Goal: Task Accomplishment & Management: Complete application form

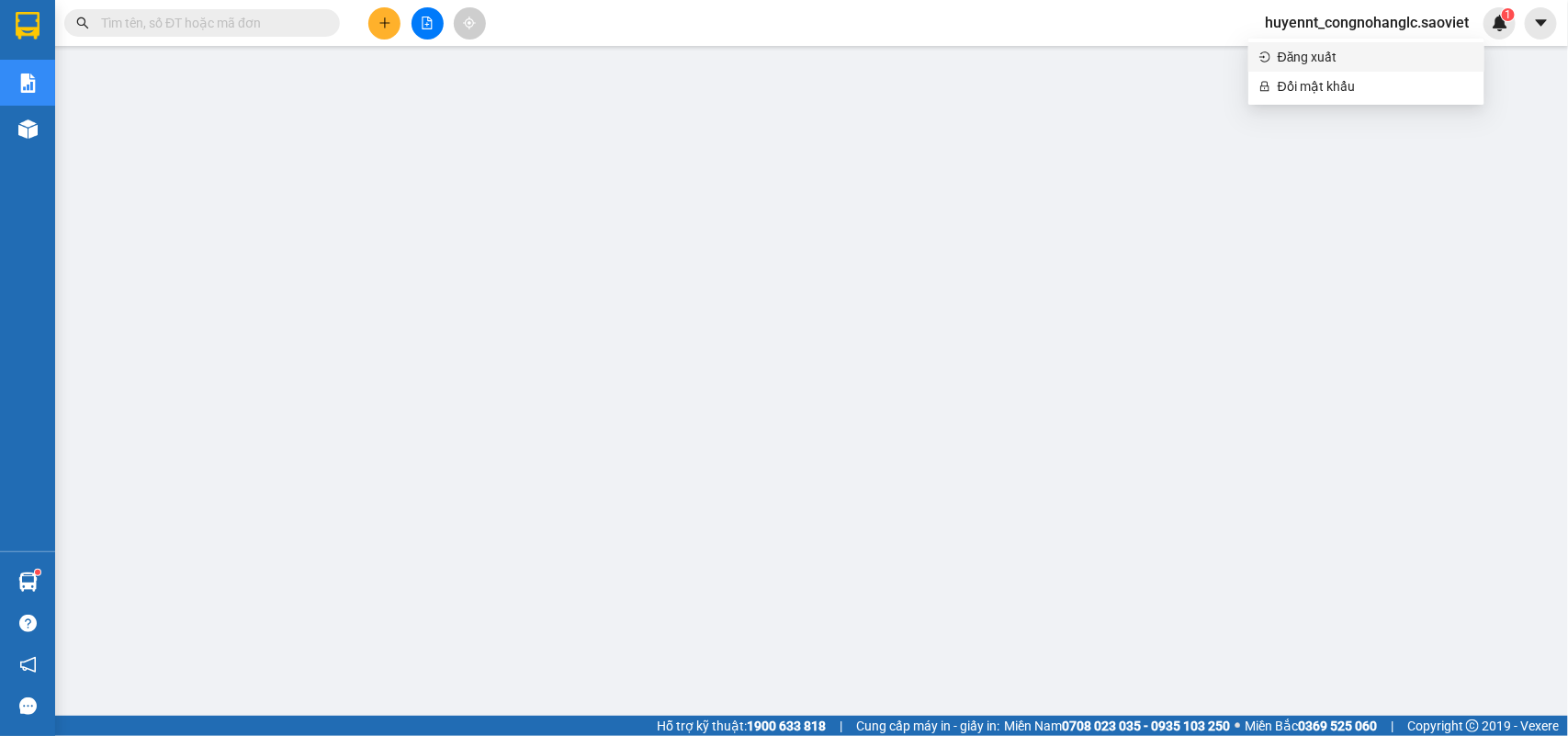
click at [1323, 60] on span "Đăng xuất" at bounding box center [1375, 57] width 196 height 20
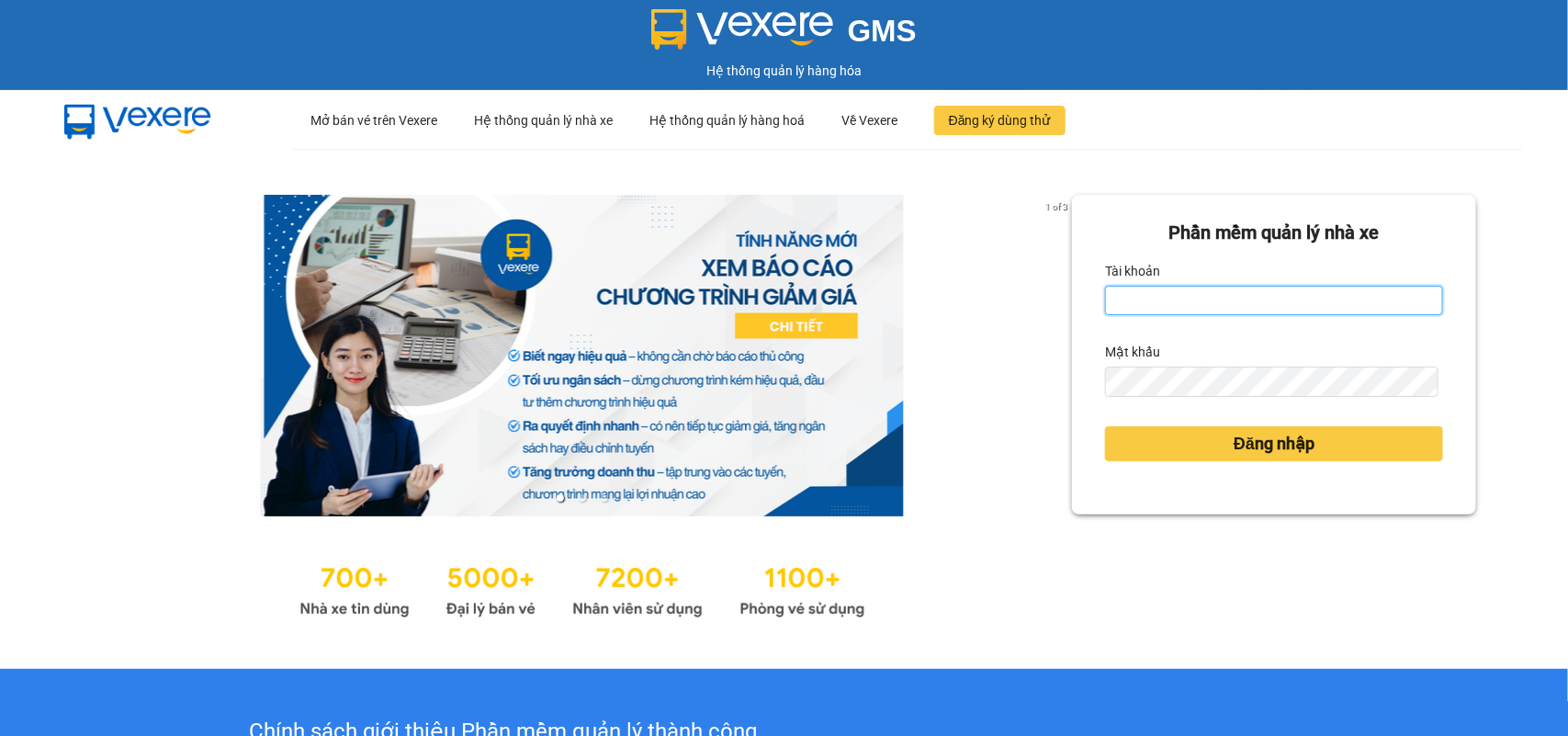
click at [1150, 308] on input "Tài khoản" at bounding box center [1274, 300] width 338 height 30
type input "huyennthhlc.saoviet"
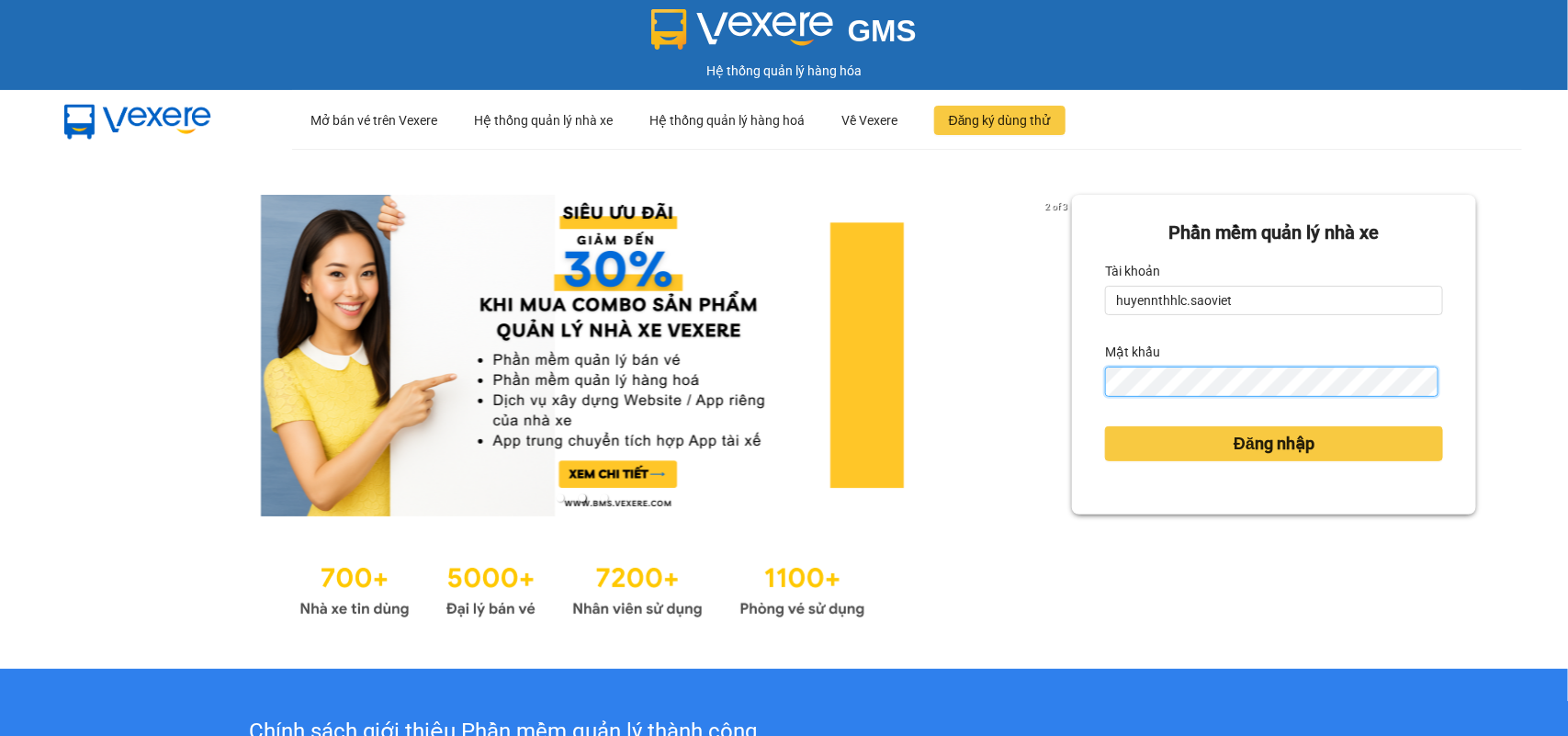
click at [1105, 427] on button "Đăng nhập" at bounding box center [1274, 444] width 338 height 35
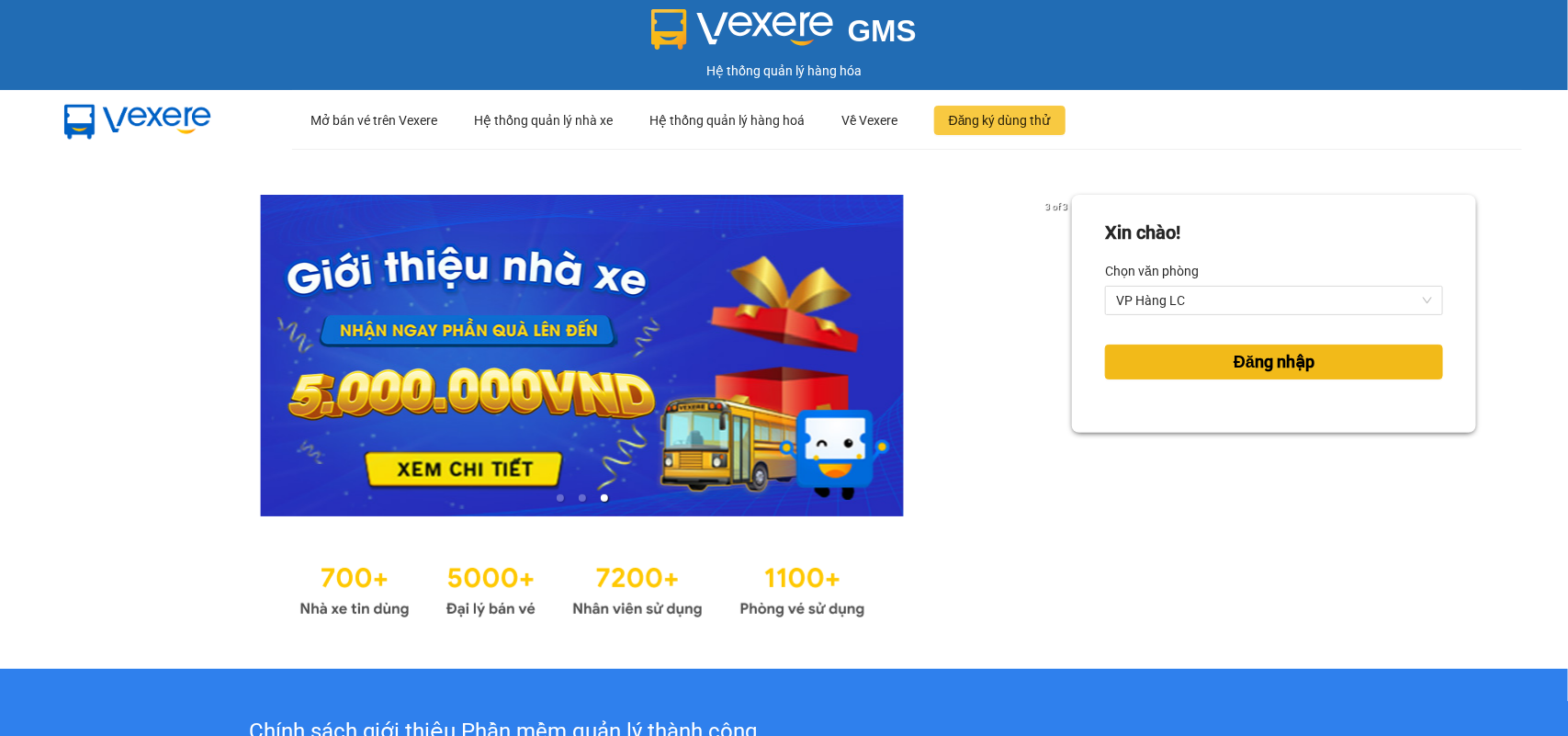
click at [1234, 351] on span "Đăng nhập" at bounding box center [1275, 362] width 81 height 26
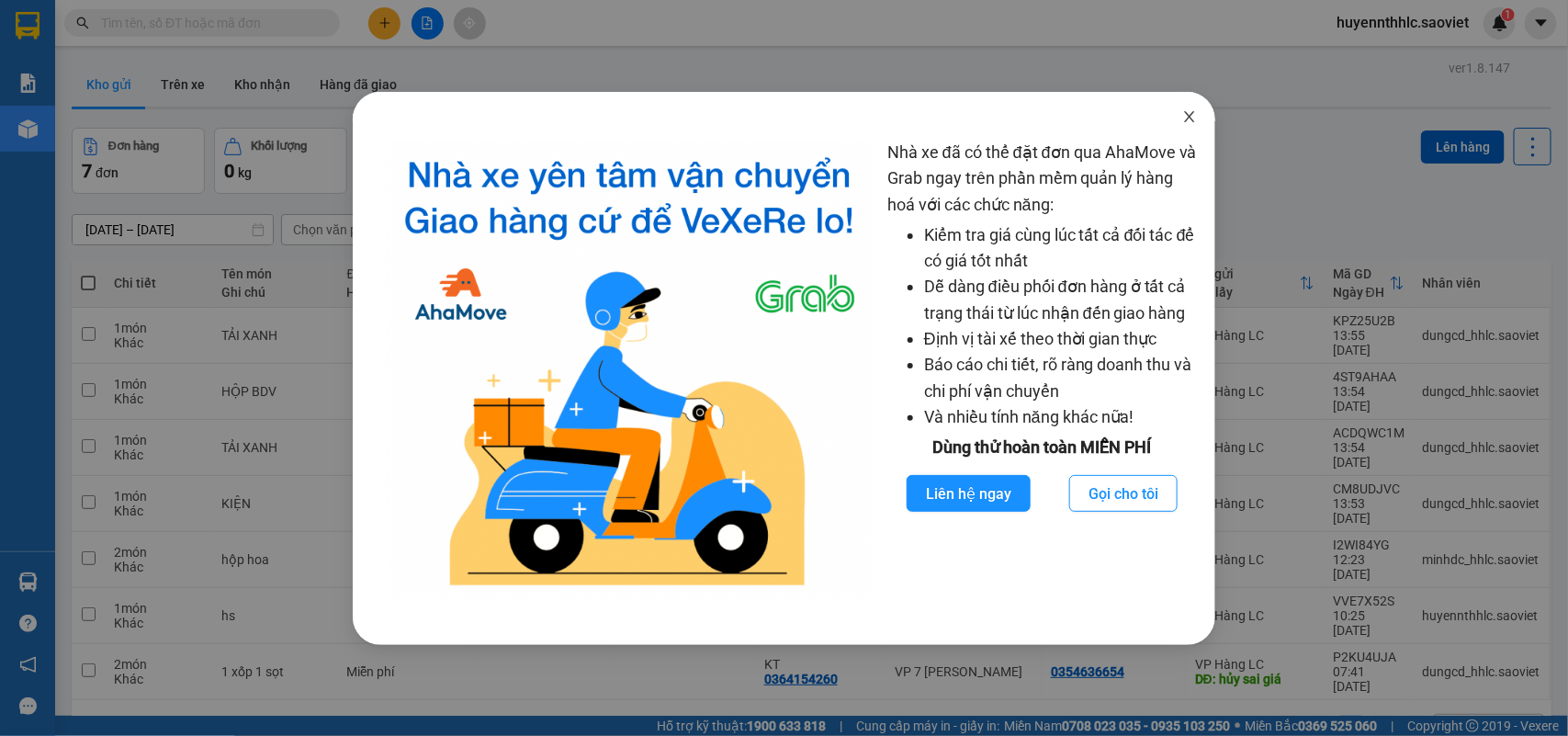
click at [1192, 110] on icon "close" at bounding box center [1190, 116] width 15 height 15
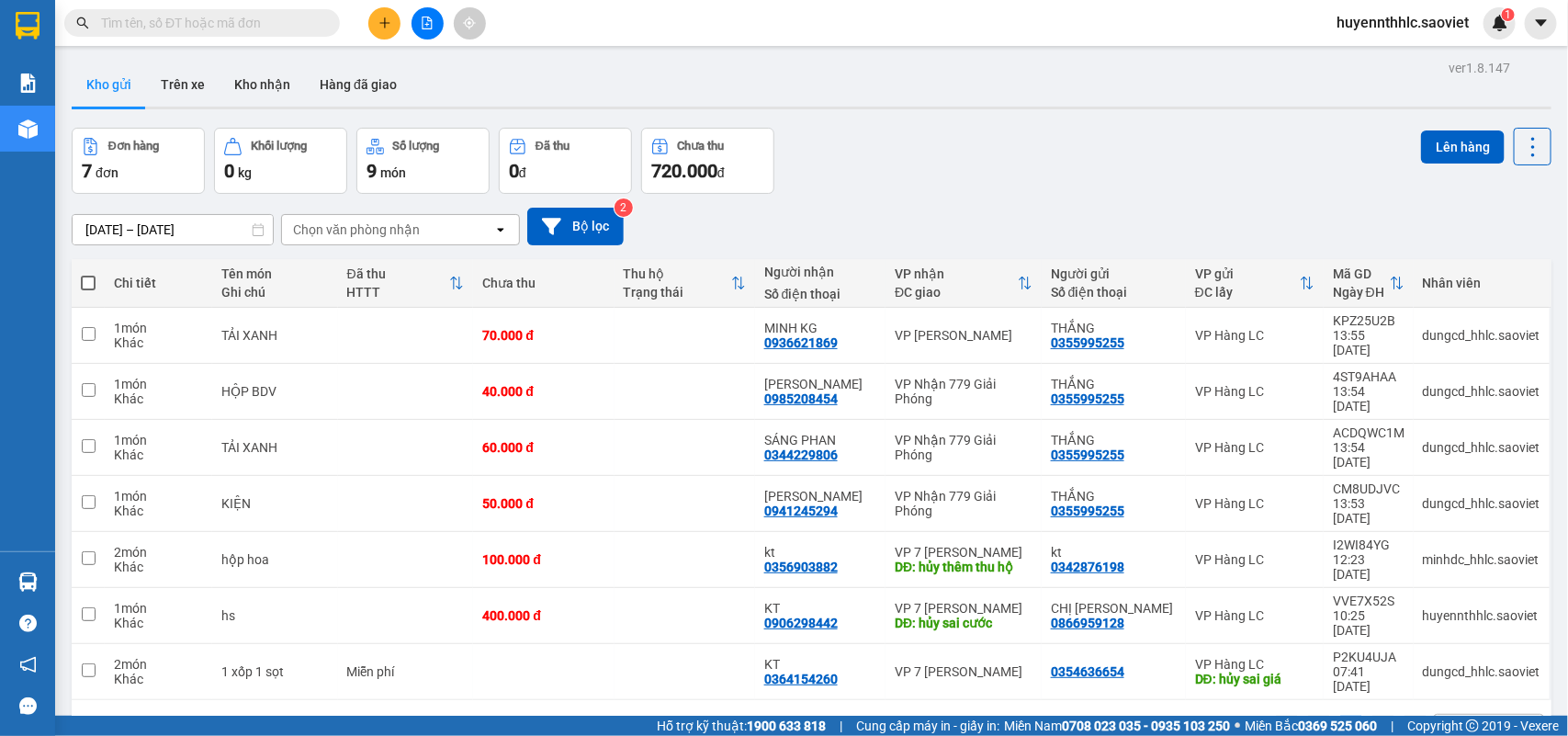
click at [194, 24] on input "text" at bounding box center [209, 23] width 217 height 20
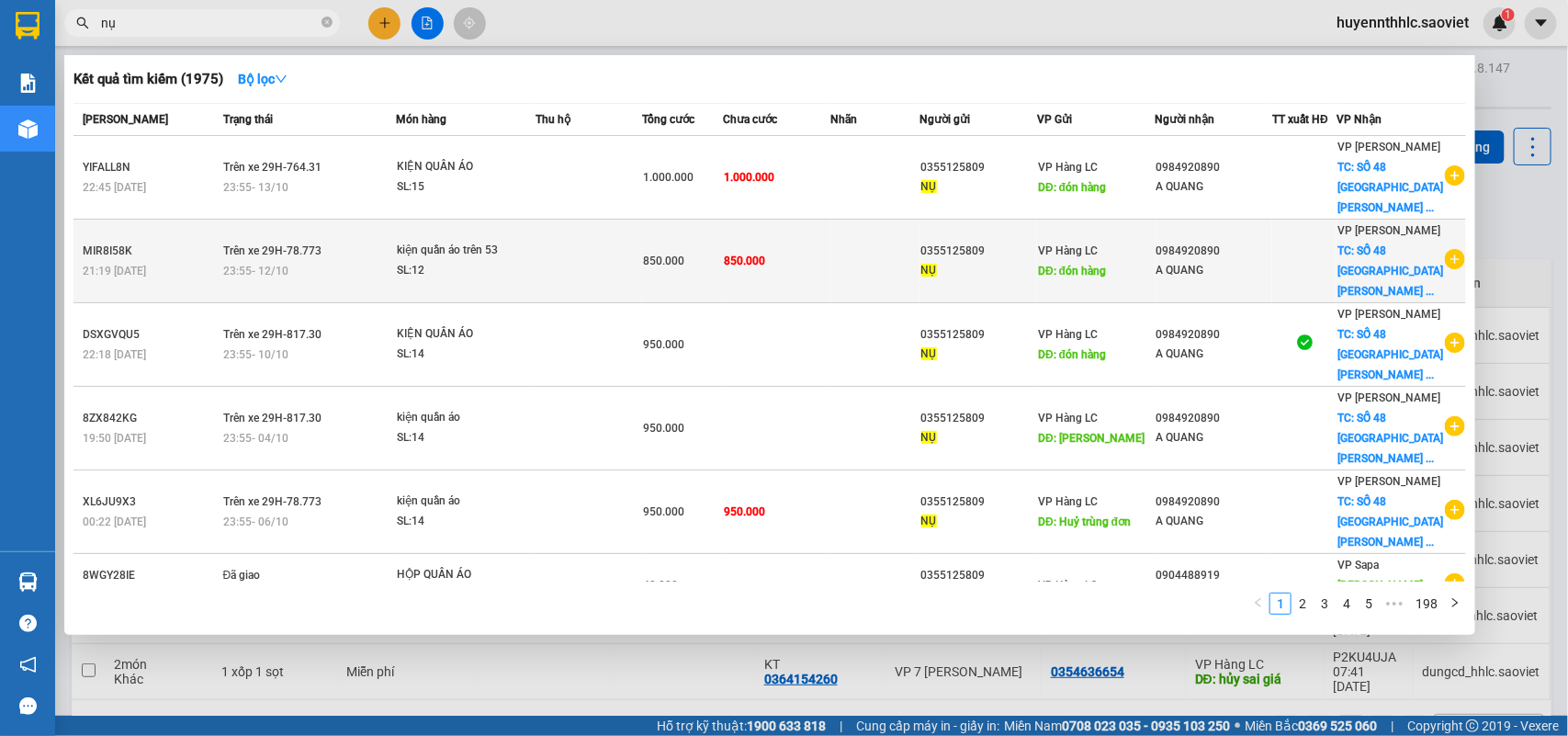
type input "nụ"
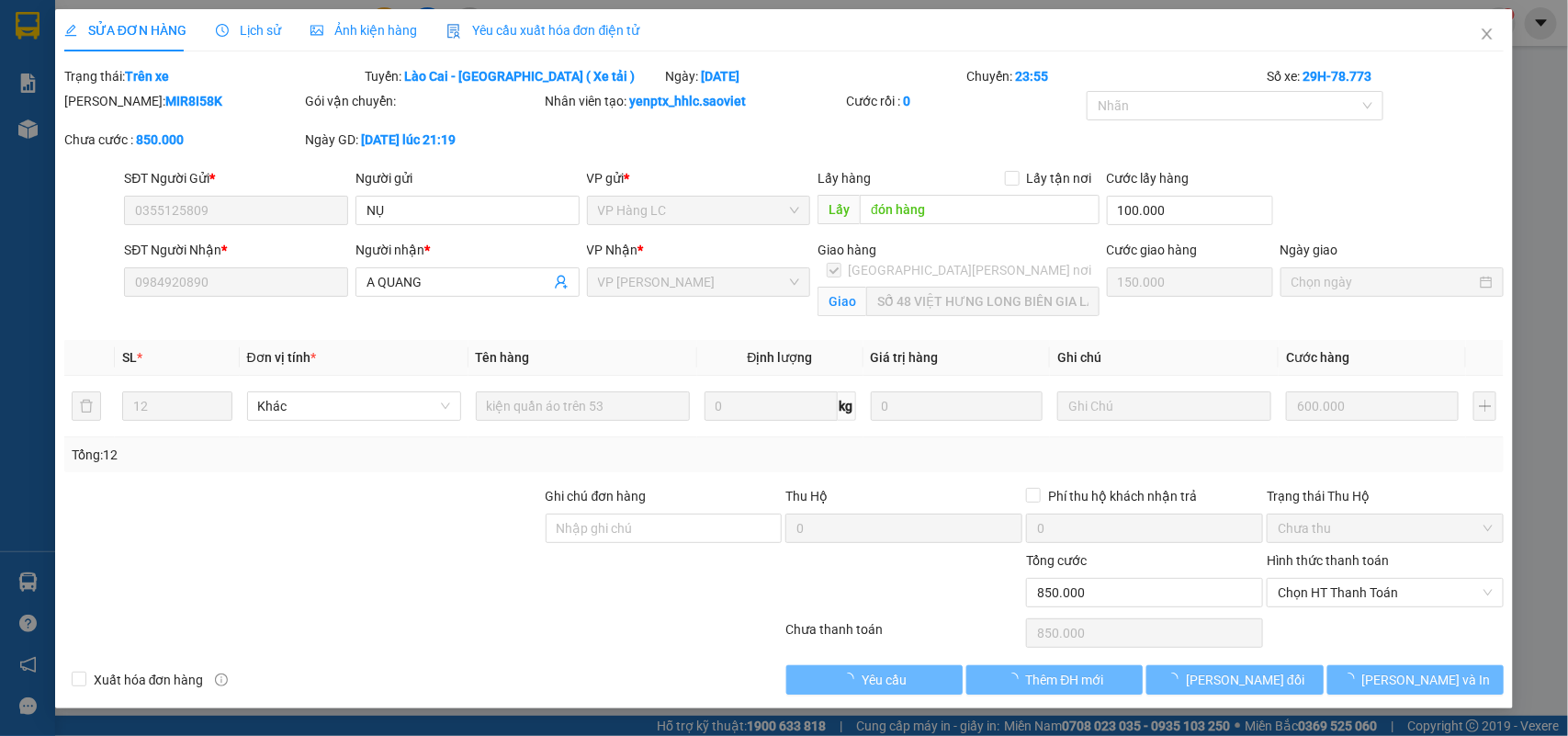
type input "0355125809"
type input "NỤ"
type input "đón hàng"
type input "100.000"
type input "0984920890"
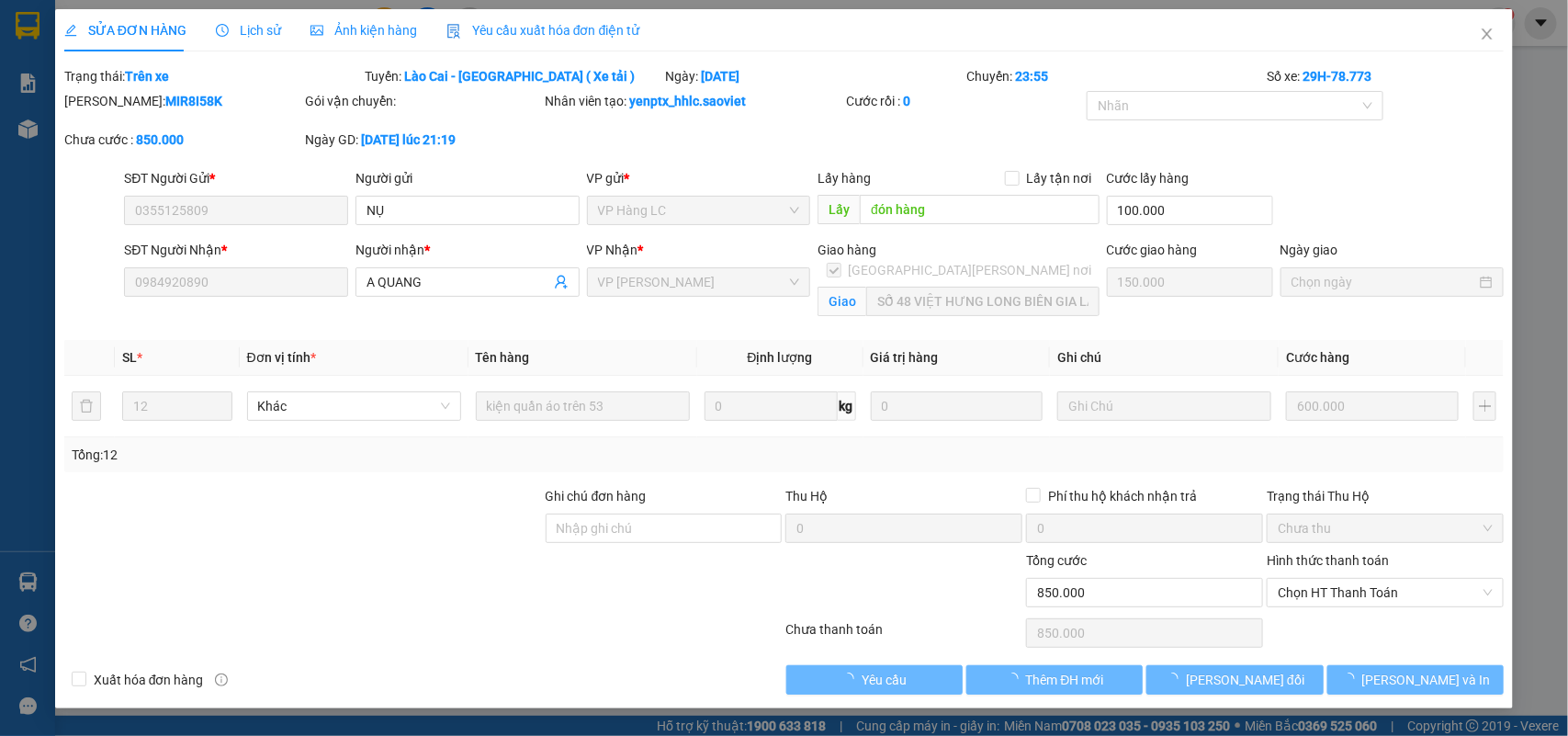
type input "A QUANG"
checkbox input "true"
type input "SỐ 48 VIỆT HƯNG LONG BIÊN GIA LÂM (HN THU CƯỚC)"
type input "0"
type input "850.000"
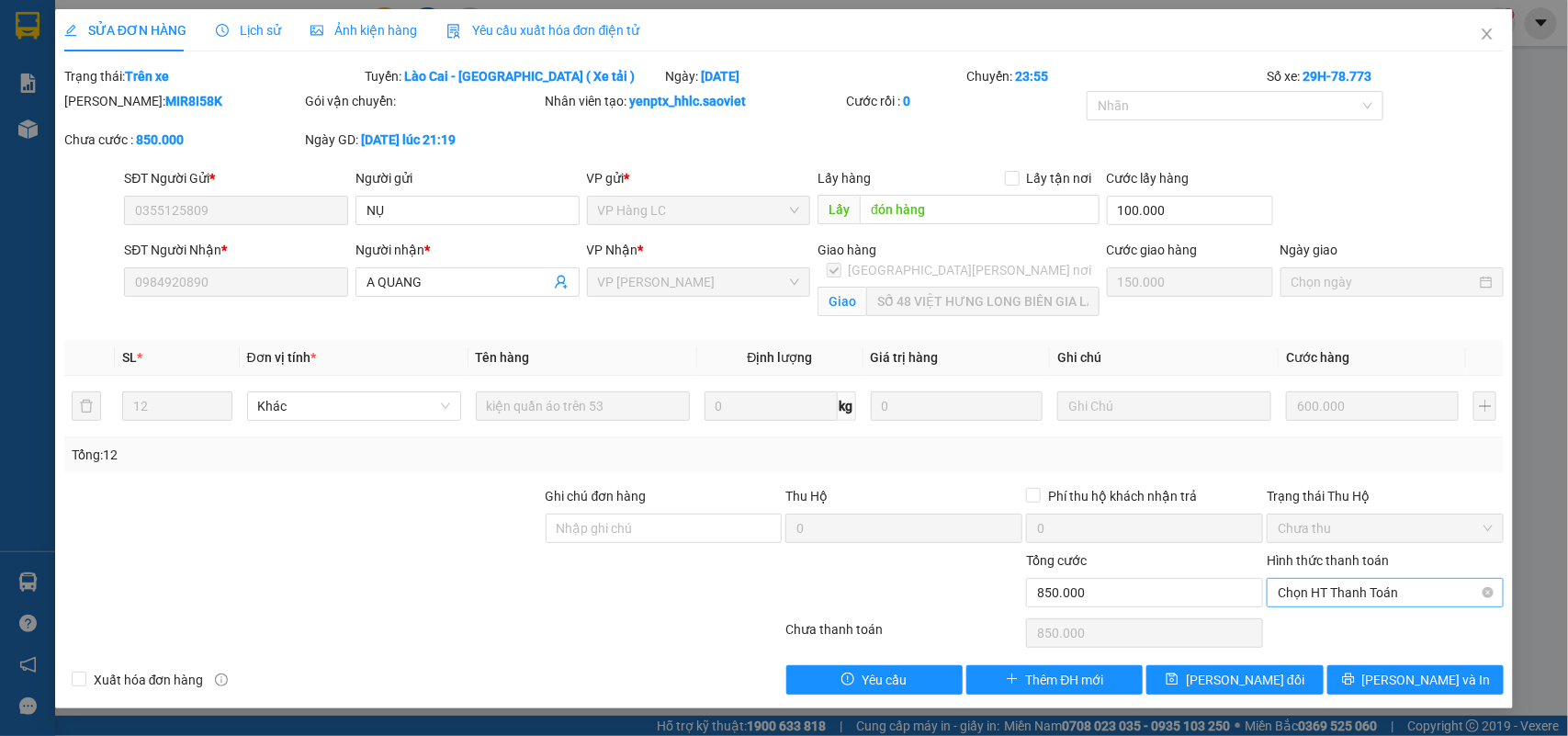
click at [1347, 590] on span "Chọn HT Thanh Toán" at bounding box center [1384, 593] width 215 height 28
click at [1353, 659] on div "Chuyển khoản" at bounding box center [1385, 660] width 215 height 20
type input "0"
click at [1240, 677] on span "[PERSON_NAME] đổi" at bounding box center [1245, 680] width 118 height 20
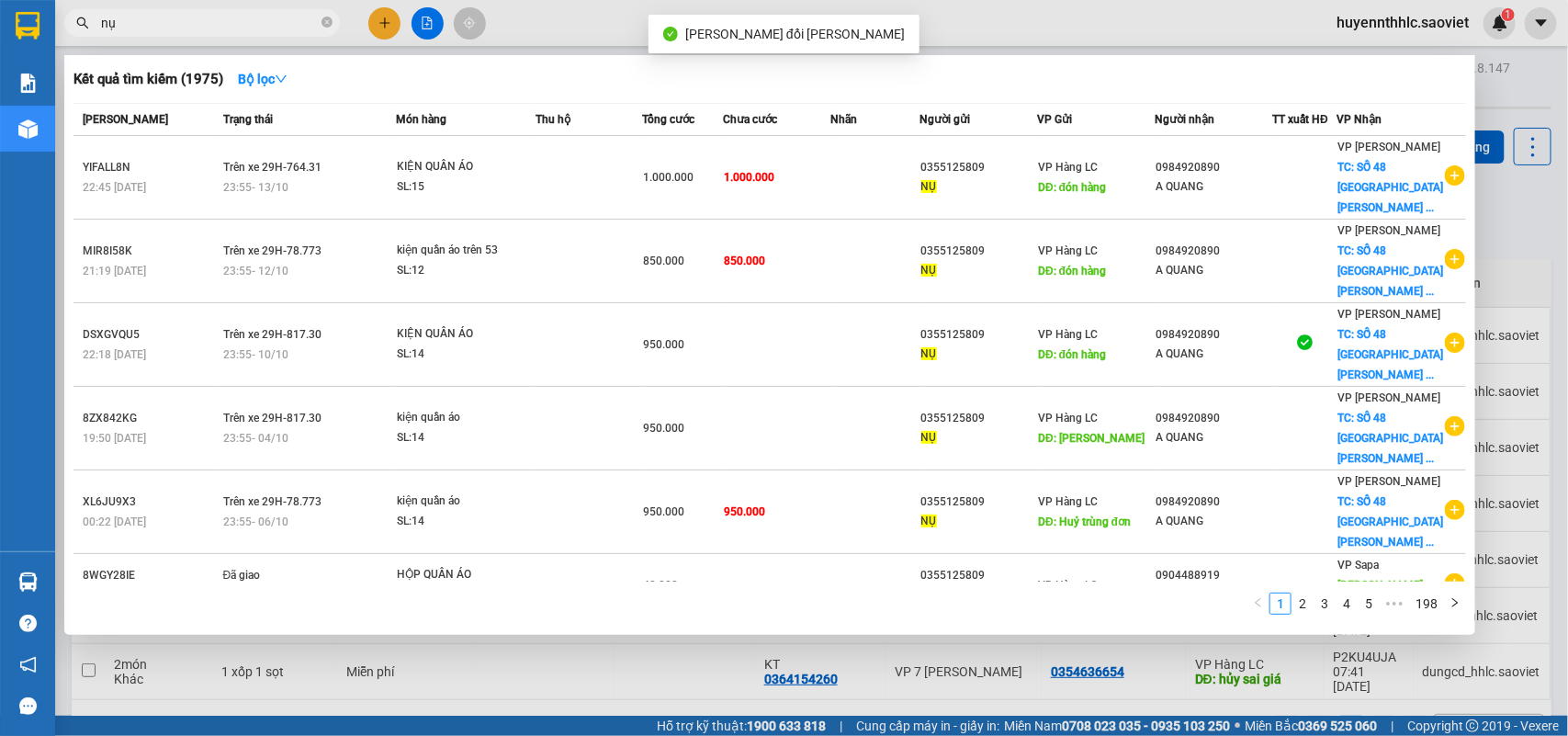
click at [184, 17] on input "nụ" at bounding box center [209, 23] width 217 height 20
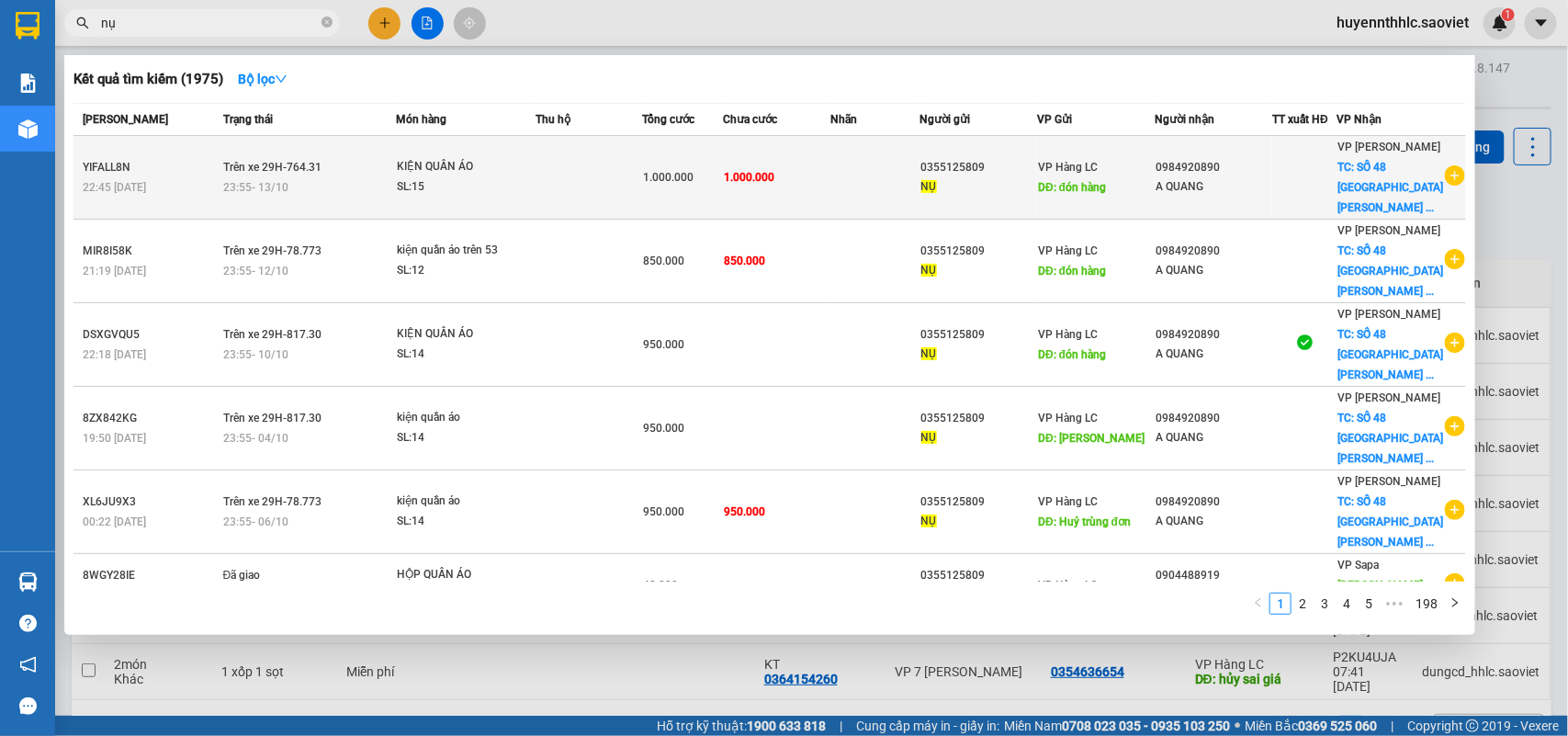
click at [893, 170] on td at bounding box center [876, 177] width 90 height 84
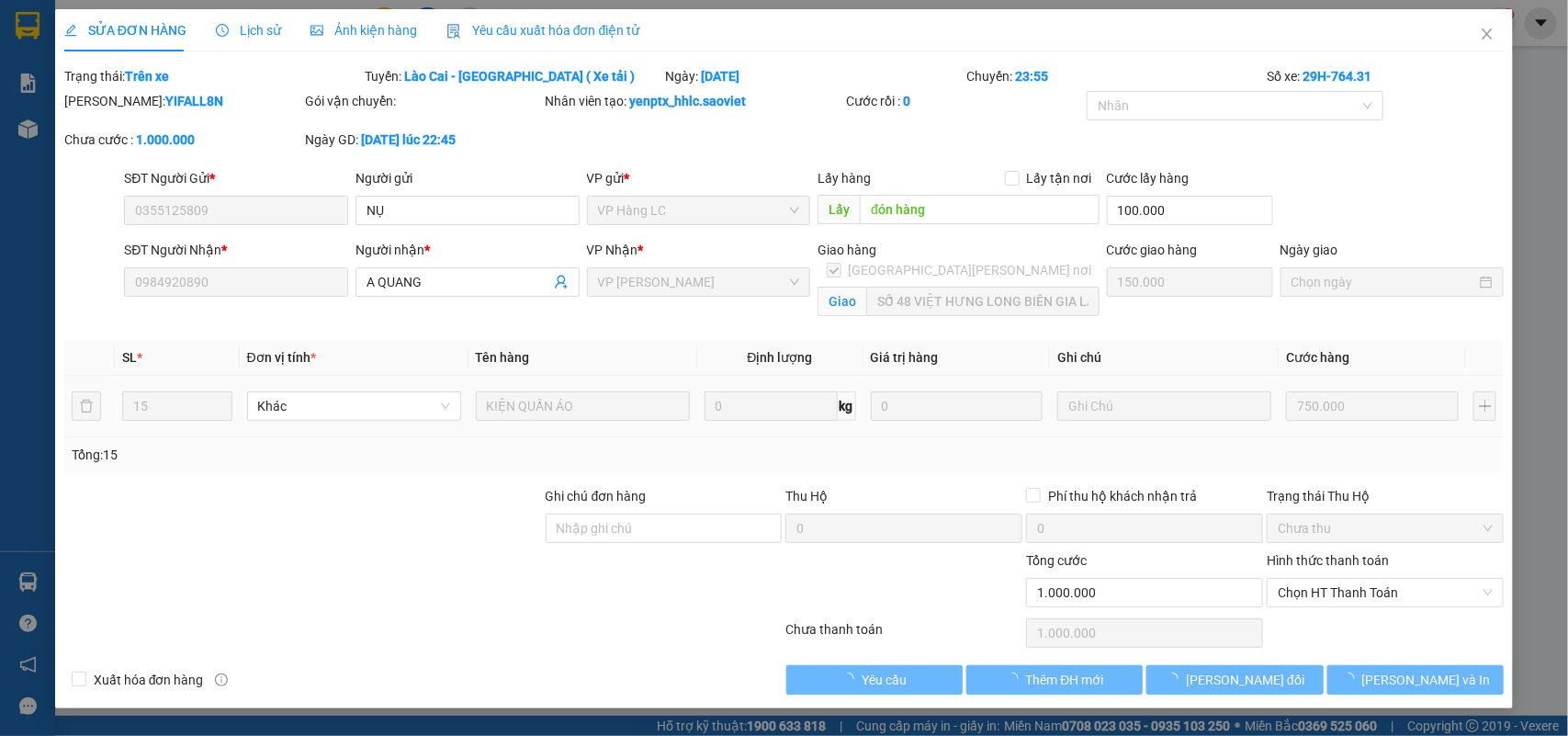
type input "0355125809"
type input "NỤ"
type input "đón hàng"
type input "100.000"
type input "0984920890"
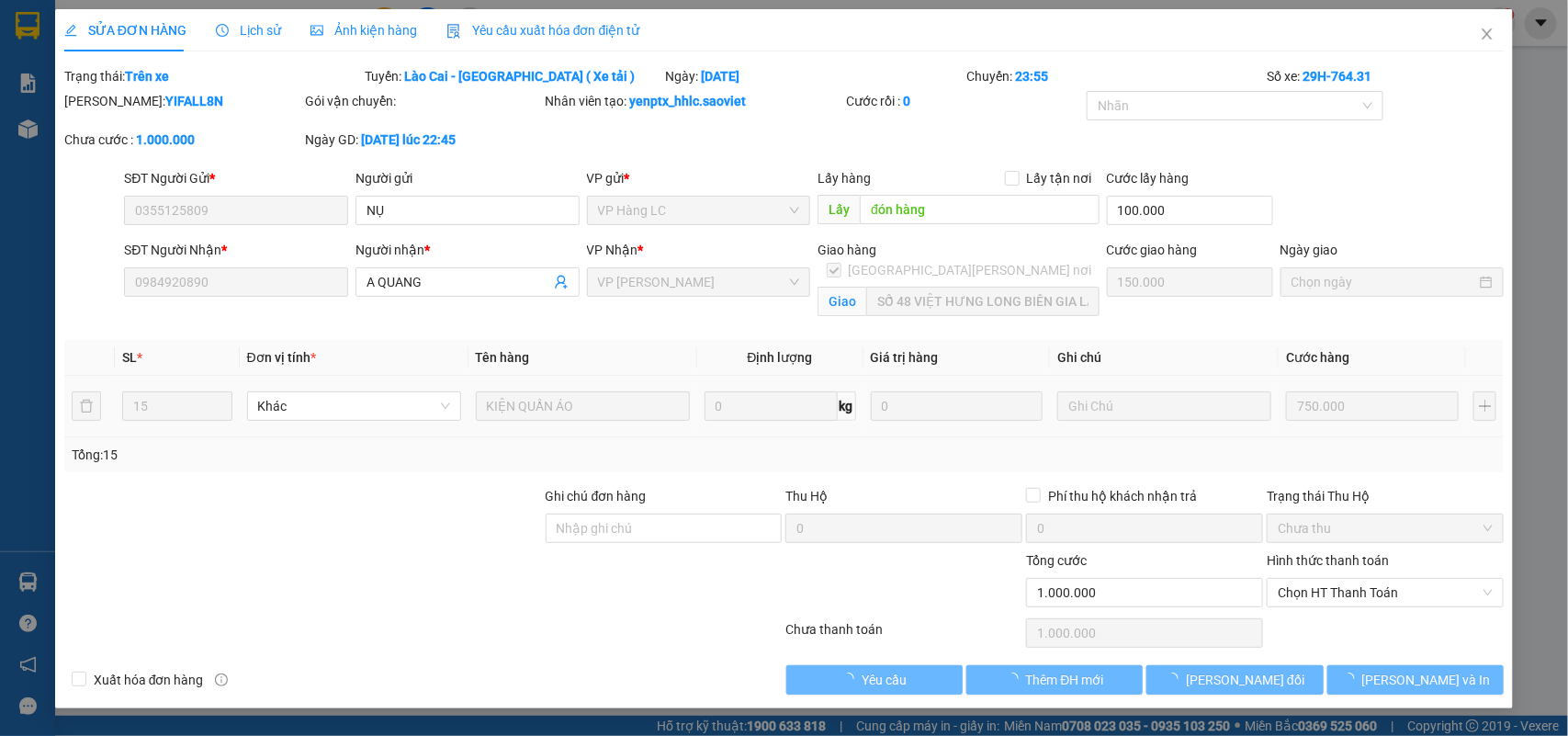
type input "A QUANG"
checkbox input "true"
type input "SỐ 48 VIỆT HƯNG LONG BIÊN GIA LÂM (HN THU CƯỚC)"
type input "0"
type input "1.000.000"
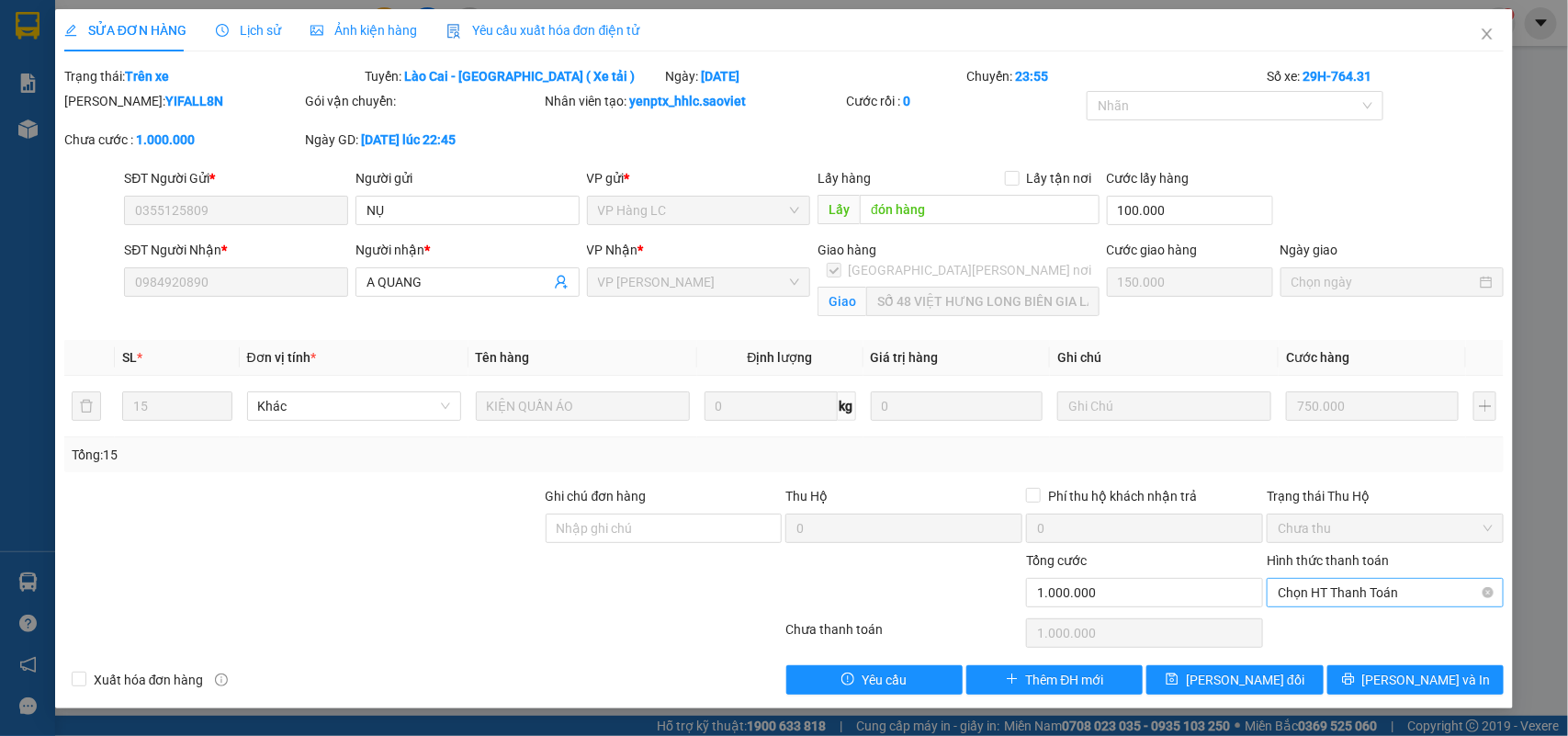
click at [1318, 589] on span "Chọn HT Thanh Toán" at bounding box center [1384, 593] width 215 height 28
click at [1314, 662] on div "Chuyển khoản" at bounding box center [1385, 660] width 215 height 20
type input "0"
click at [1227, 694] on button "[PERSON_NAME] đổi" at bounding box center [1234, 680] width 176 height 30
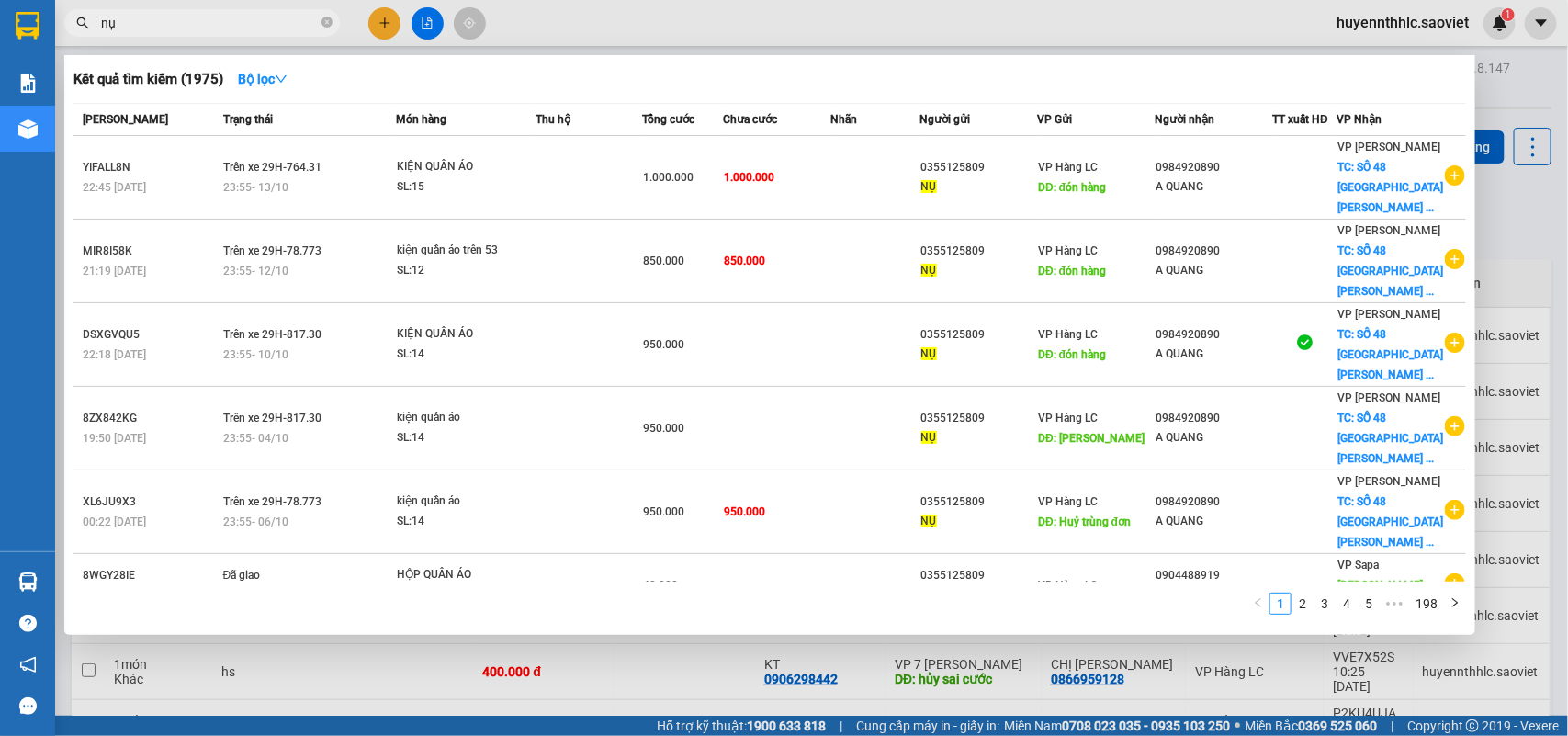
click at [285, 24] on input "nụ" at bounding box center [209, 23] width 217 height 20
type input "n"
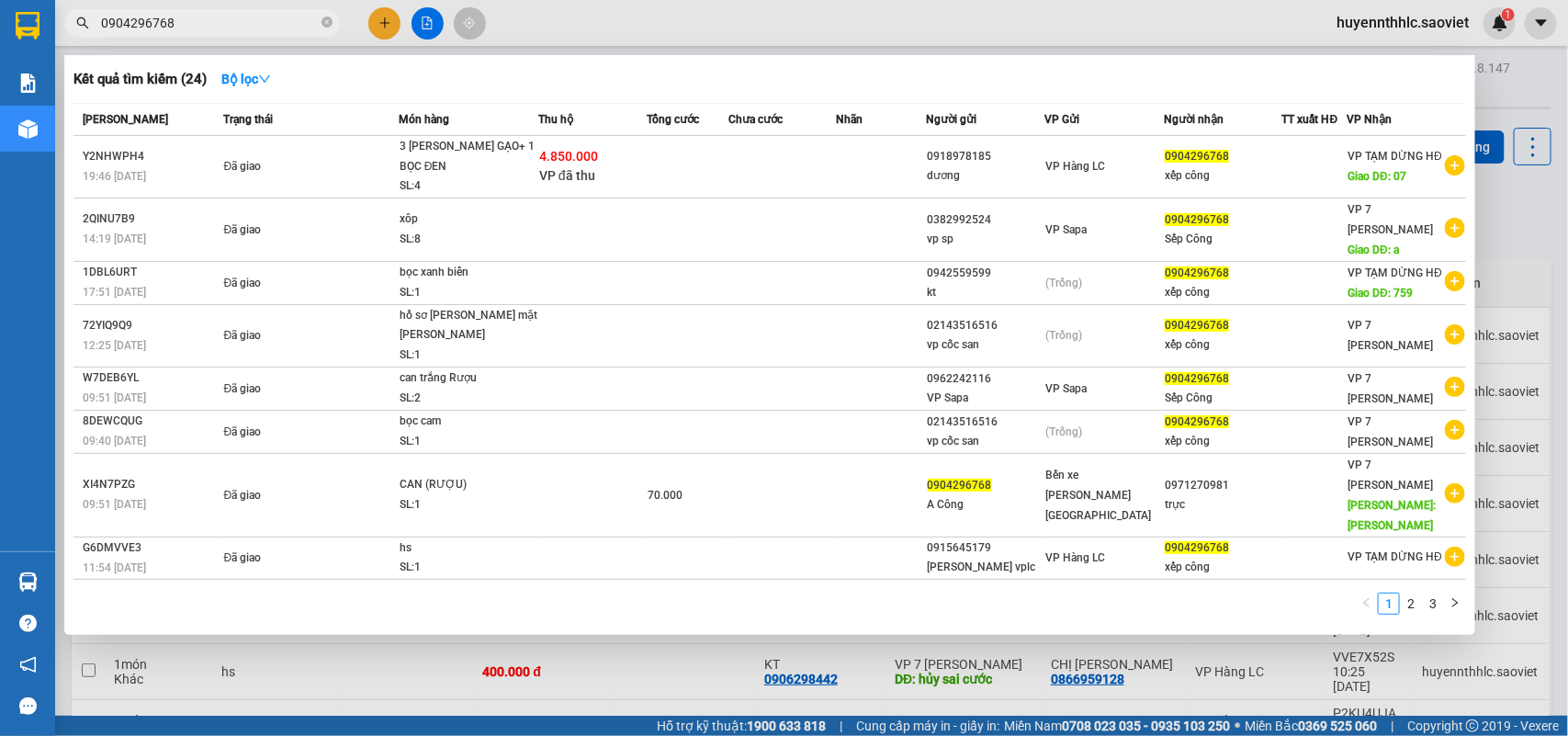
type input "0904296768"
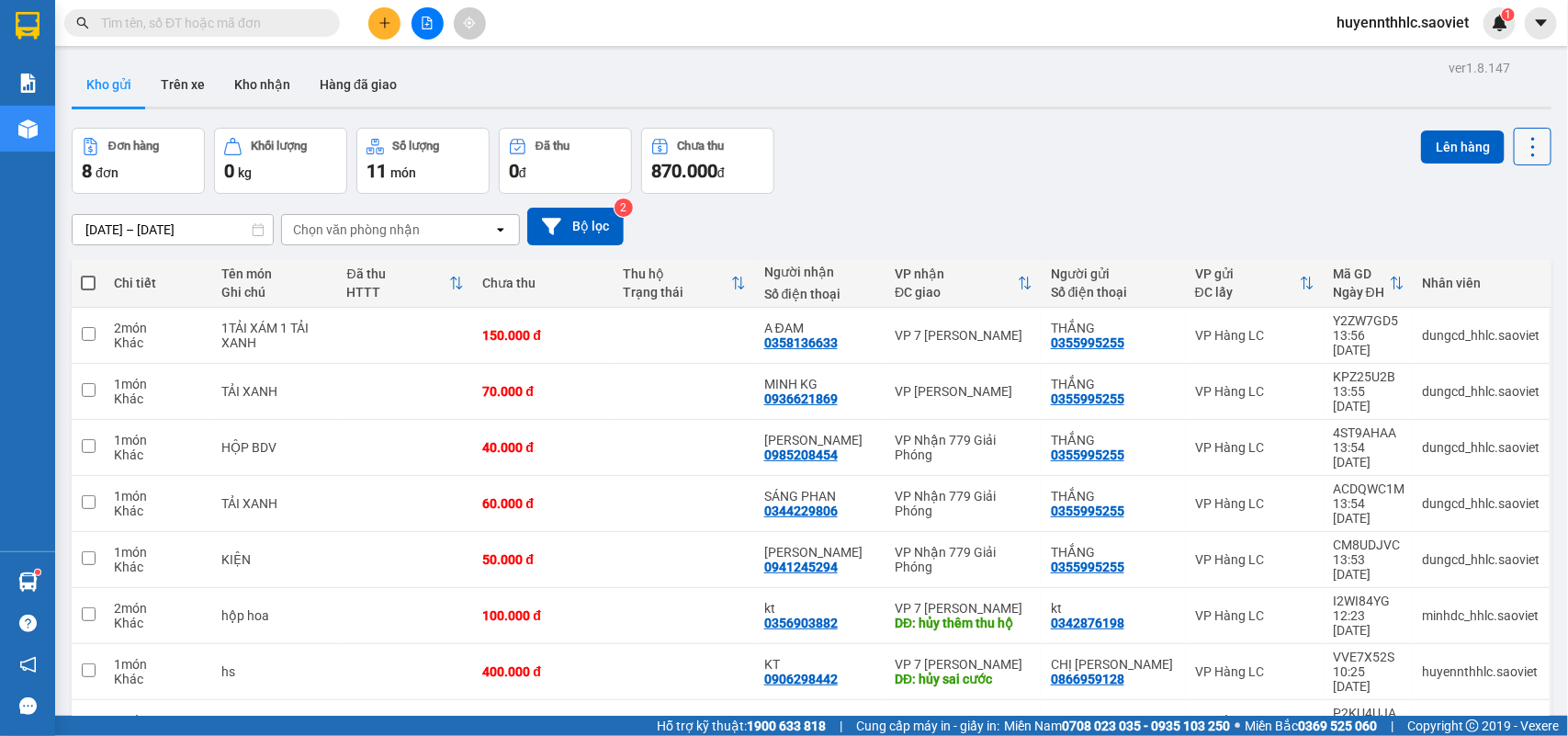
click at [1520, 144] on icon at bounding box center [1533, 147] width 26 height 26
click at [1503, 264] on span "Làm mới" at bounding box center [1489, 262] width 51 height 18
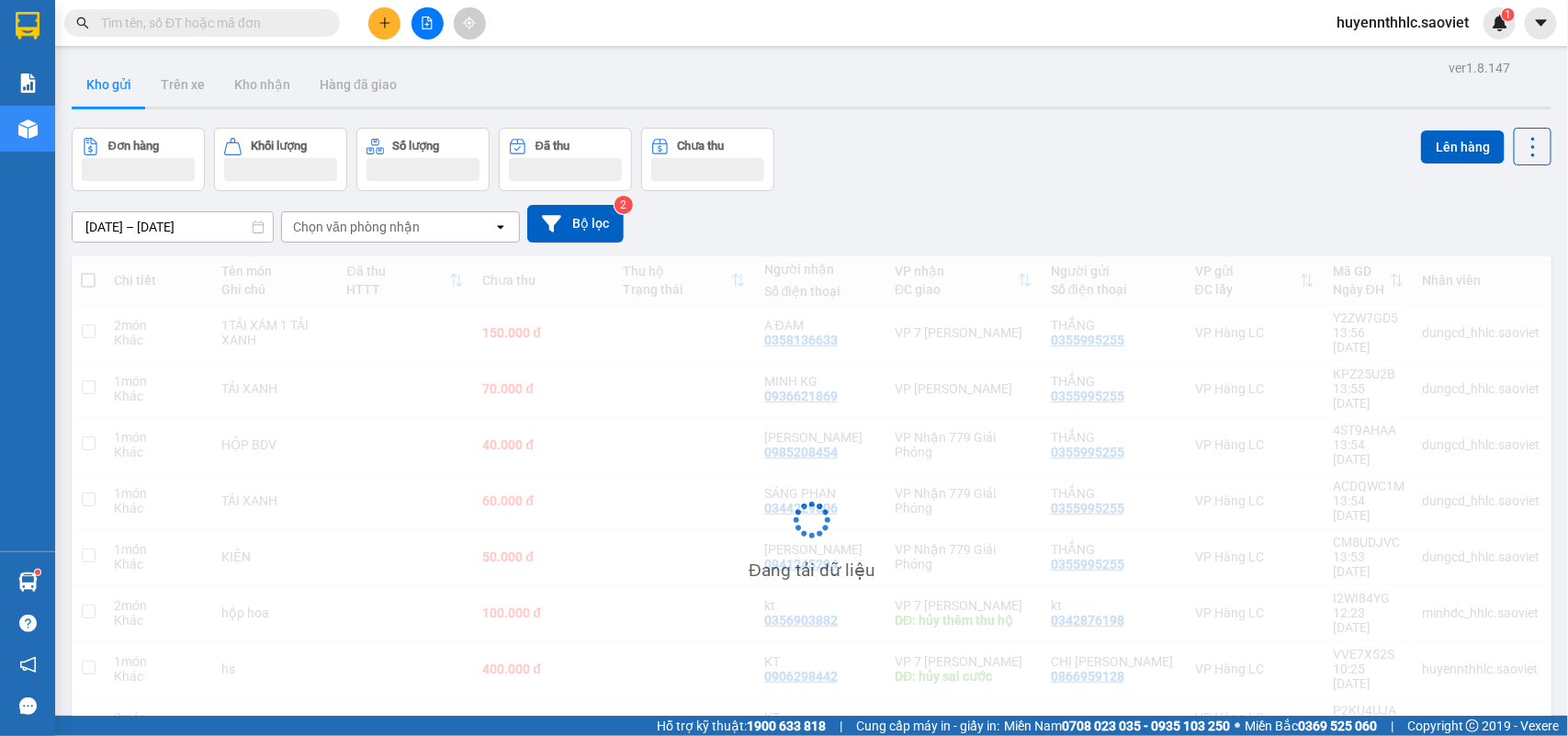
click at [1503, 264] on div "Đang tải dữ liệu" at bounding box center [811, 535] width 1479 height 556
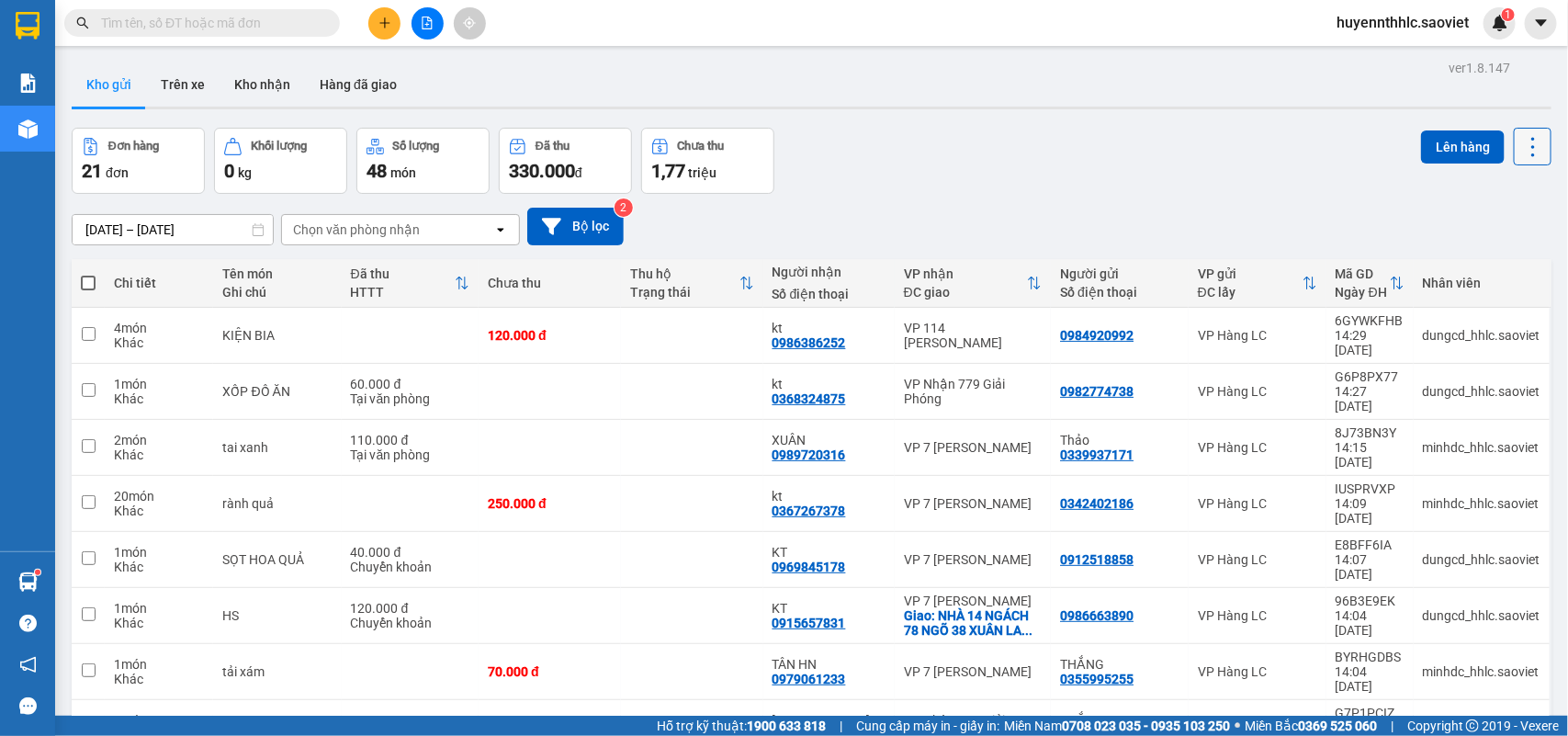
click at [1520, 145] on icon at bounding box center [1533, 147] width 26 height 26
click at [1484, 250] on li "Làm mới" at bounding box center [1481, 262] width 138 height 33
click at [1484, 250] on div "[DATE] – [DATE] Press the down arrow key to interact with the calendar and sele…" at bounding box center [811, 226] width 1479 height 66
click at [1484, 249] on div "[DATE] – [DATE] Press the down arrow key to interact with the calendar and sele…" at bounding box center [811, 226] width 1479 height 66
click at [1520, 156] on icon at bounding box center [1533, 147] width 26 height 26
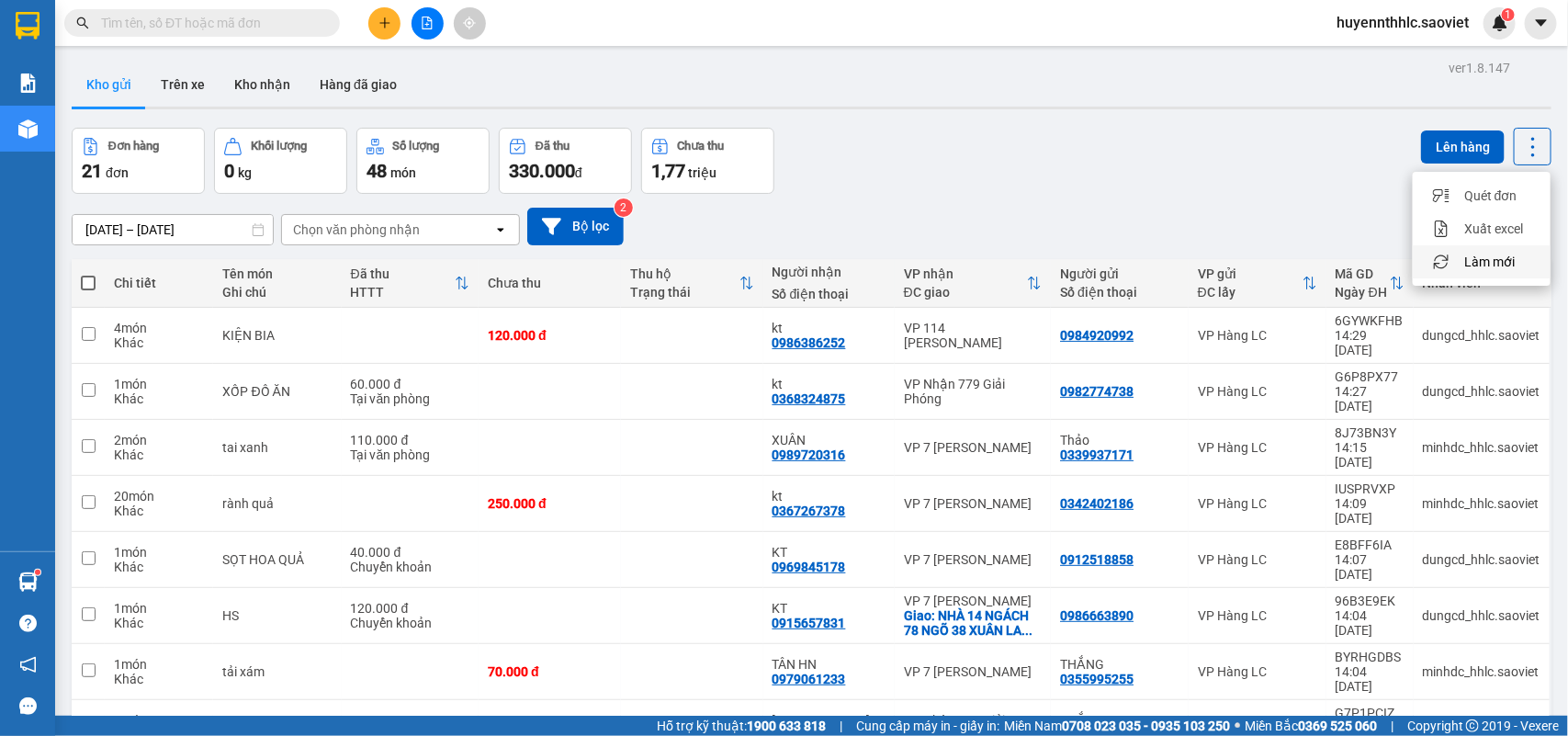
click at [1497, 259] on span "Làm mới" at bounding box center [1489, 262] width 51 height 18
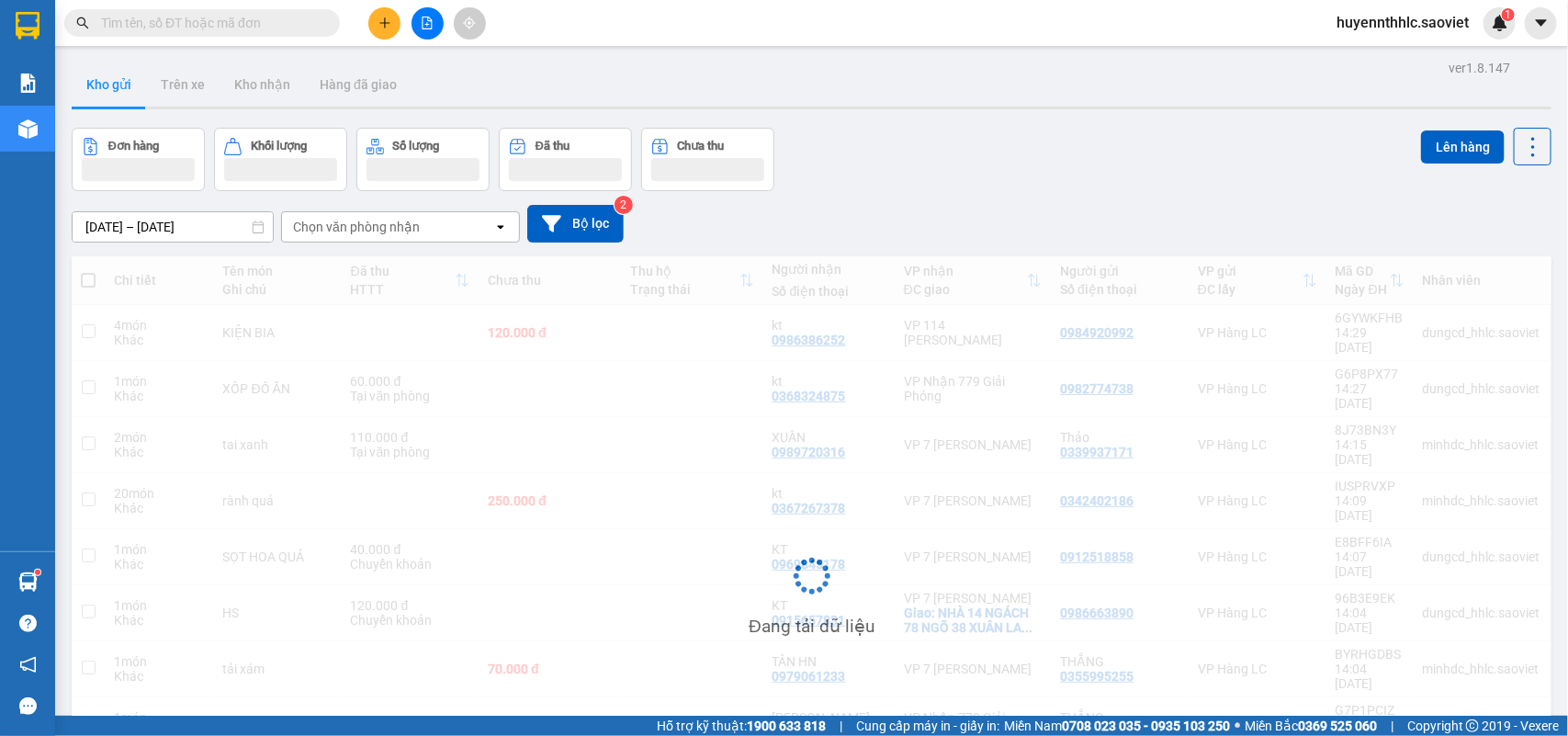
click at [1497, 259] on div "Đang tải dữ liệu" at bounding box center [811, 590] width 1479 height 668
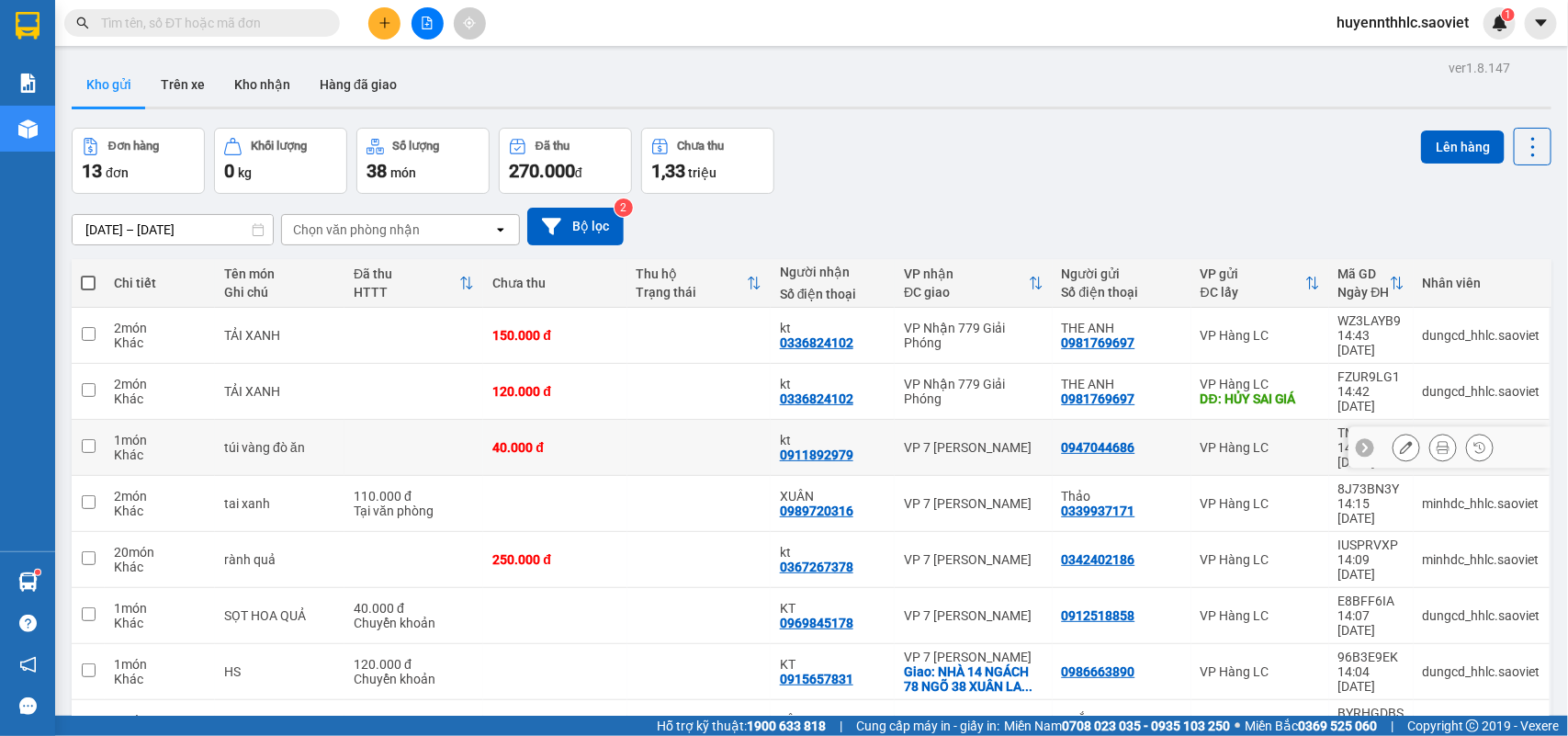
scroll to position [98, 0]
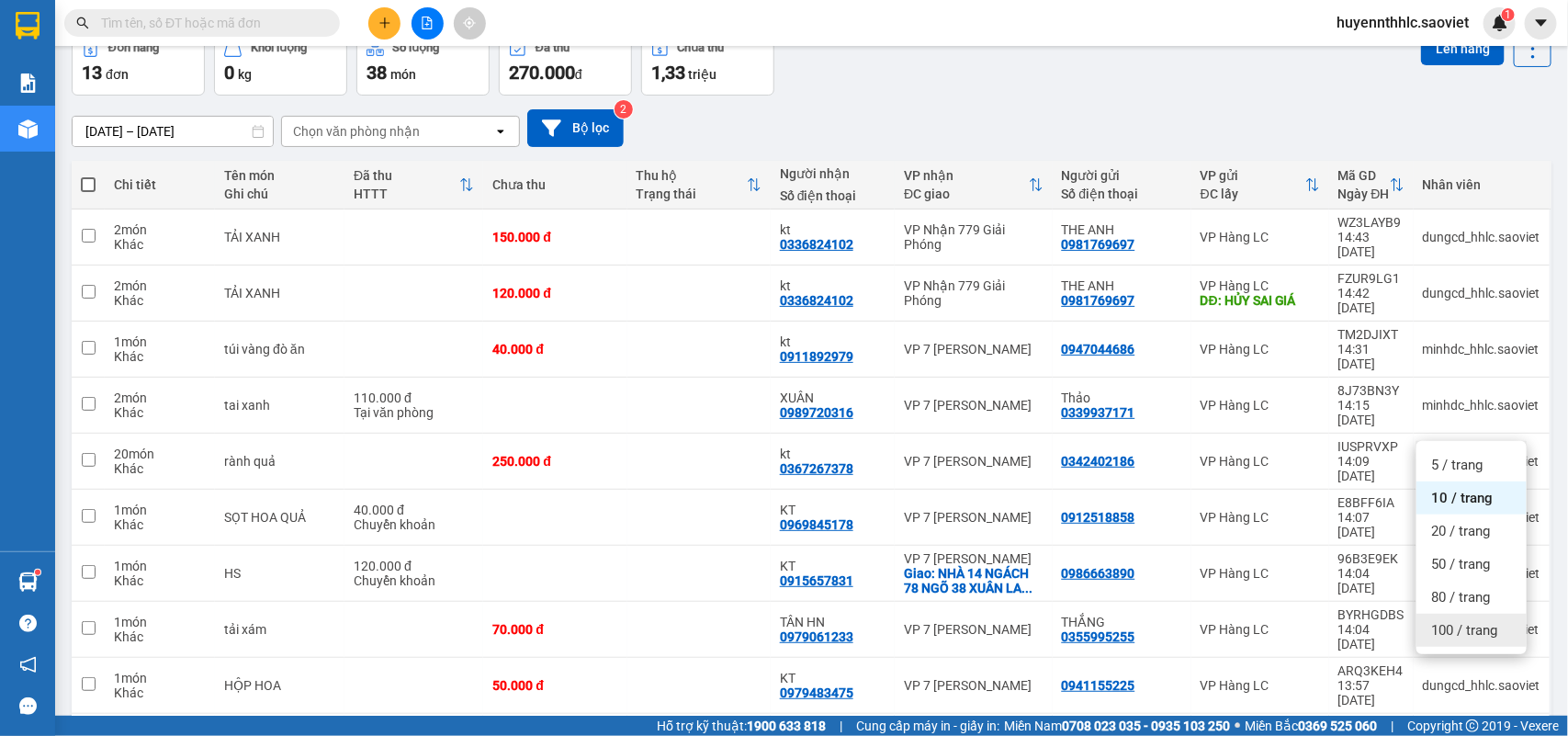
click at [1442, 628] on span "100 / trang" at bounding box center [1464, 631] width 66 height 18
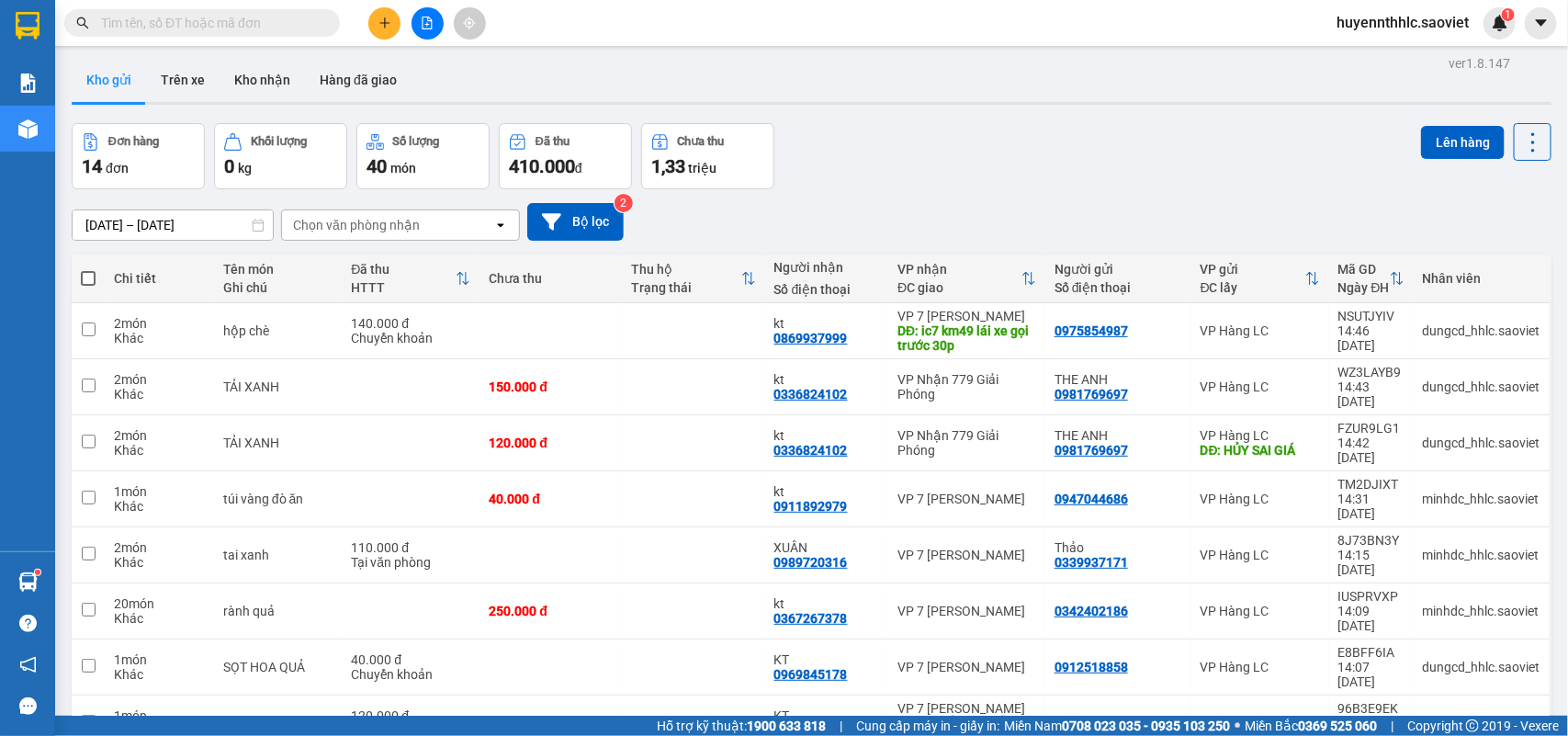
scroll to position [0, 0]
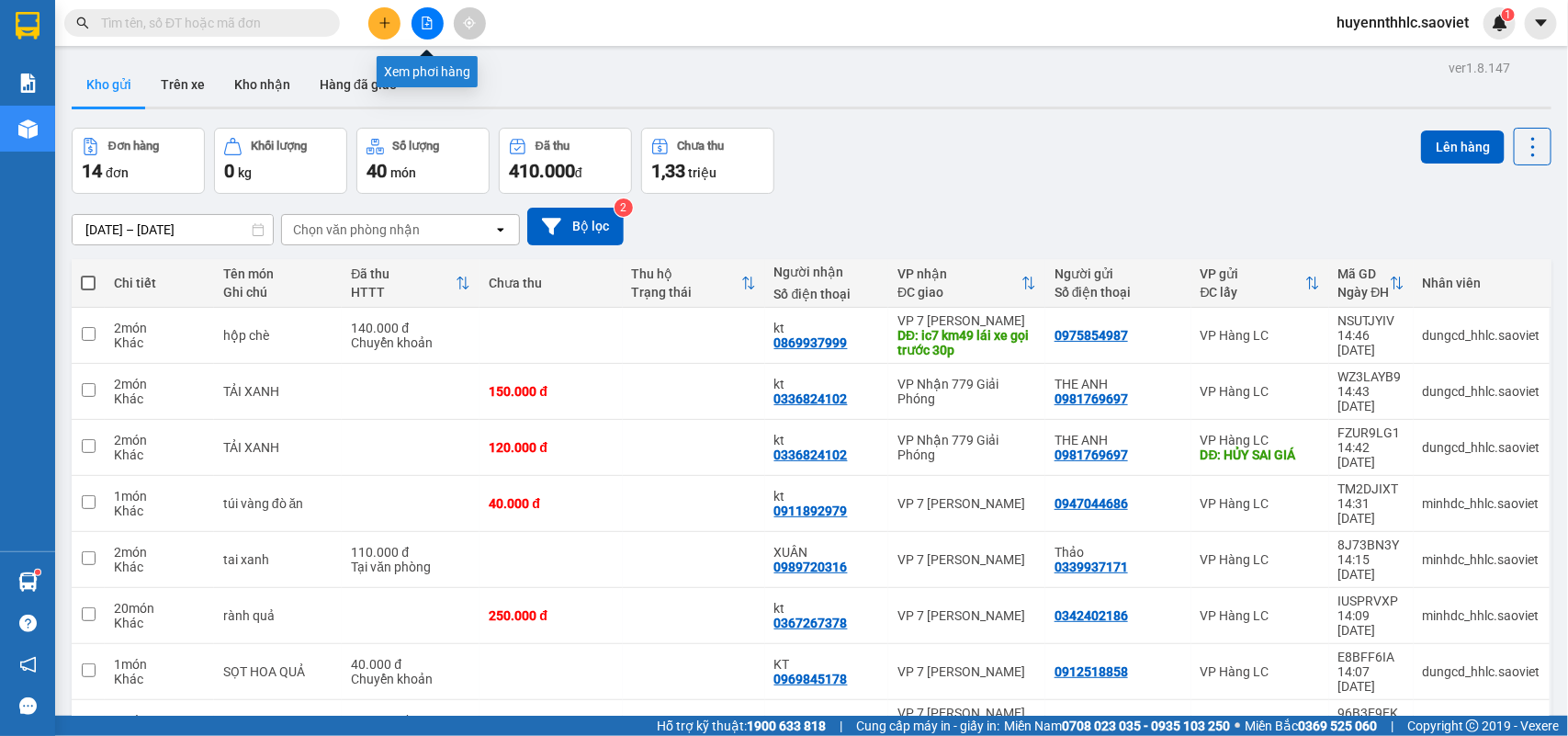
click at [418, 19] on button at bounding box center [427, 23] width 32 height 32
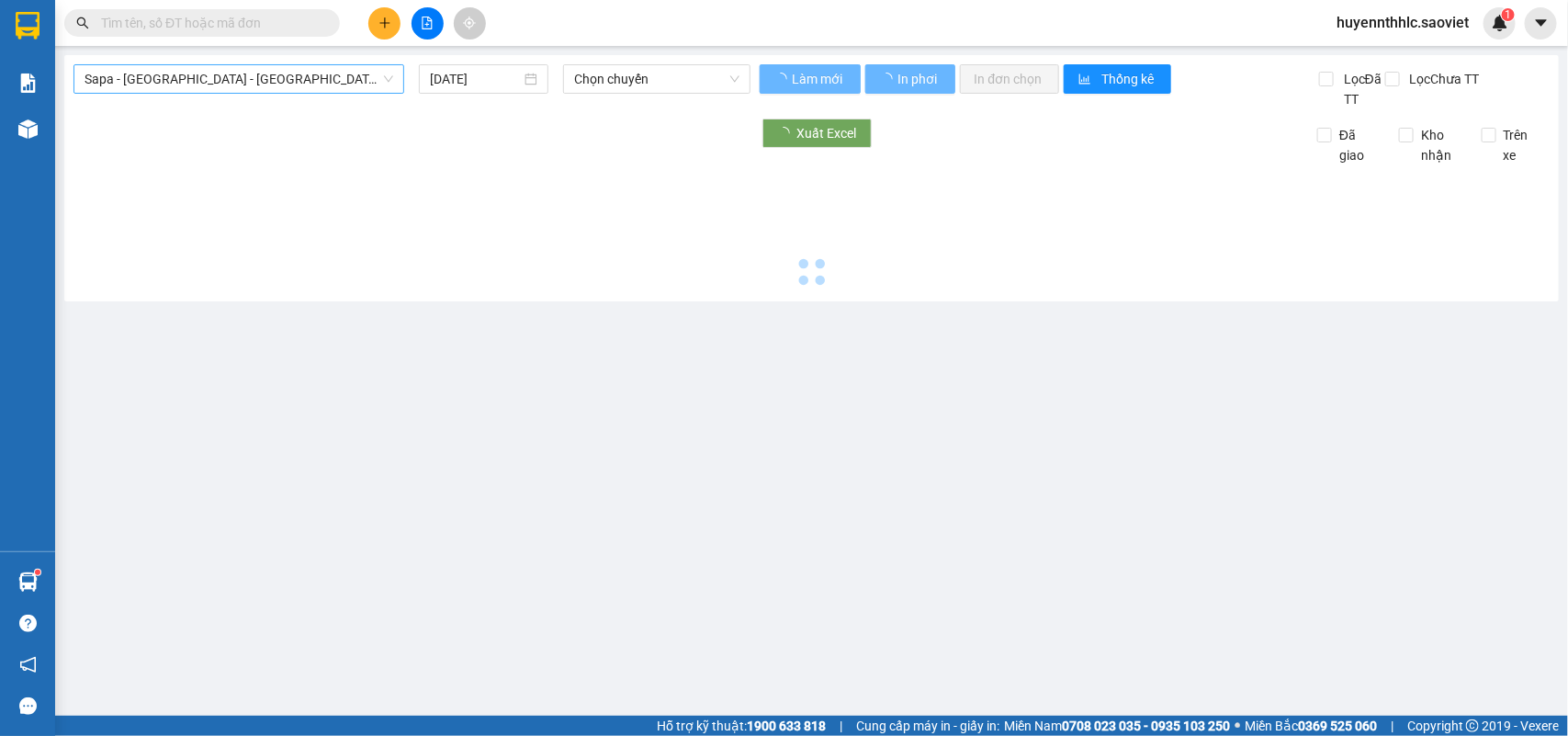
click at [298, 83] on span "Sapa - [GEOGRAPHIC_DATA] - [GEOGRAPHIC_DATA] ([GEOGRAPHIC_DATA])" at bounding box center [239, 79] width 308 height 28
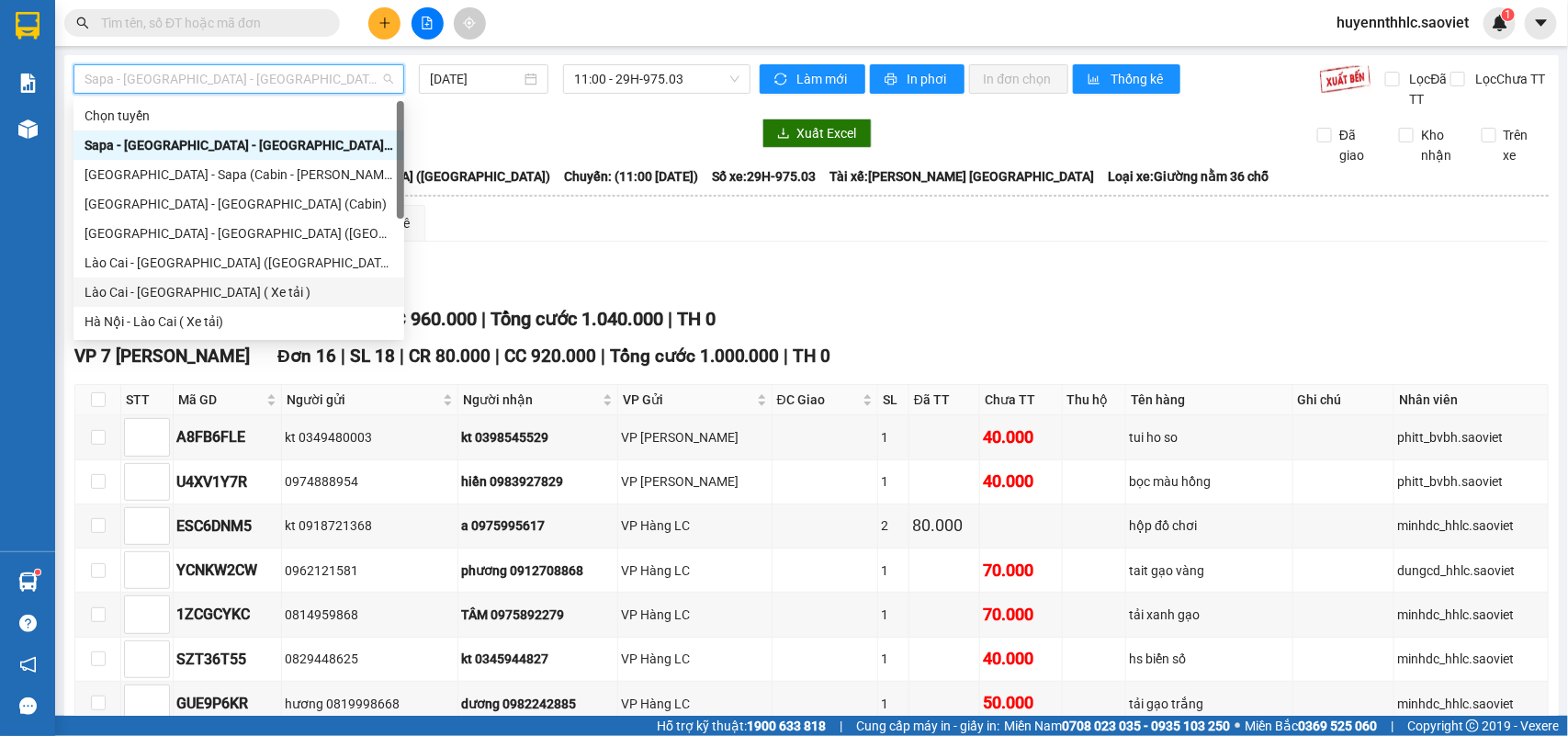
click at [217, 291] on div "Lào Cai - [GEOGRAPHIC_DATA] ( Xe tải )" at bounding box center [239, 293] width 308 height 20
type input "[DATE]"
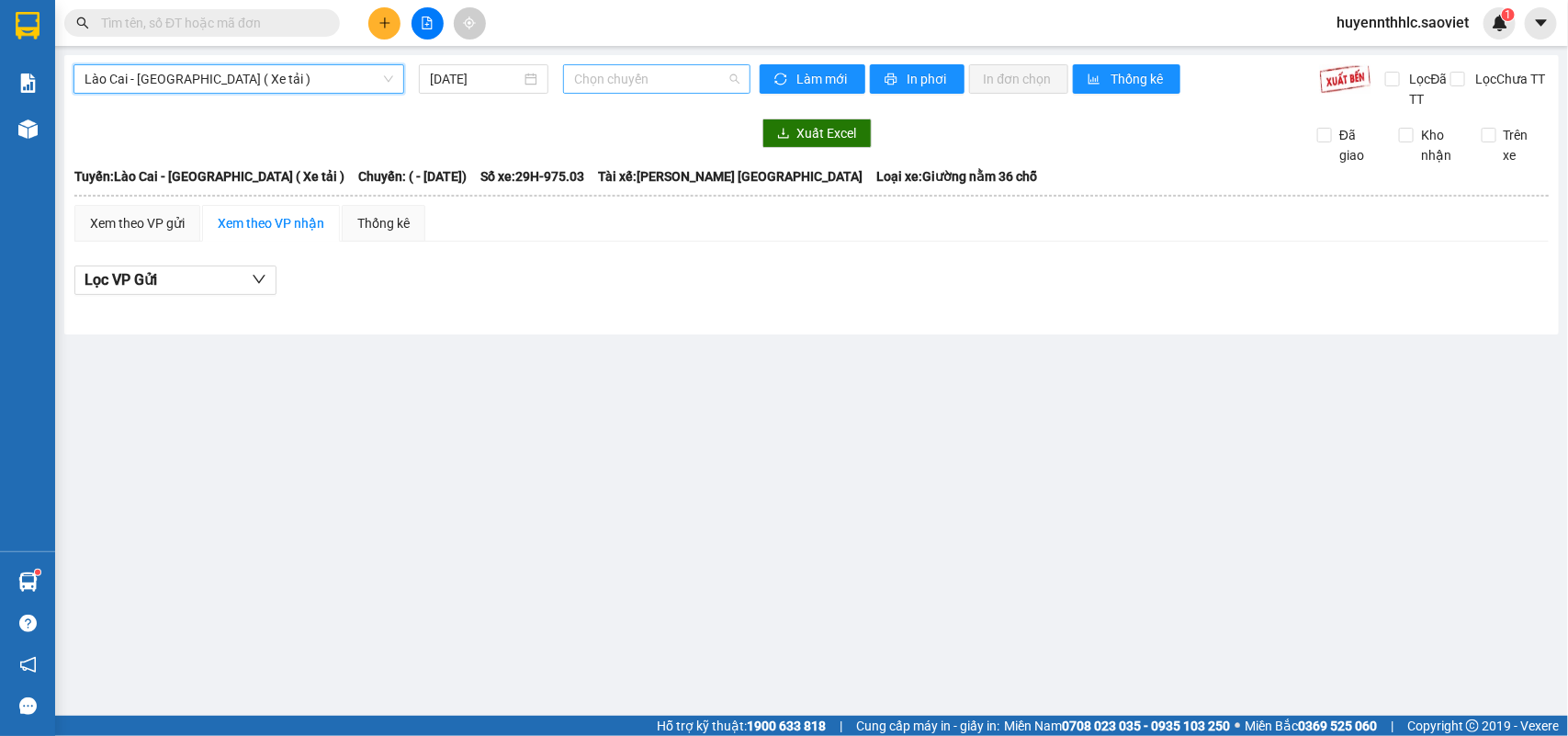
click at [666, 79] on span "Chọn chuyến" at bounding box center [656, 79] width 164 height 28
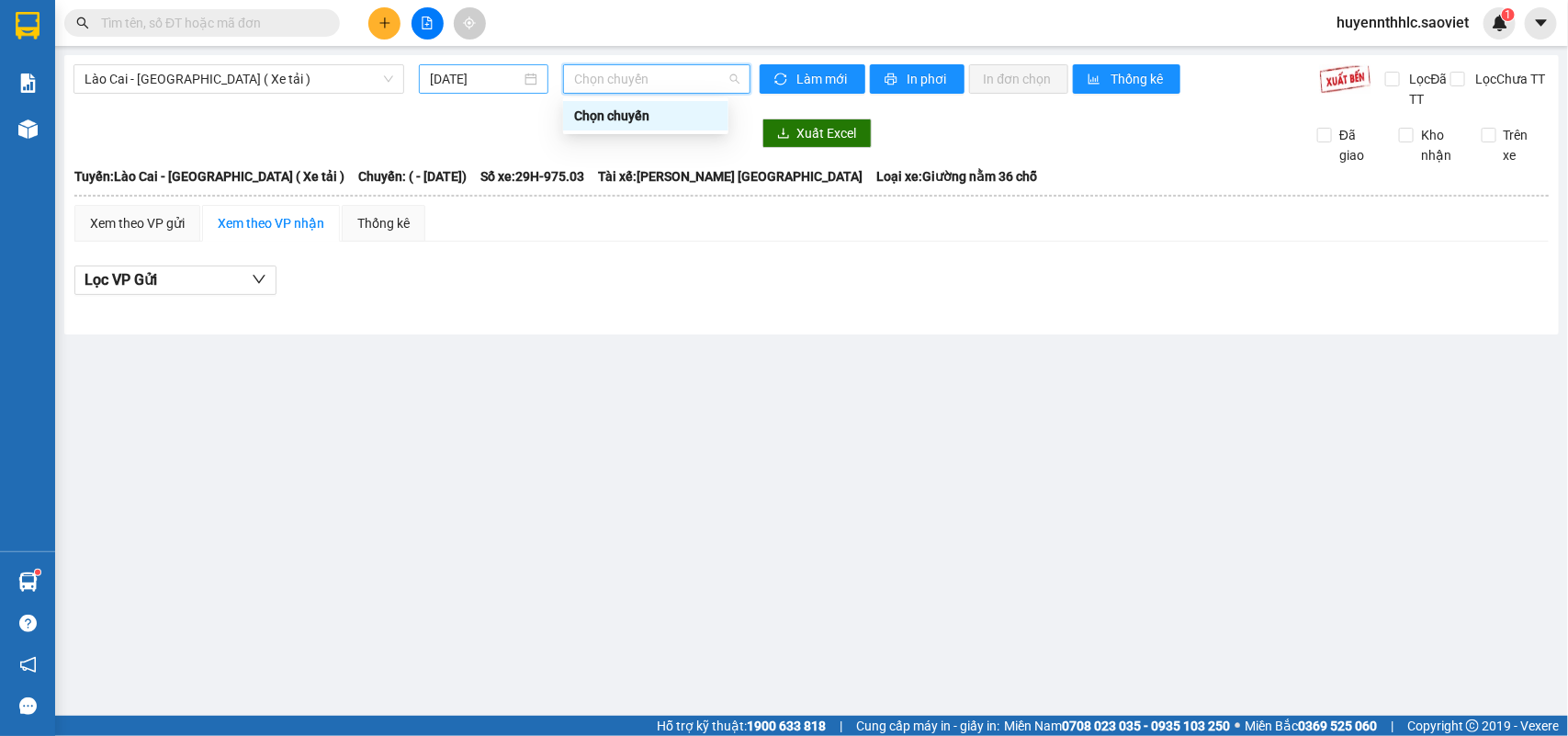
click at [491, 75] on input "[DATE]" at bounding box center [475, 79] width 91 height 20
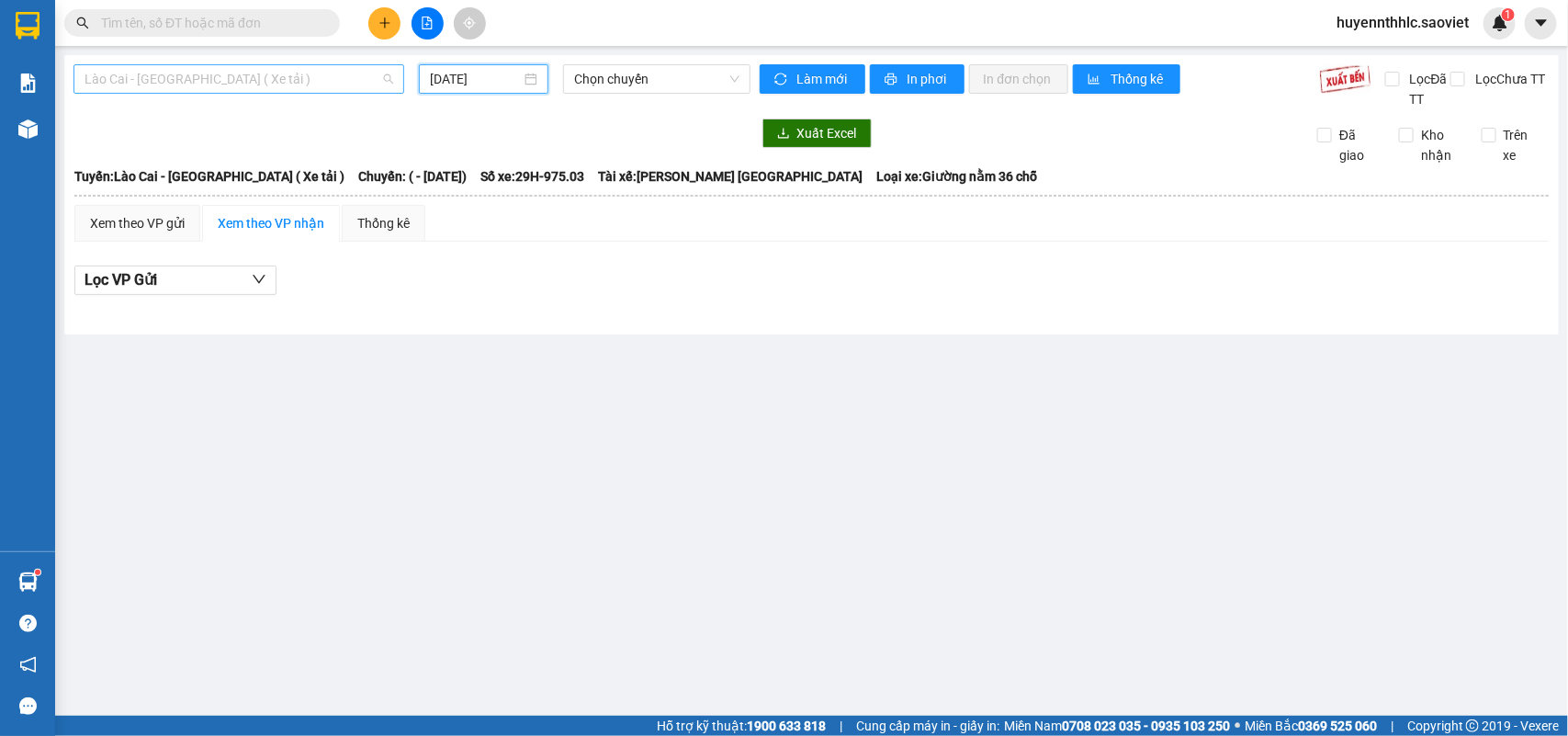
click at [295, 89] on span "Lào Cai - [GEOGRAPHIC_DATA] ( Xe tải )" at bounding box center [239, 79] width 308 height 28
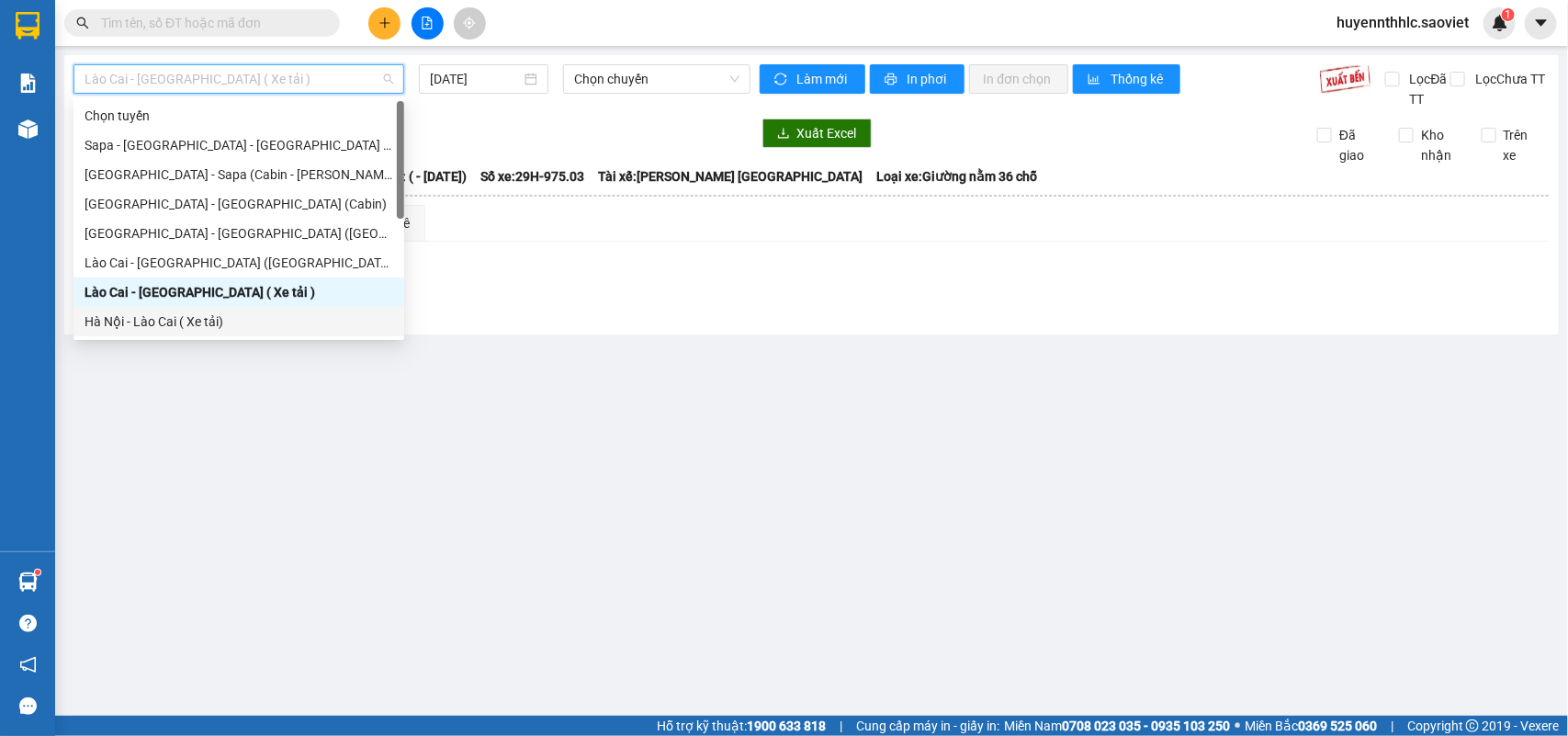
click at [194, 323] on div "Hà Nội - Lào Cai ( Xe tải)" at bounding box center [239, 321] width 308 height 20
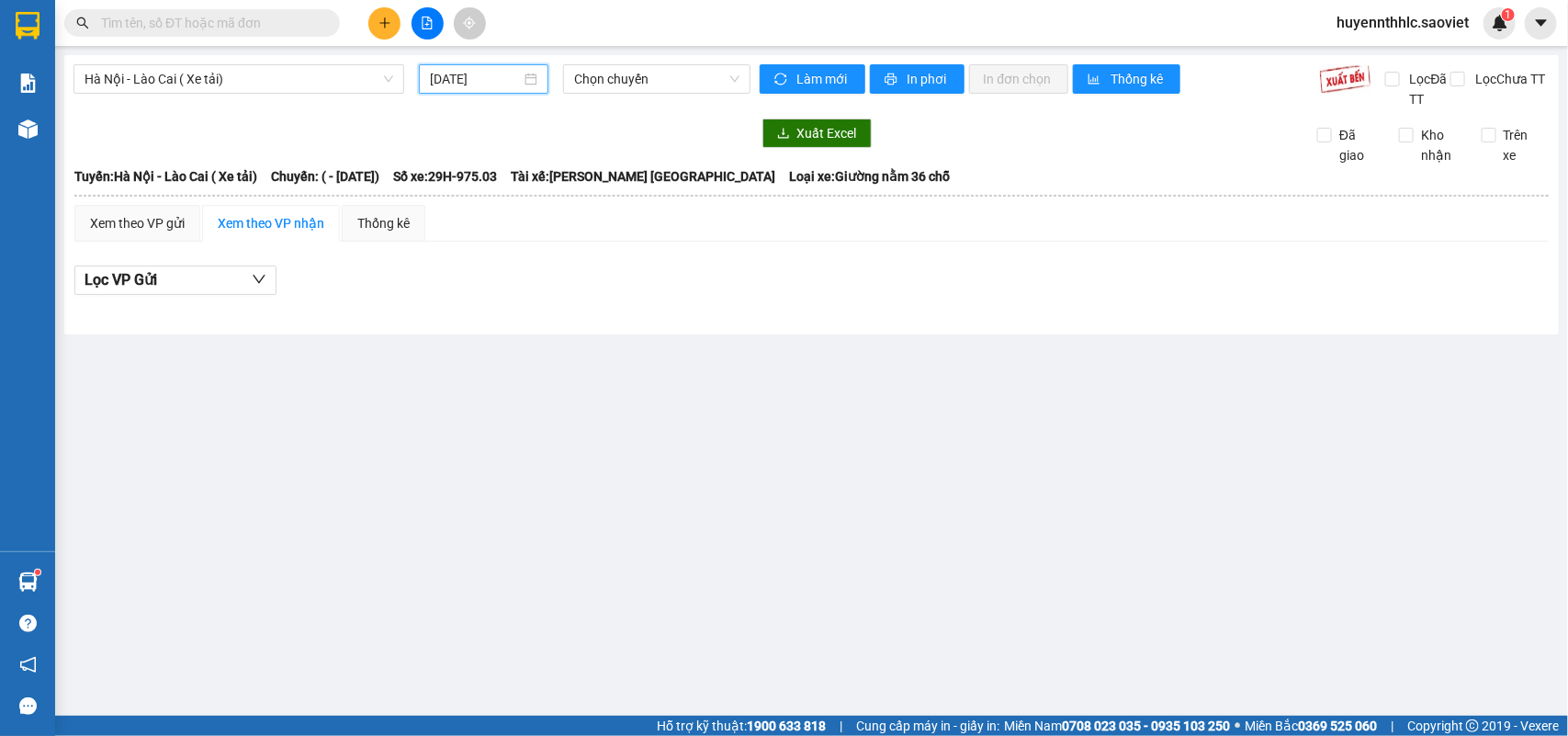
click at [483, 71] on input "[DATE]" at bounding box center [475, 79] width 91 height 20
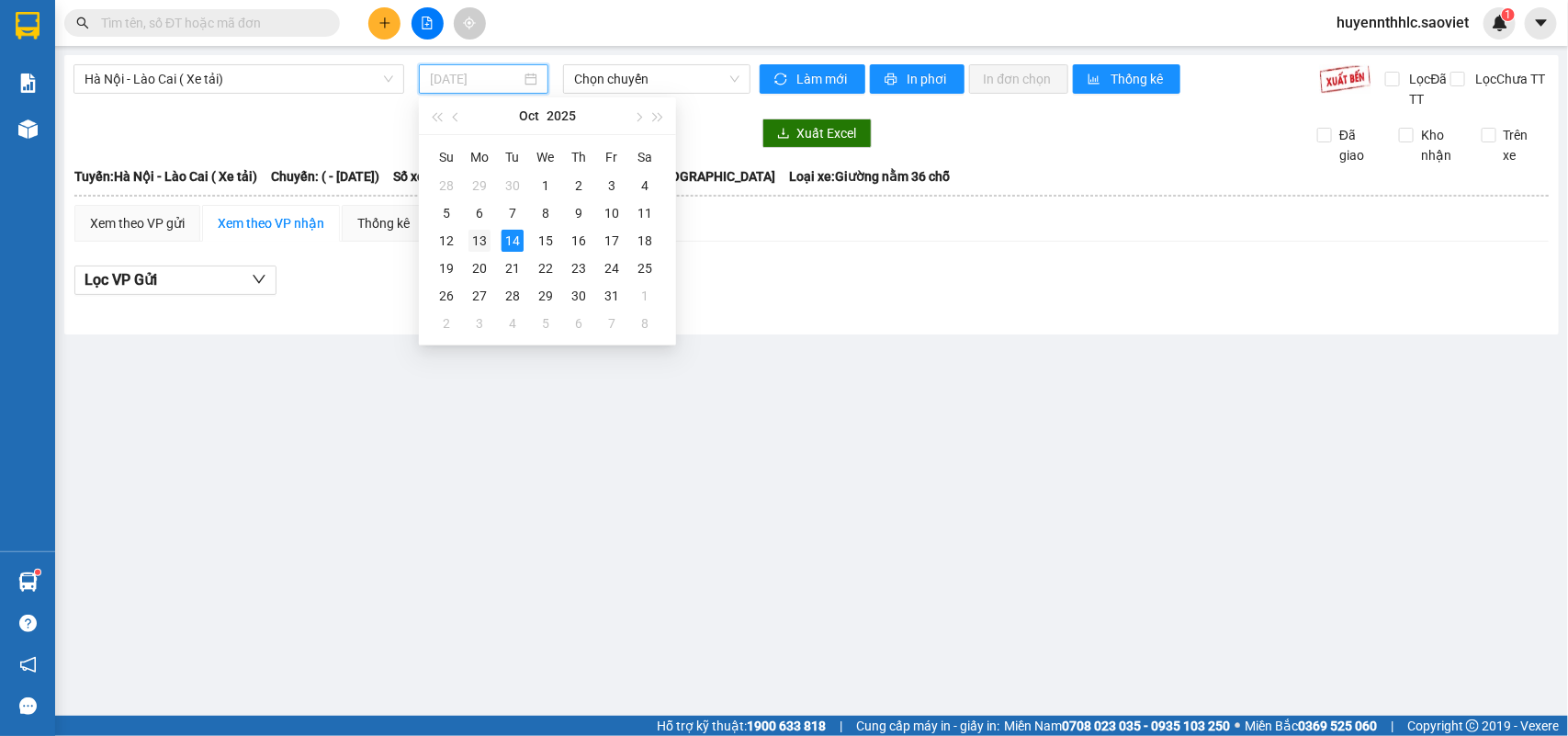
click at [488, 245] on div "13" at bounding box center [480, 241] width 22 height 22
type input "[DATE]"
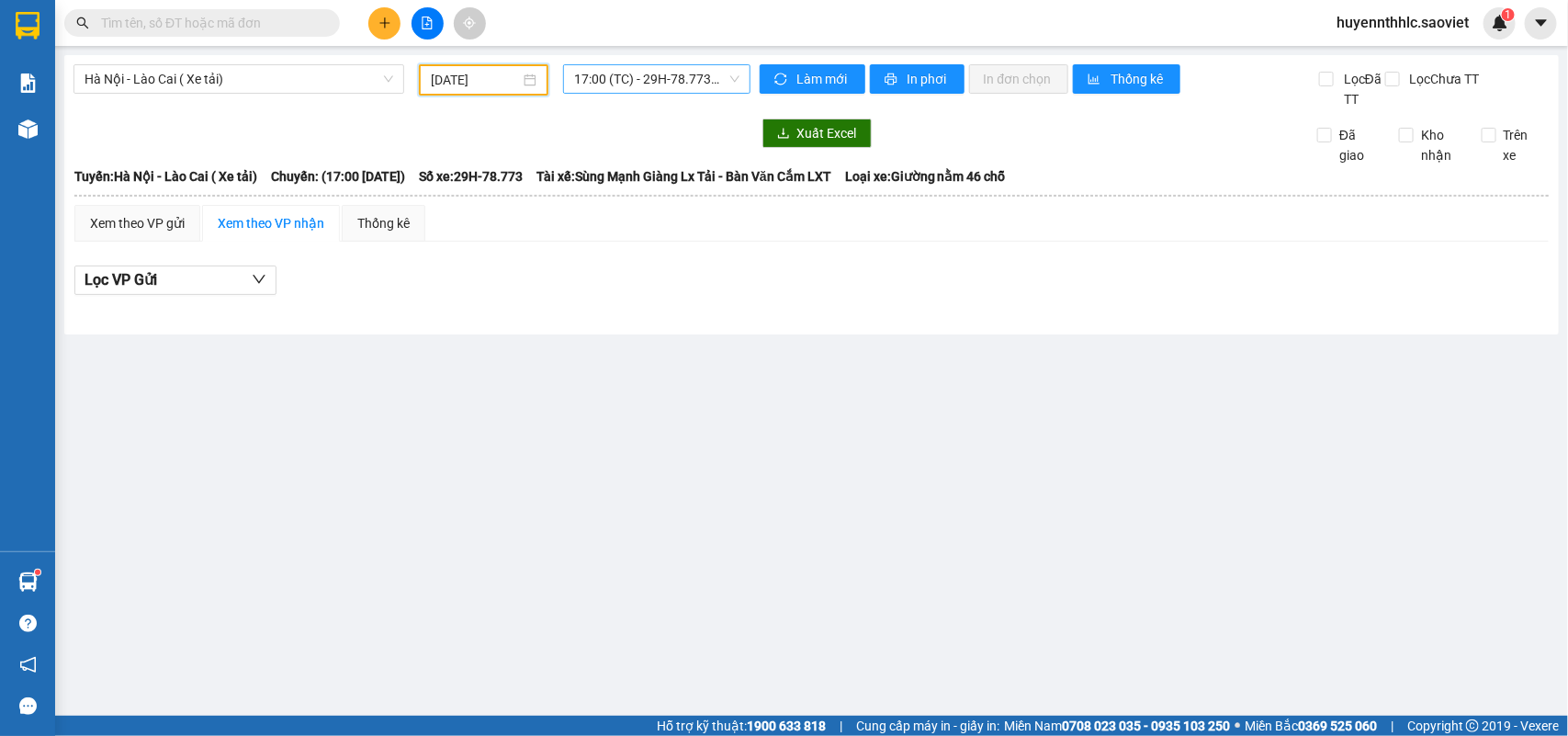
click at [616, 72] on span "17:00 (TC) - 29H-78.773 - (Đã hủy)" at bounding box center [656, 79] width 164 height 28
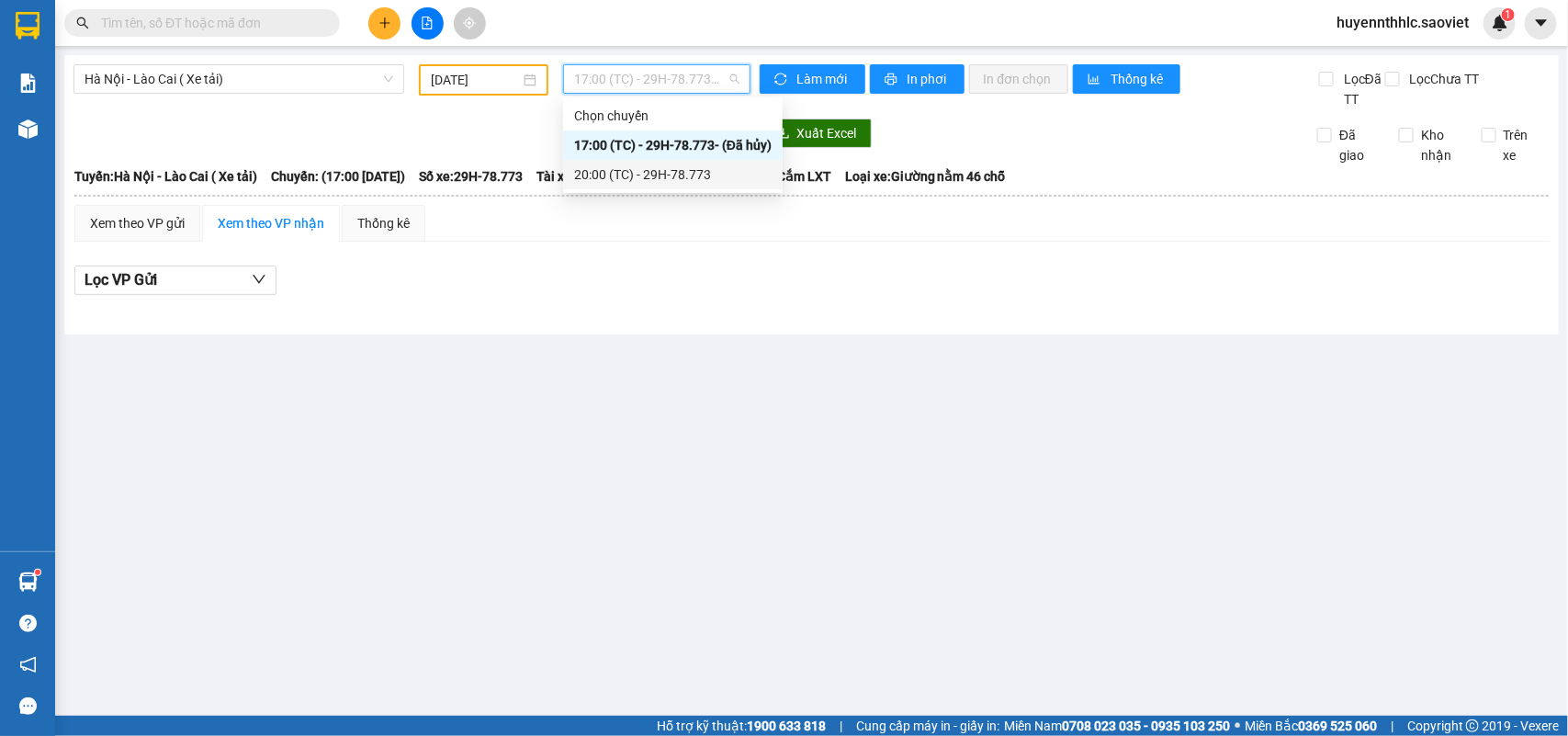
click at [649, 175] on div "20:00 (TC) - 29H-78.773" at bounding box center [673, 175] width 197 height 20
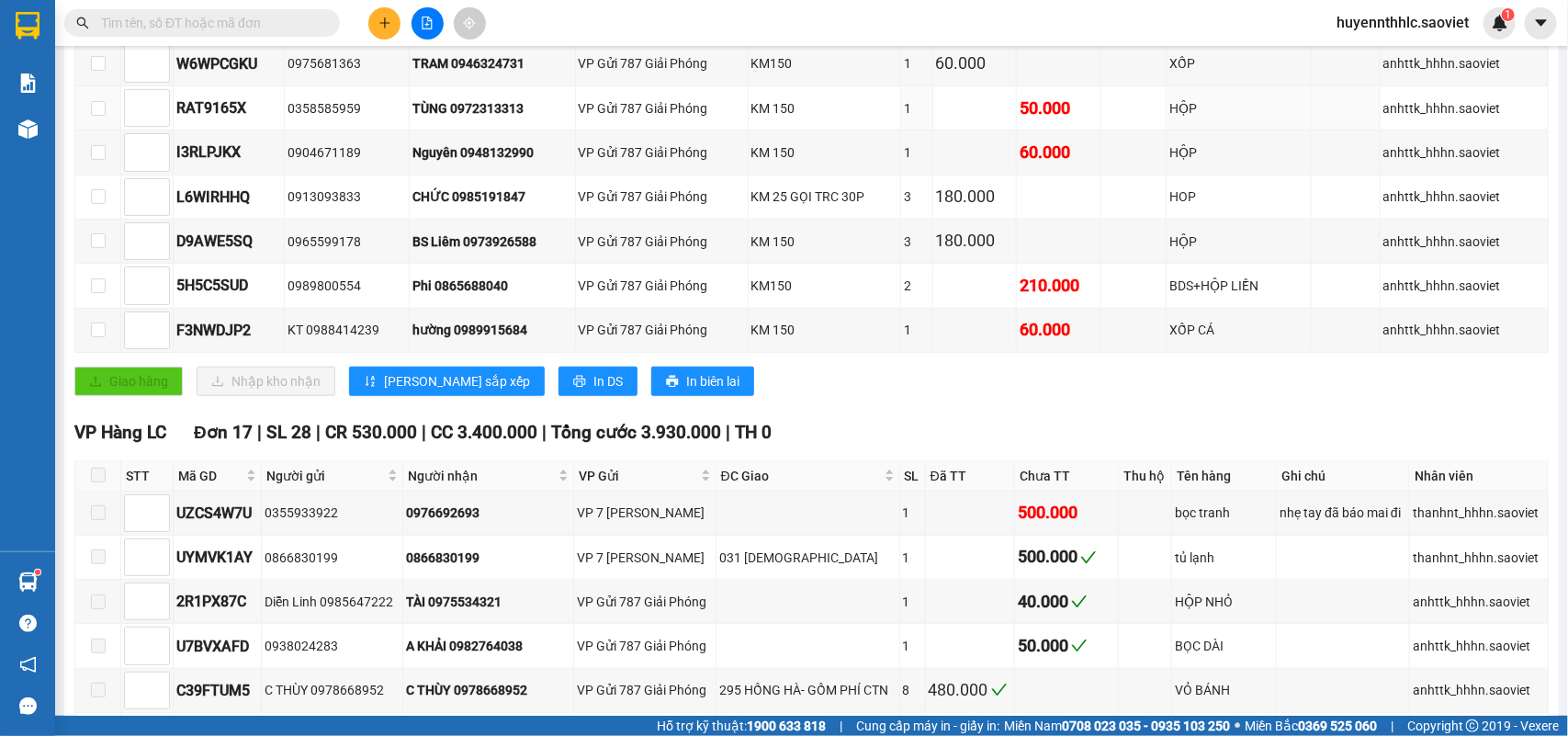
scroll to position [480, 0]
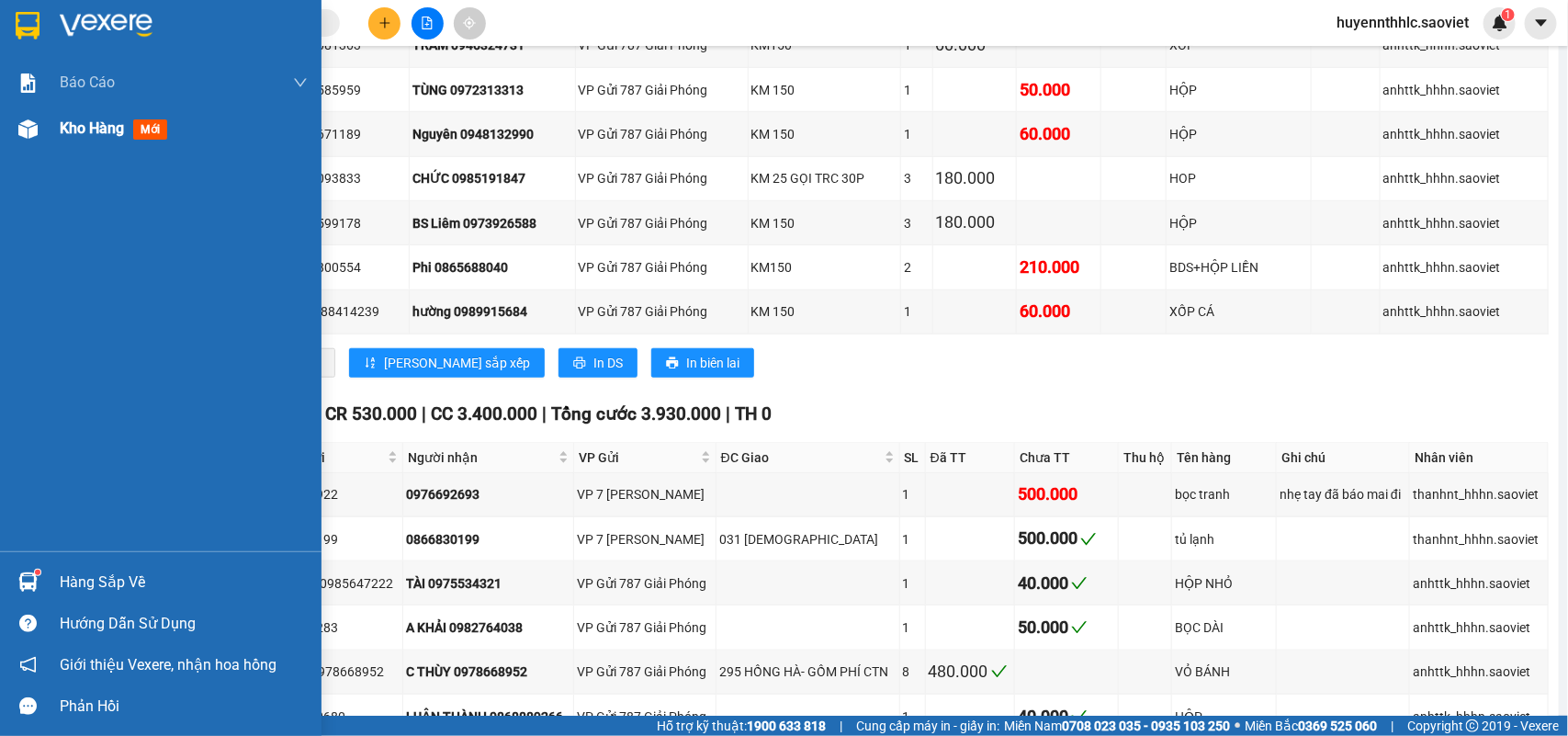
click at [120, 133] on span "Kho hàng" at bounding box center [92, 127] width 65 height 18
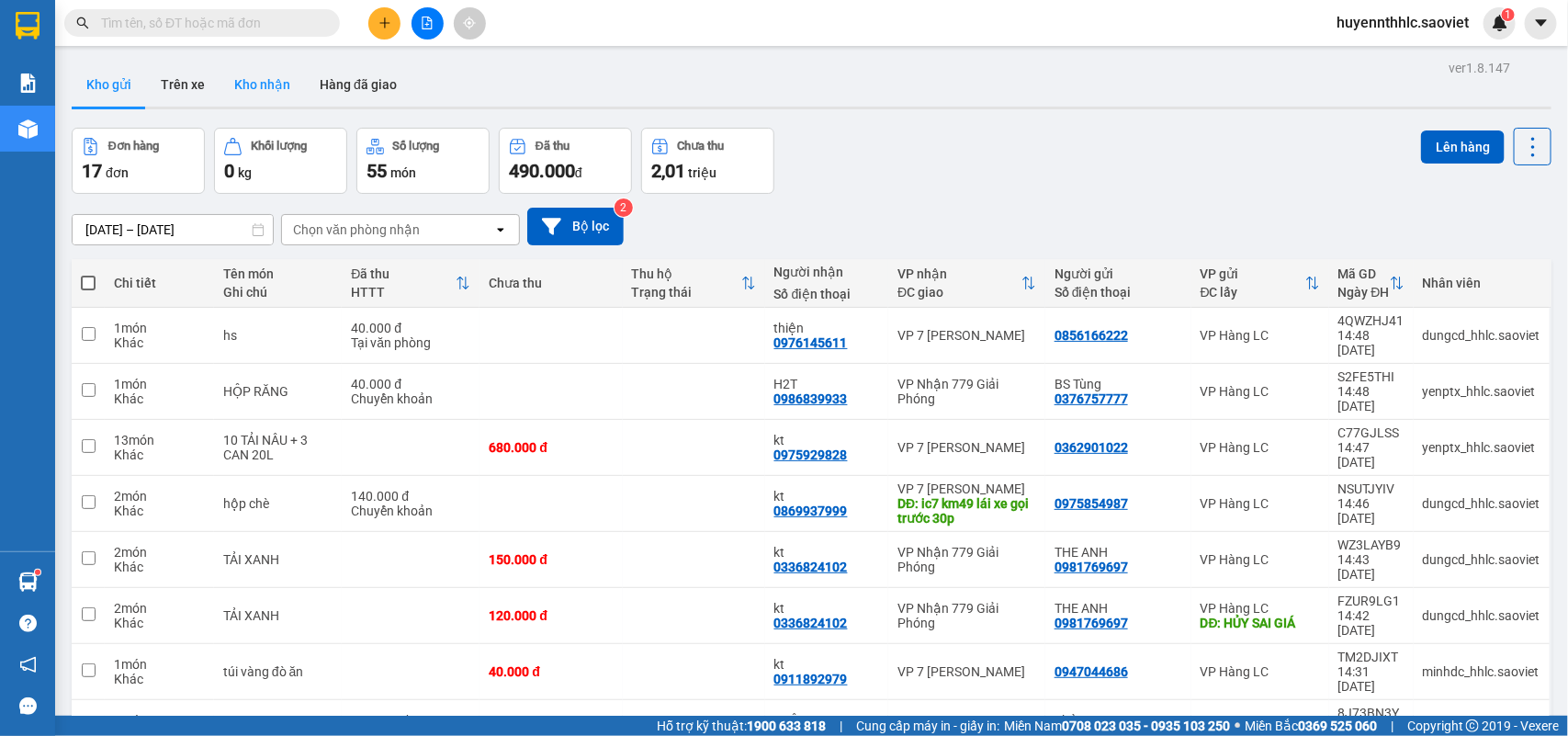
click at [284, 93] on button "Kho nhận" at bounding box center [262, 85] width 86 height 44
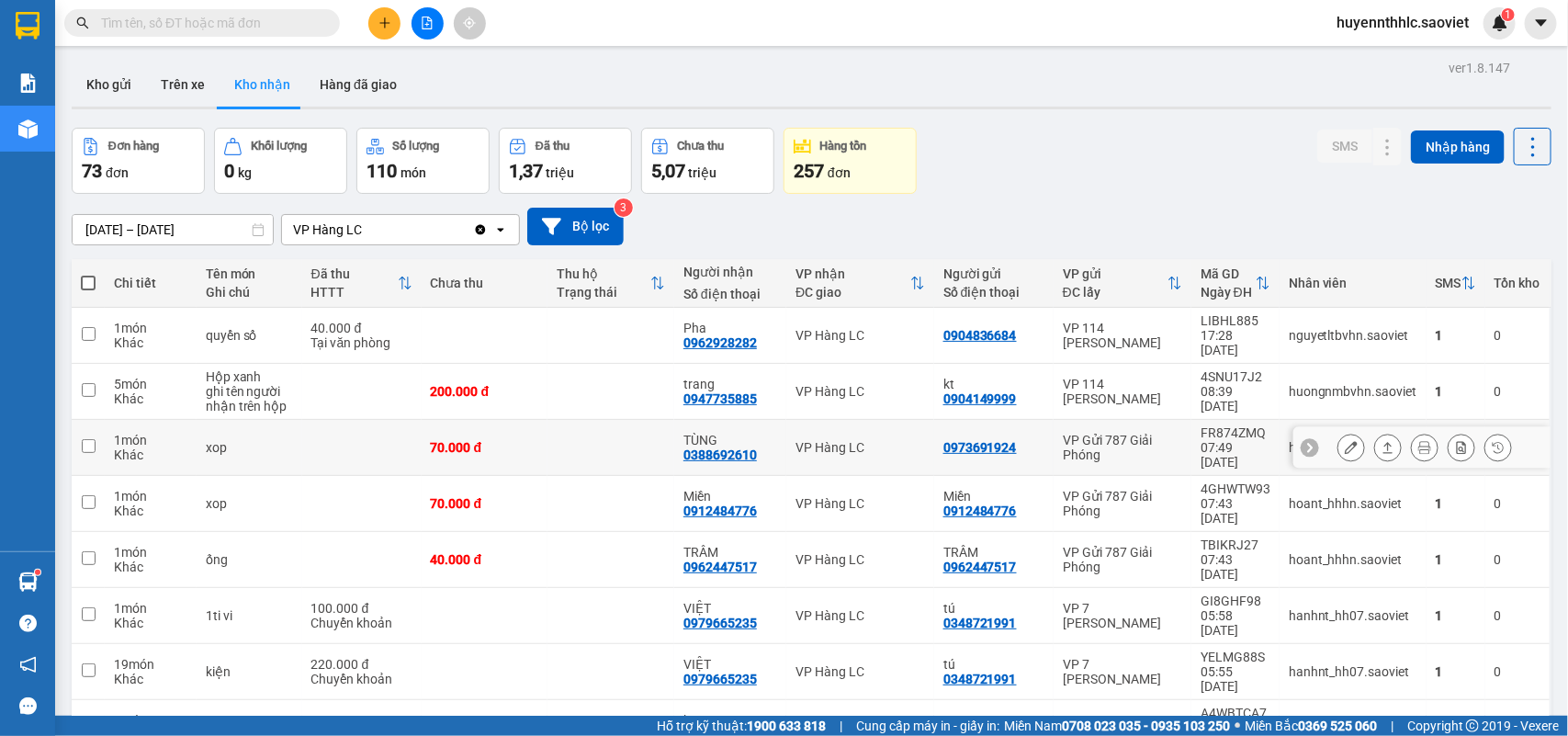
scroll to position [98, 0]
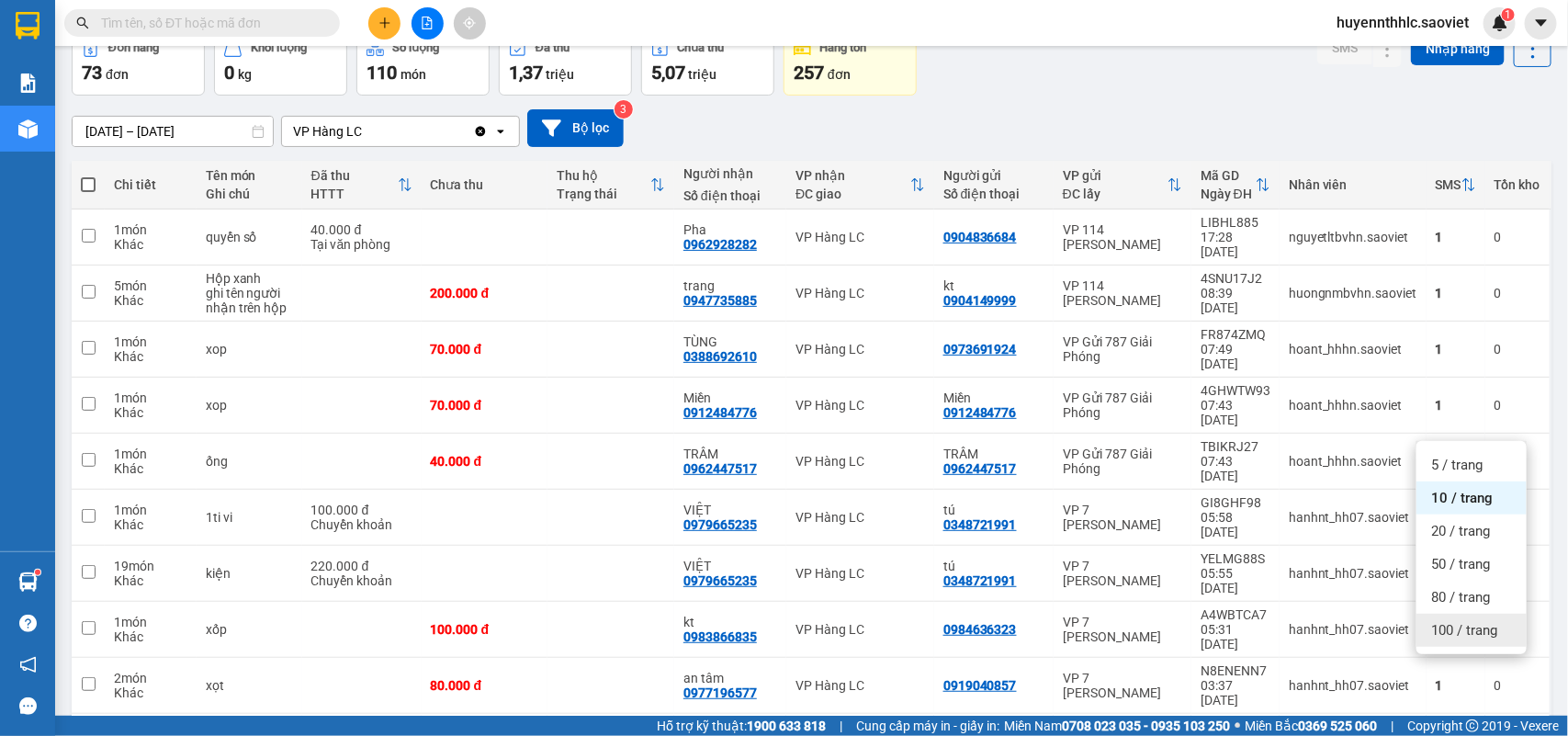
click at [1430, 634] on span "100 / trang" at bounding box center [1464, 631] width 66 height 18
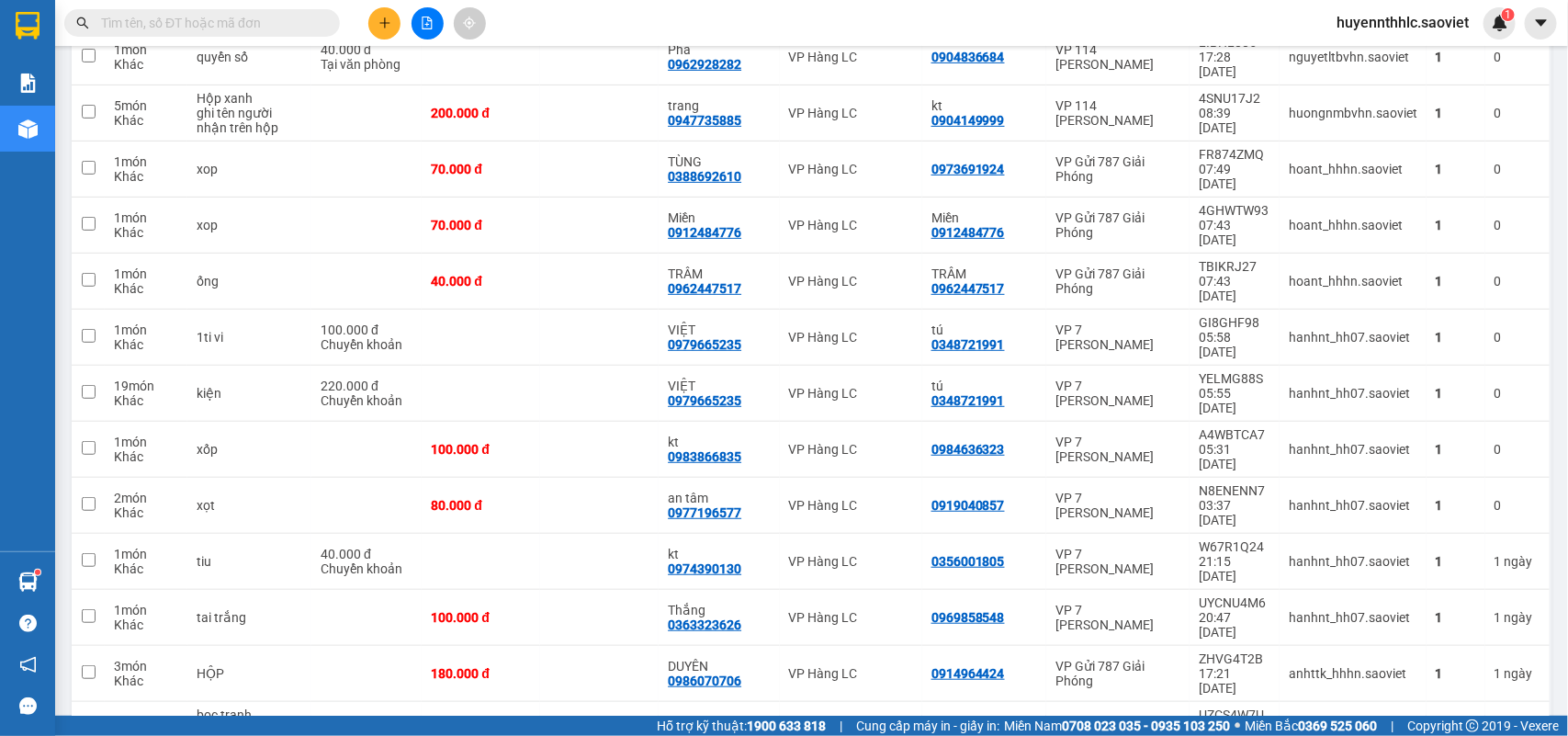
scroll to position [672, 0]
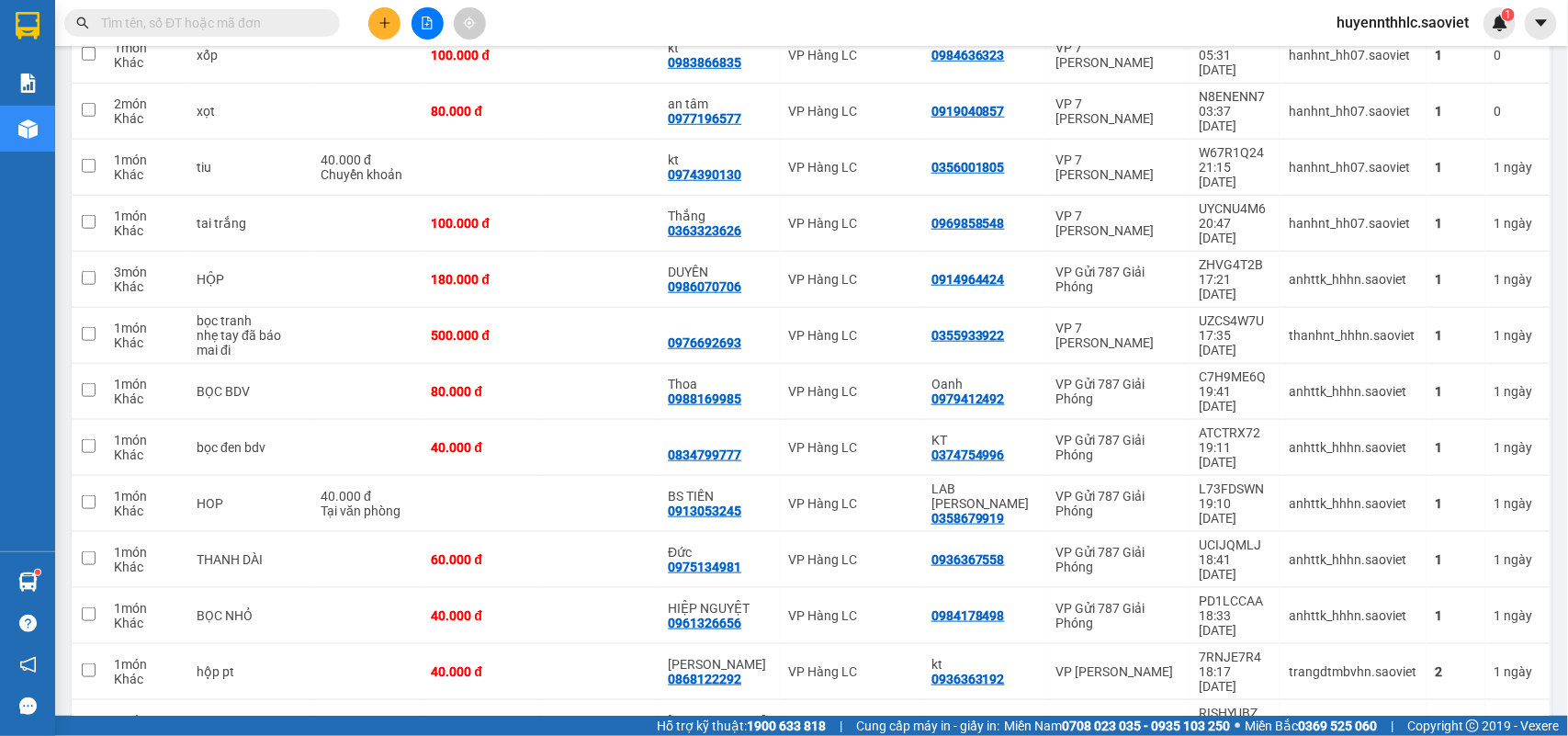
click at [162, 25] on input "text" at bounding box center [209, 23] width 217 height 20
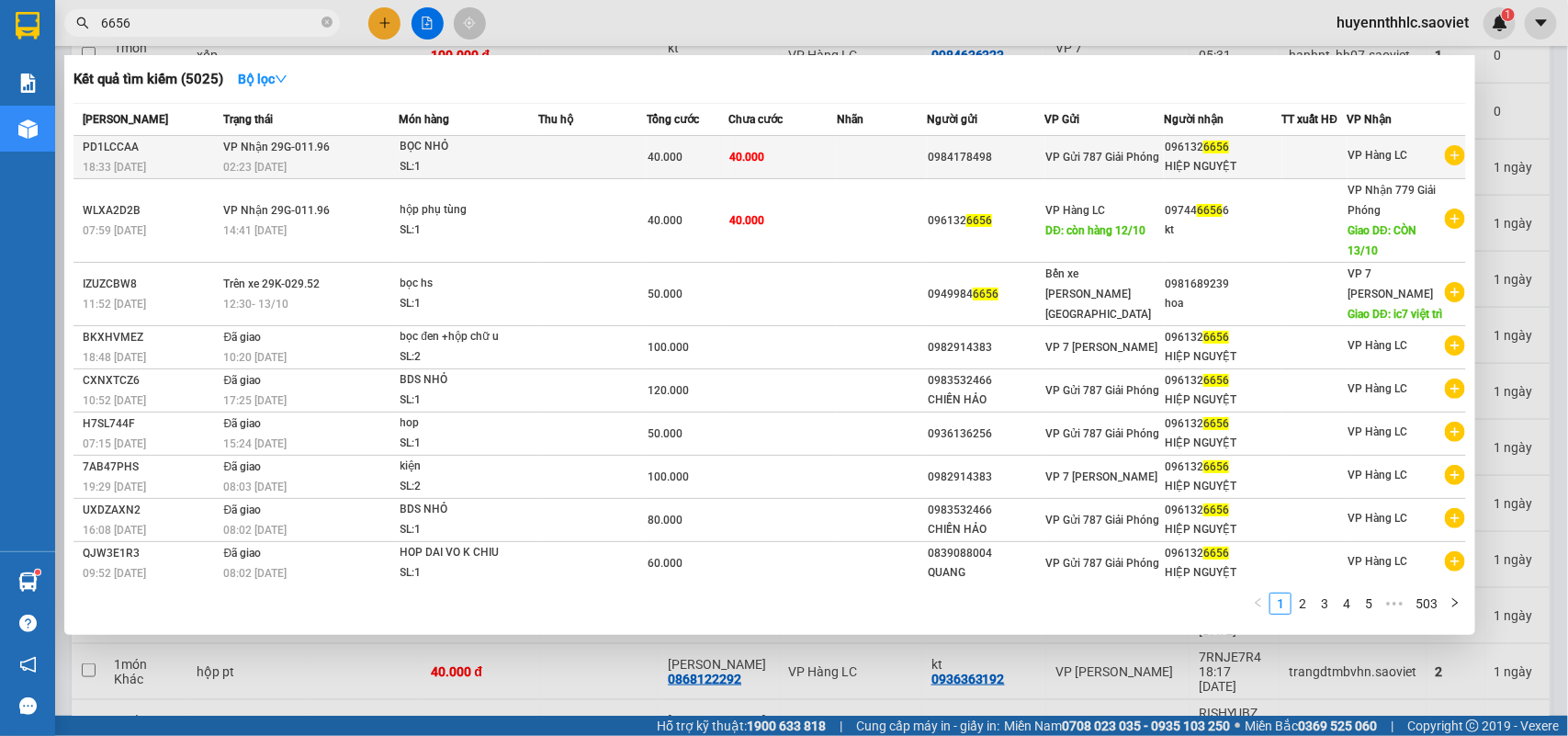
type input "6656"
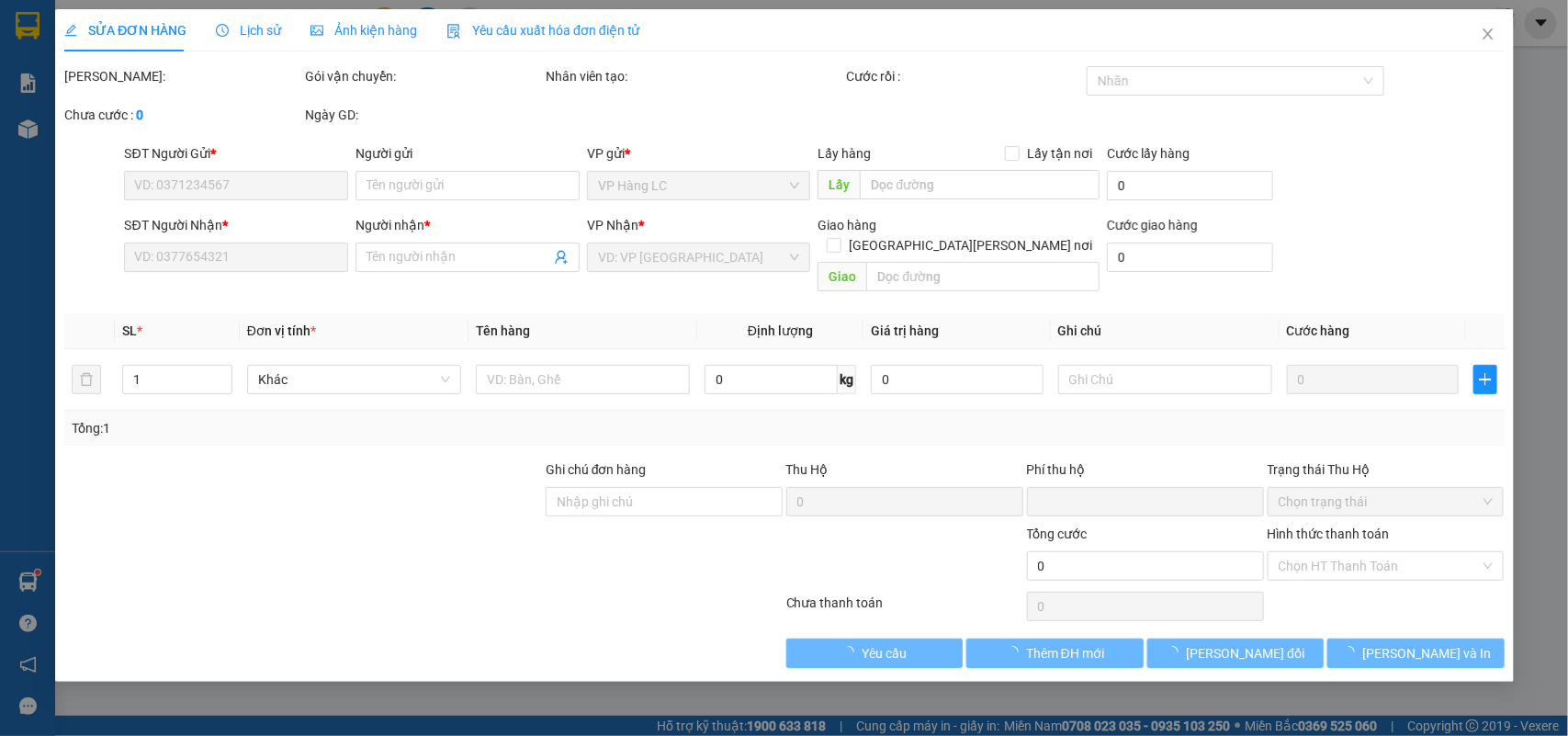
type input "0984178498"
type input "0961326656"
type input "HIỆP NGUYỆT"
type input "0"
type input "40.000"
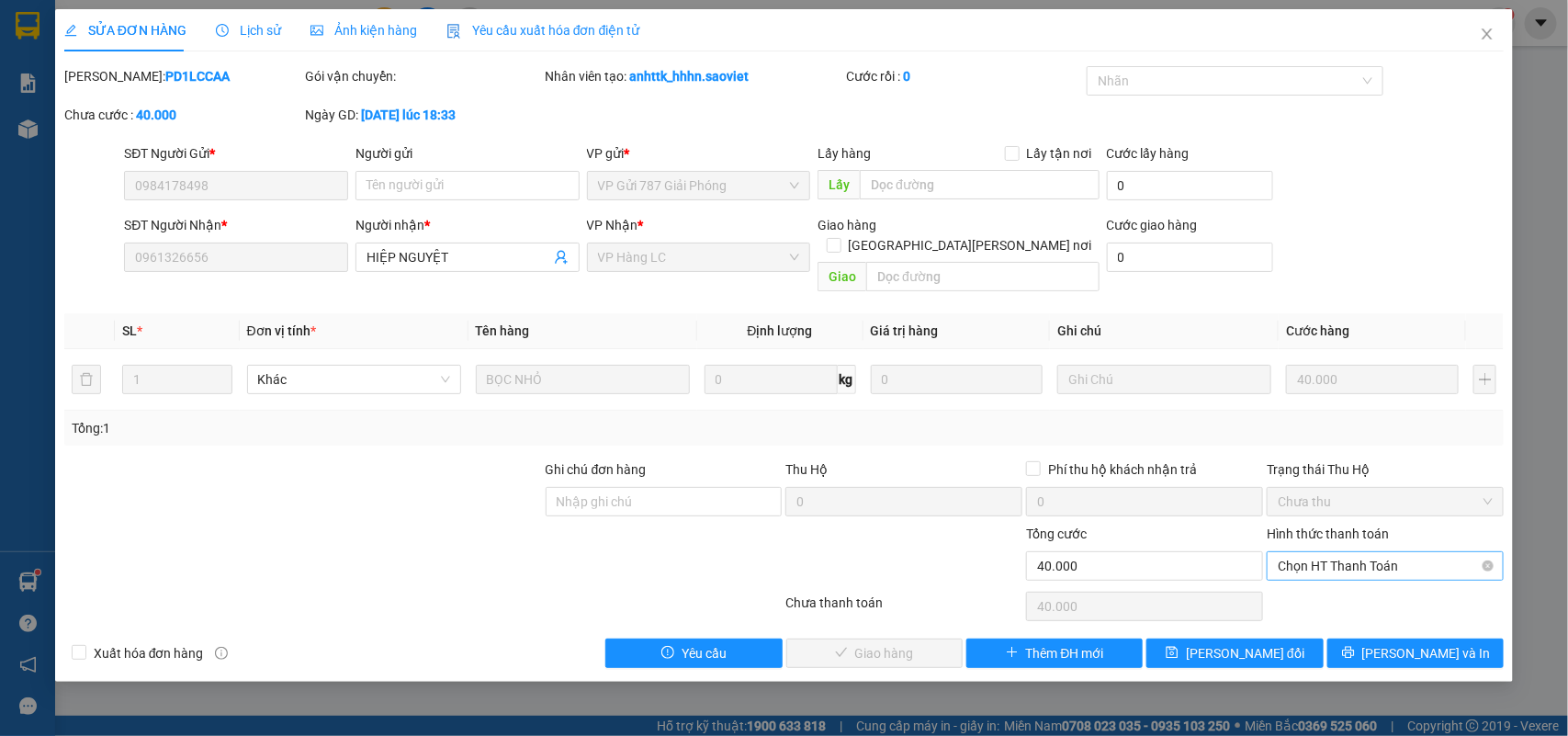
click at [1323, 552] on span "Chọn HT Thanh Toán" at bounding box center [1384, 566] width 215 height 28
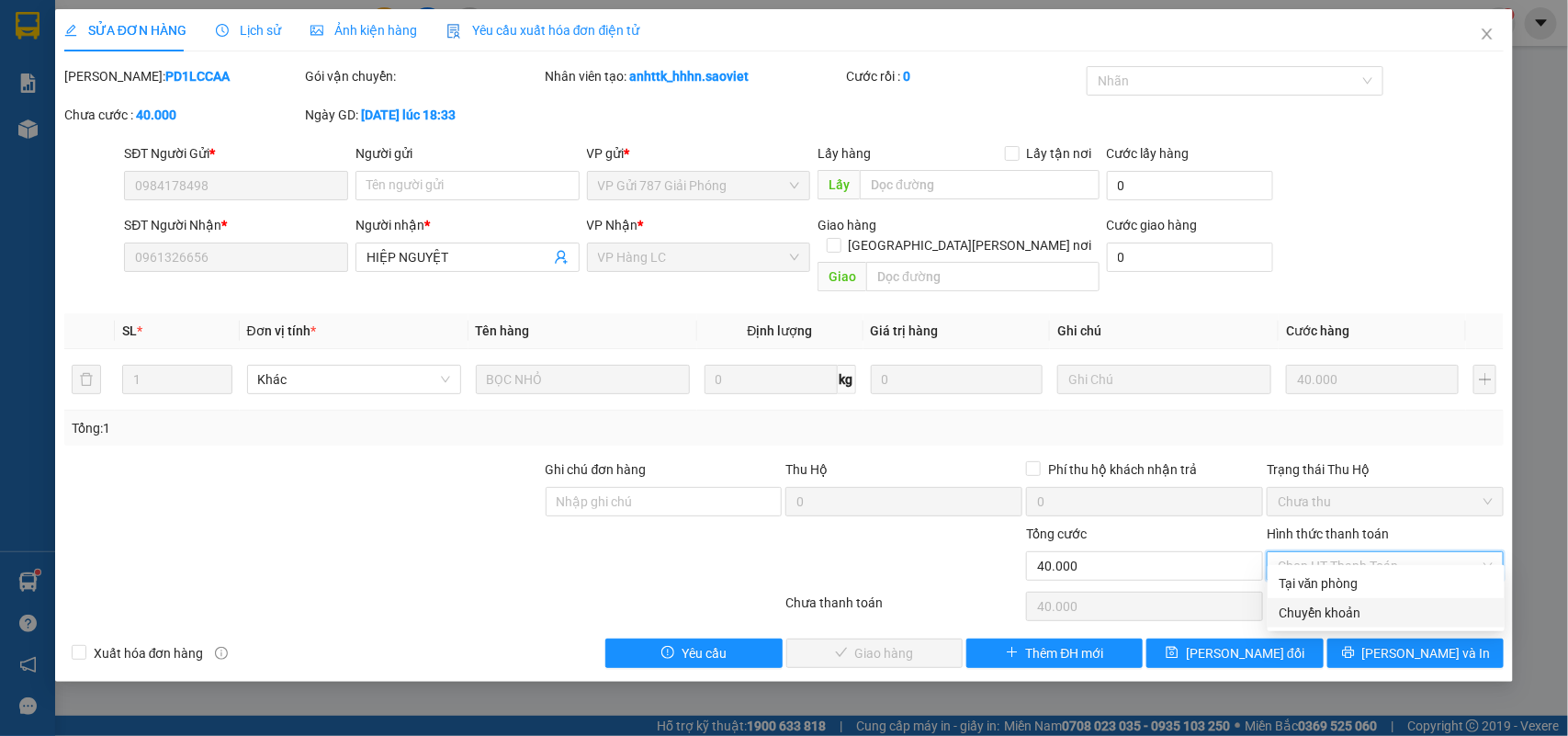
click at [1306, 609] on div "Chuyển khoản" at bounding box center [1385, 613] width 215 height 20
type input "0"
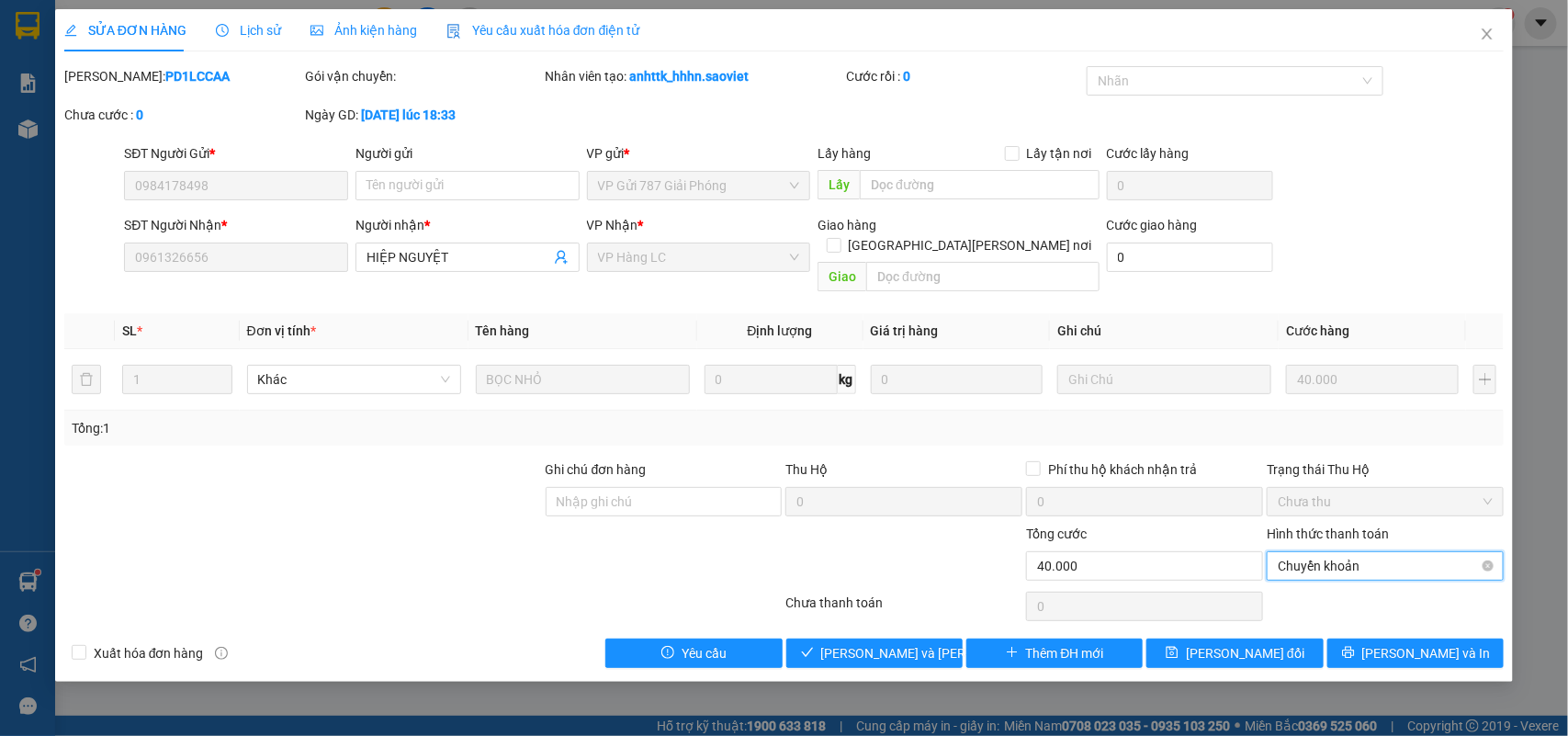
click at [1358, 552] on span "Chuyển khoản" at bounding box center [1384, 566] width 215 height 28
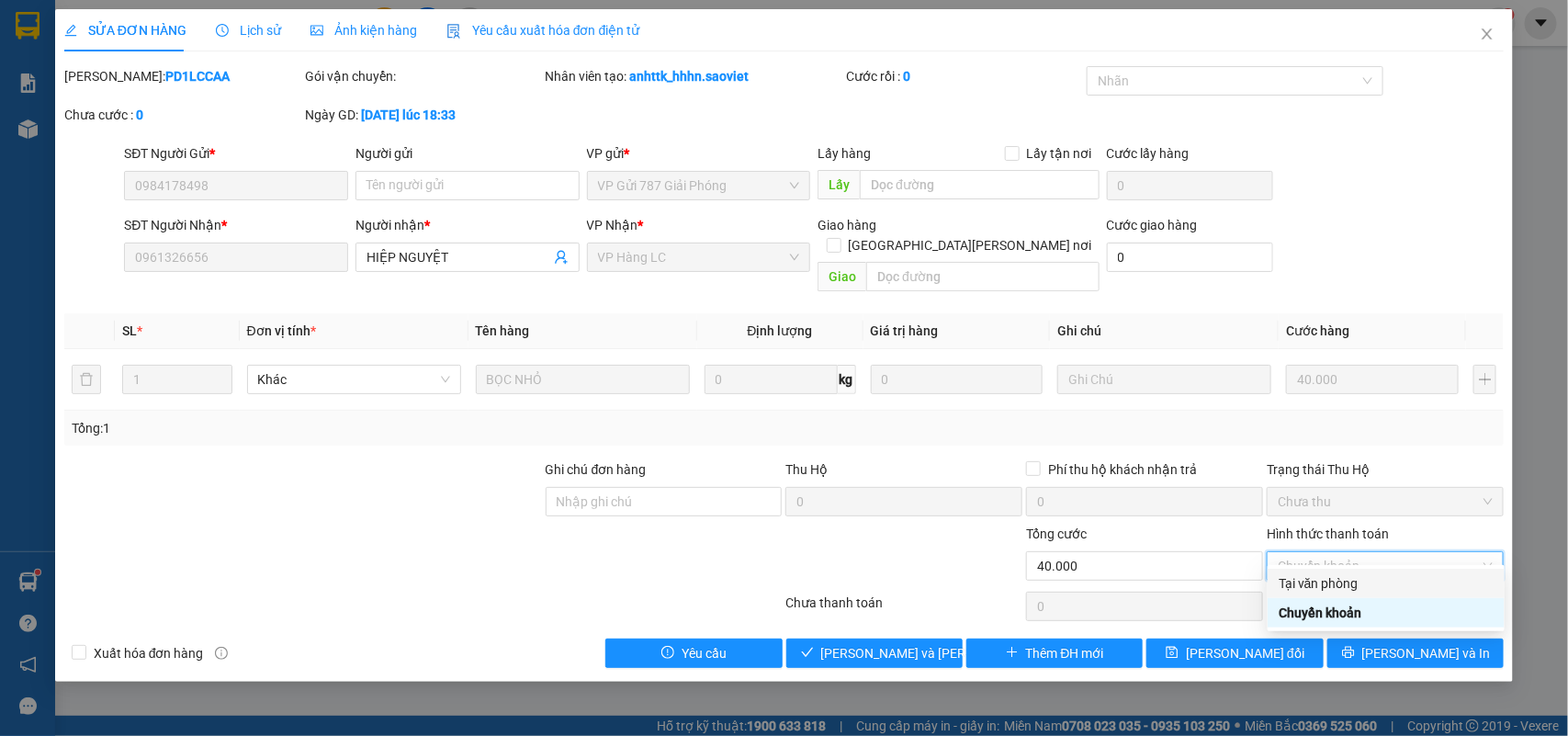
click at [1315, 575] on div "Tại văn phòng" at bounding box center [1385, 584] width 215 height 20
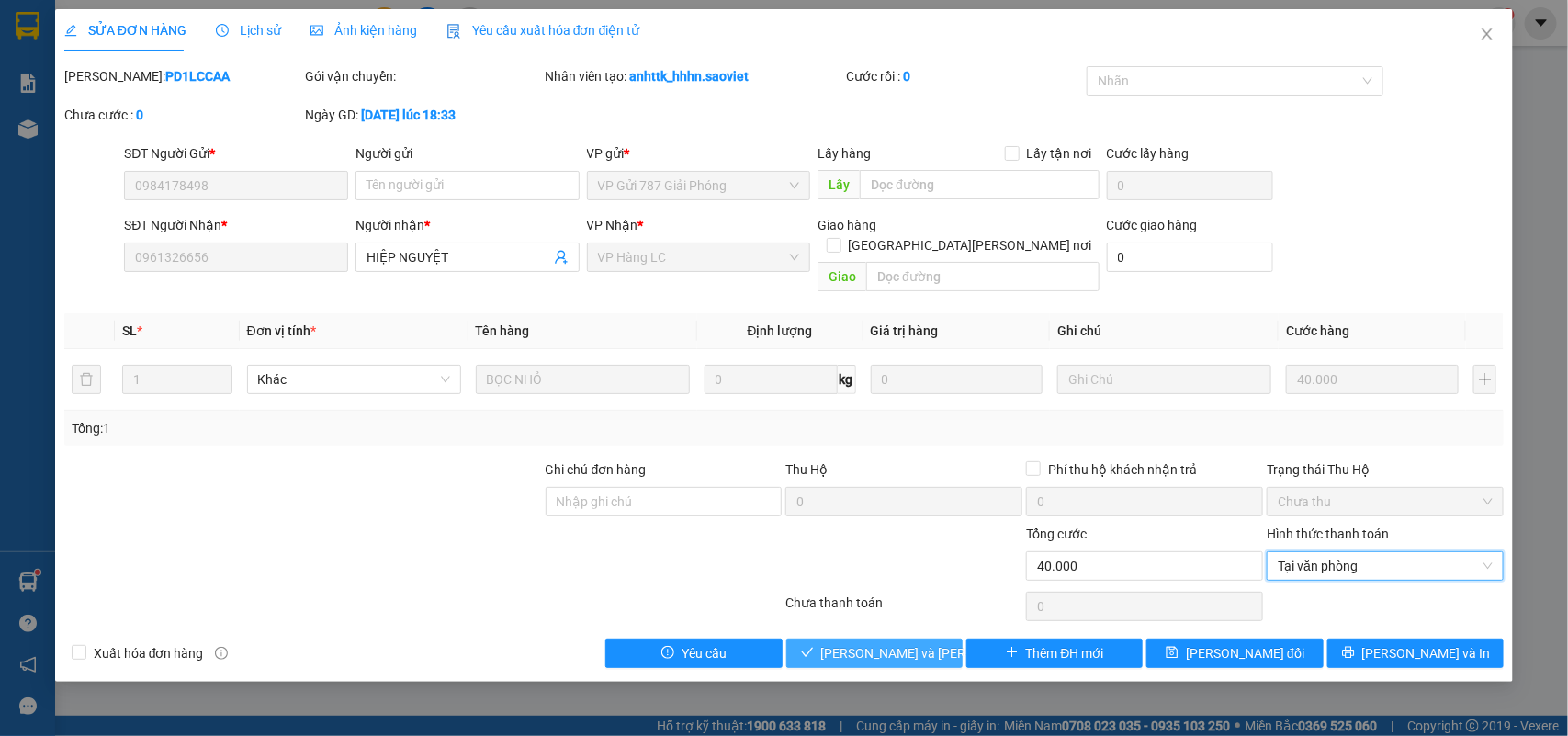
click at [897, 644] on span "[PERSON_NAME] và [PERSON_NAME] hàng" at bounding box center [945, 654] width 248 height 20
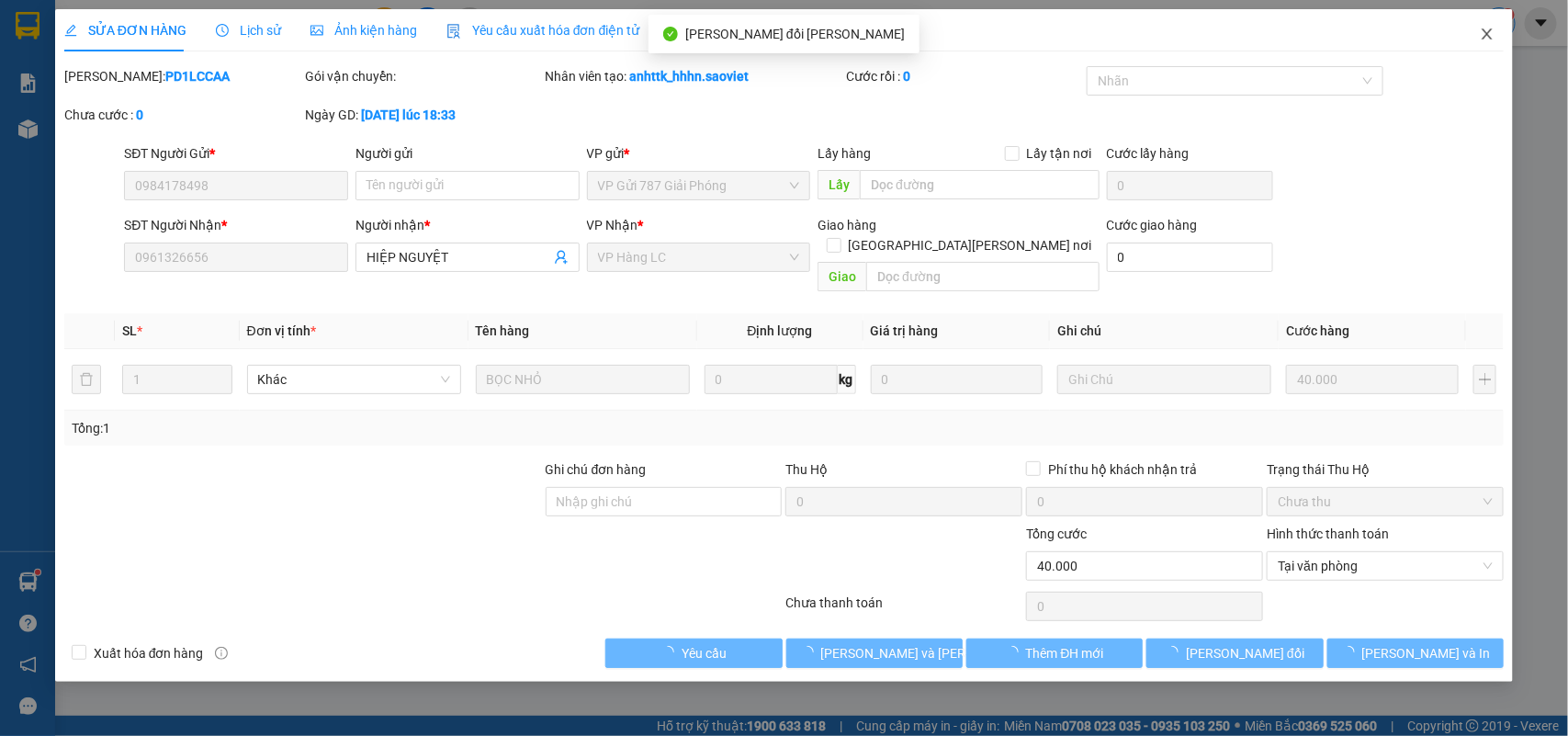
click at [1489, 21] on span "Close" at bounding box center [1487, 35] width 52 height 52
click at [1490, 35] on div "1" at bounding box center [1499, 23] width 32 height 32
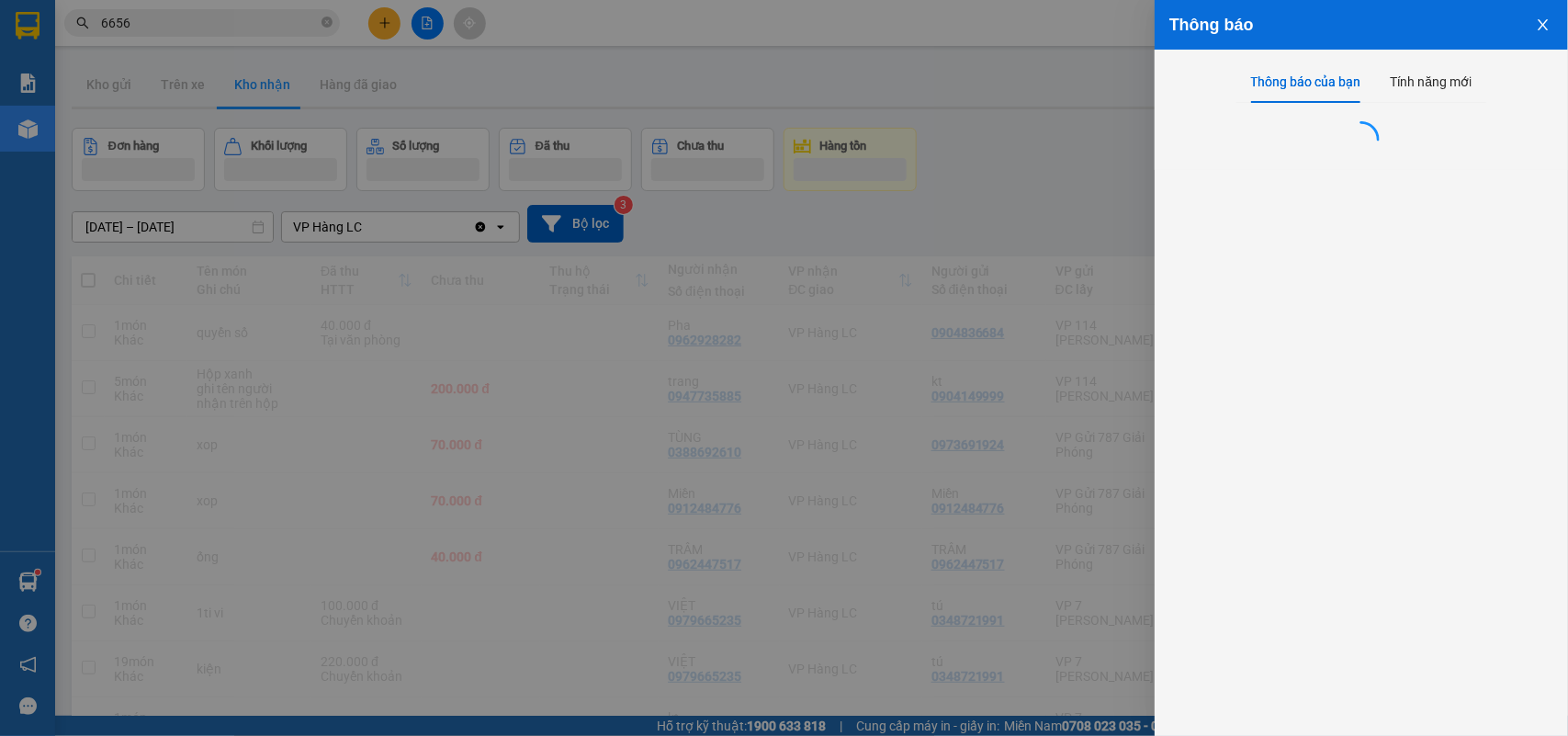
click at [1041, 167] on div at bounding box center [784, 368] width 1568 height 736
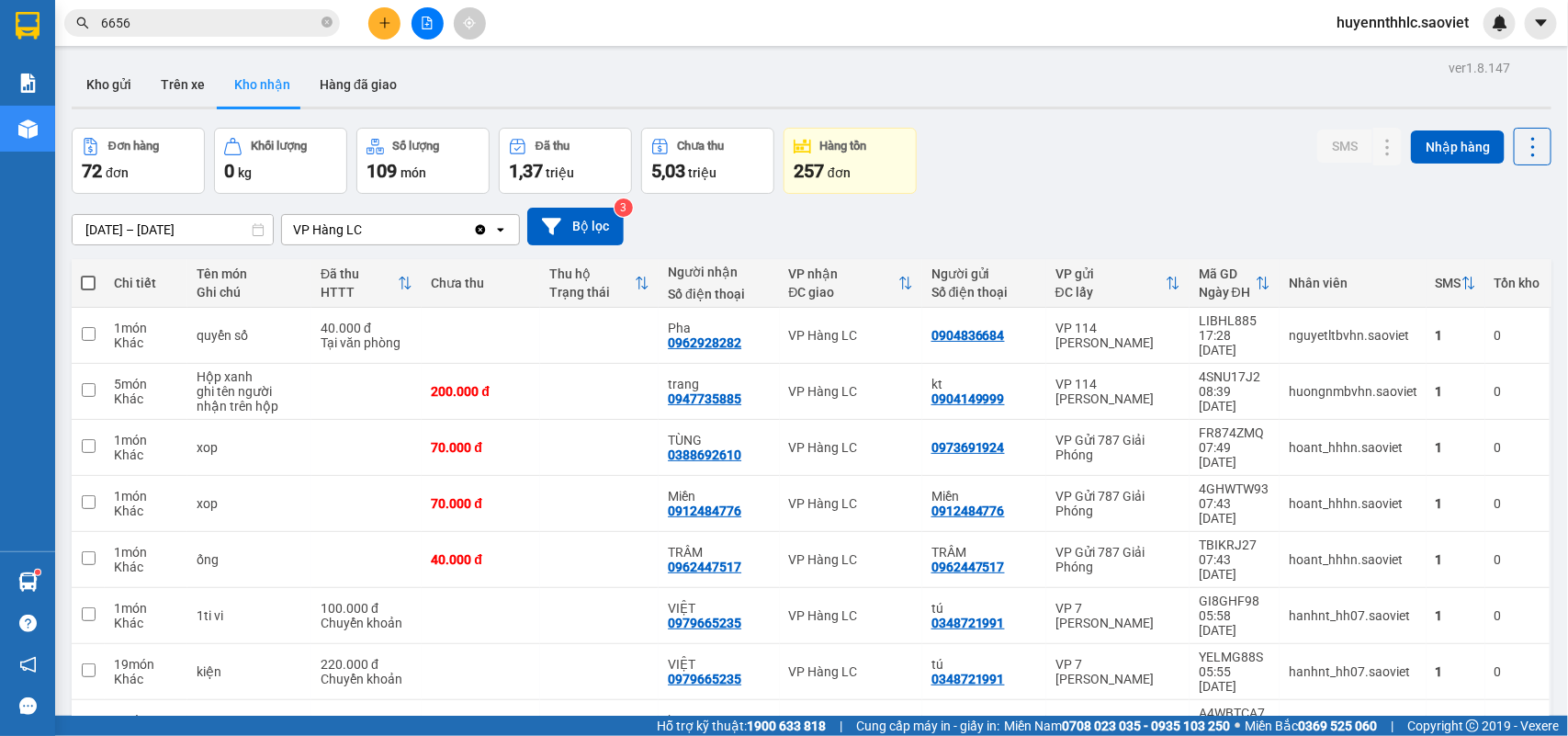
click at [144, 222] on input "[DATE] – [DATE]" at bounding box center [173, 230] width 200 height 30
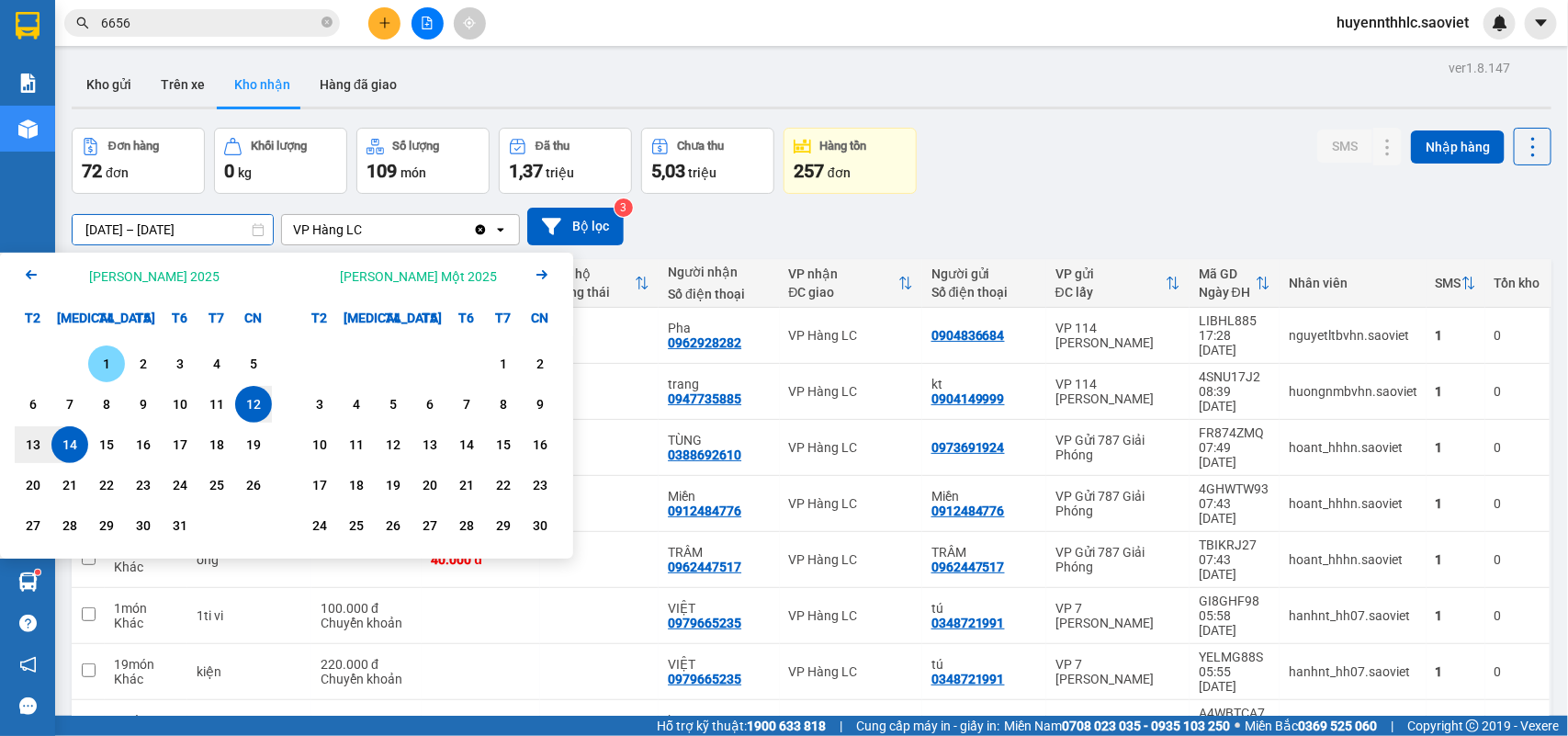
click at [99, 359] on div "1" at bounding box center [107, 364] width 26 height 22
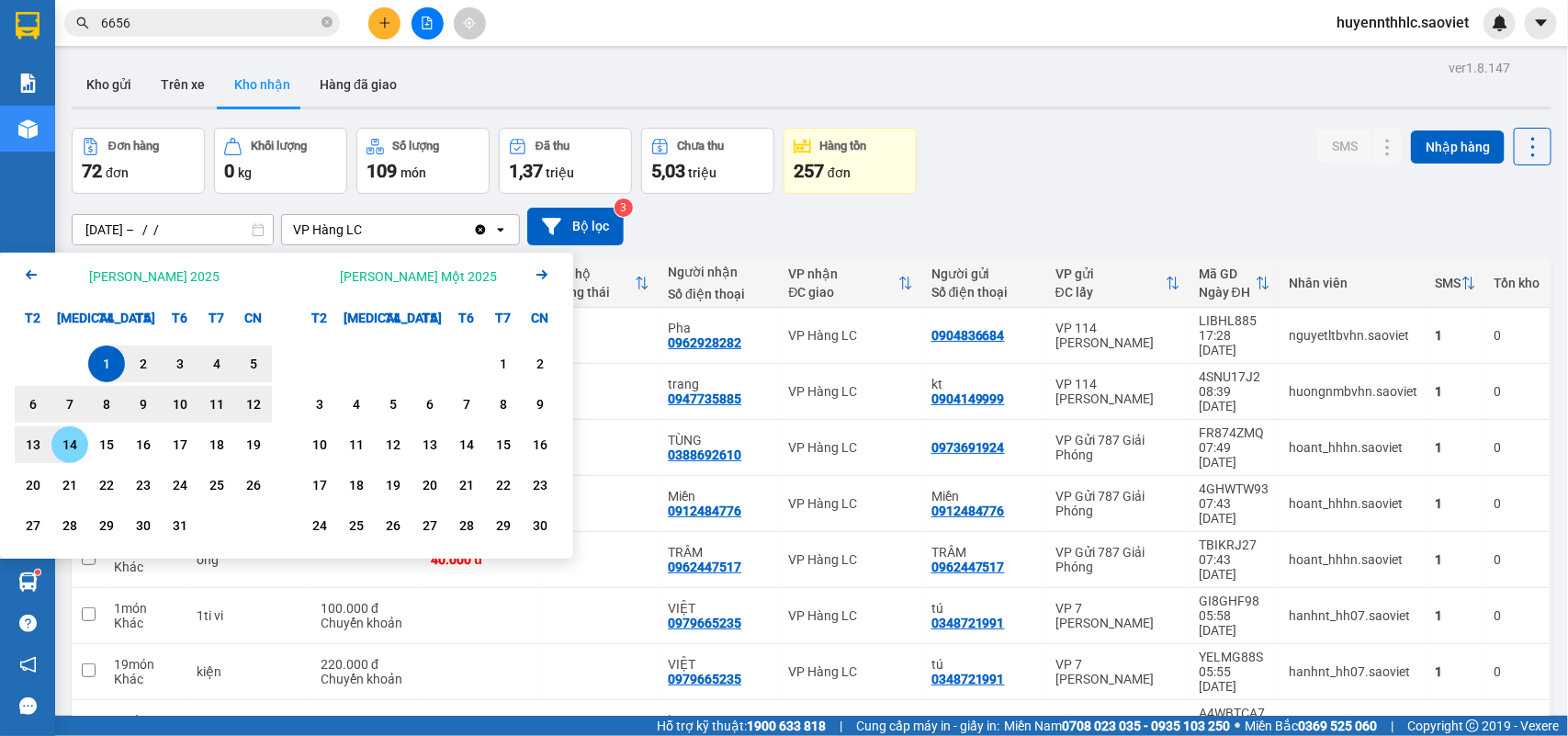
click at [76, 444] on div "14" at bounding box center [70, 445] width 26 height 22
type input "[DATE] – [DATE]"
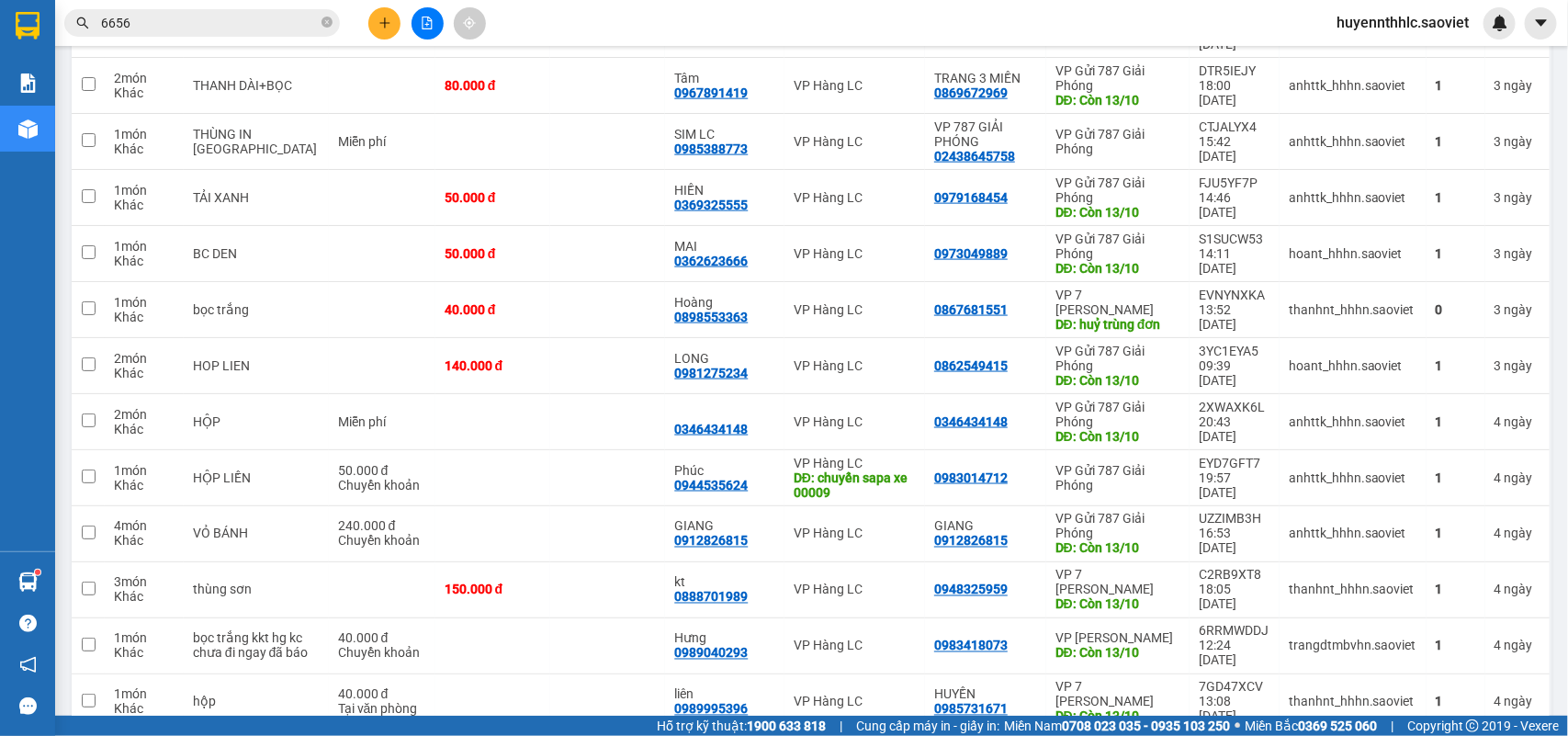
scroll to position [4649, 0]
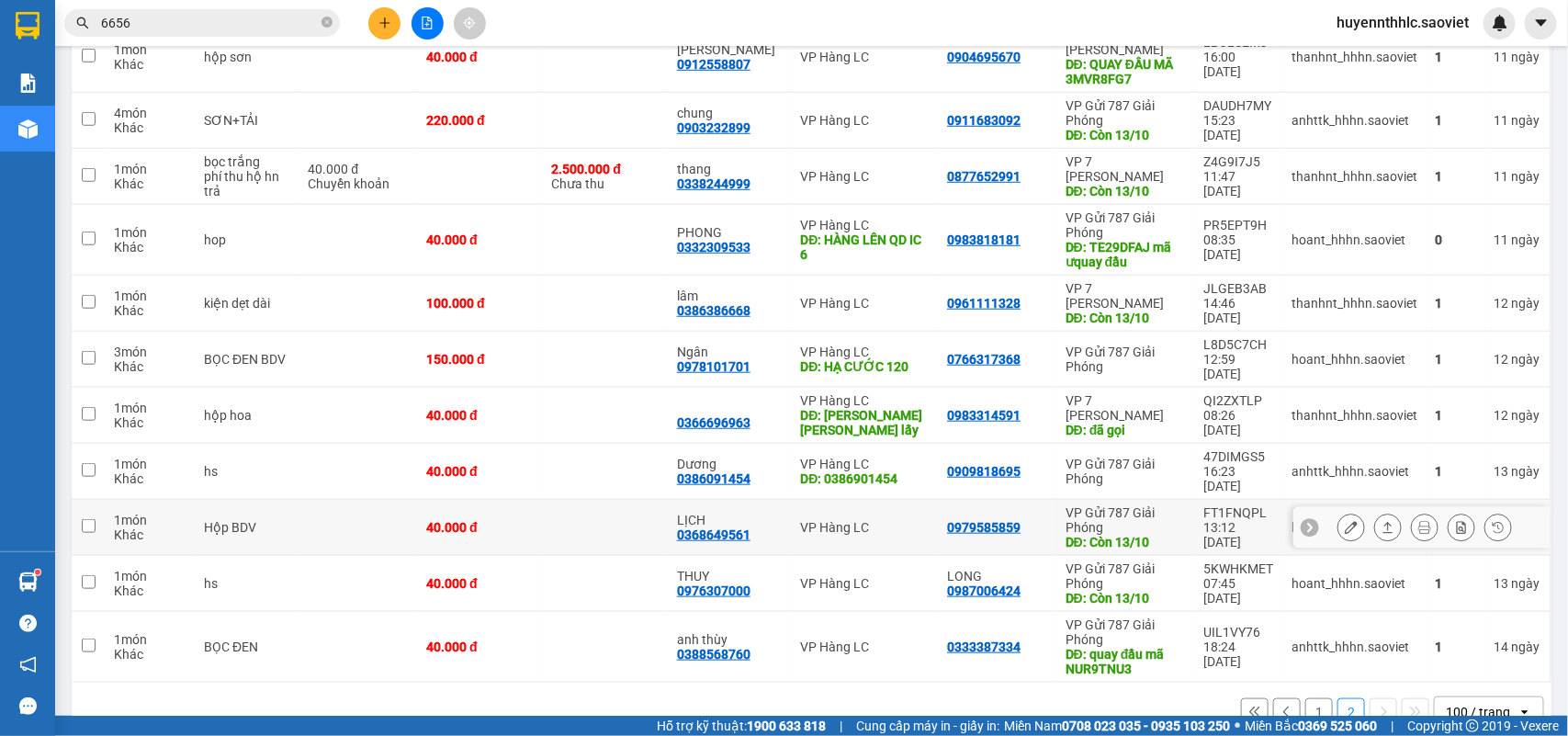
scroll to position [584, 0]
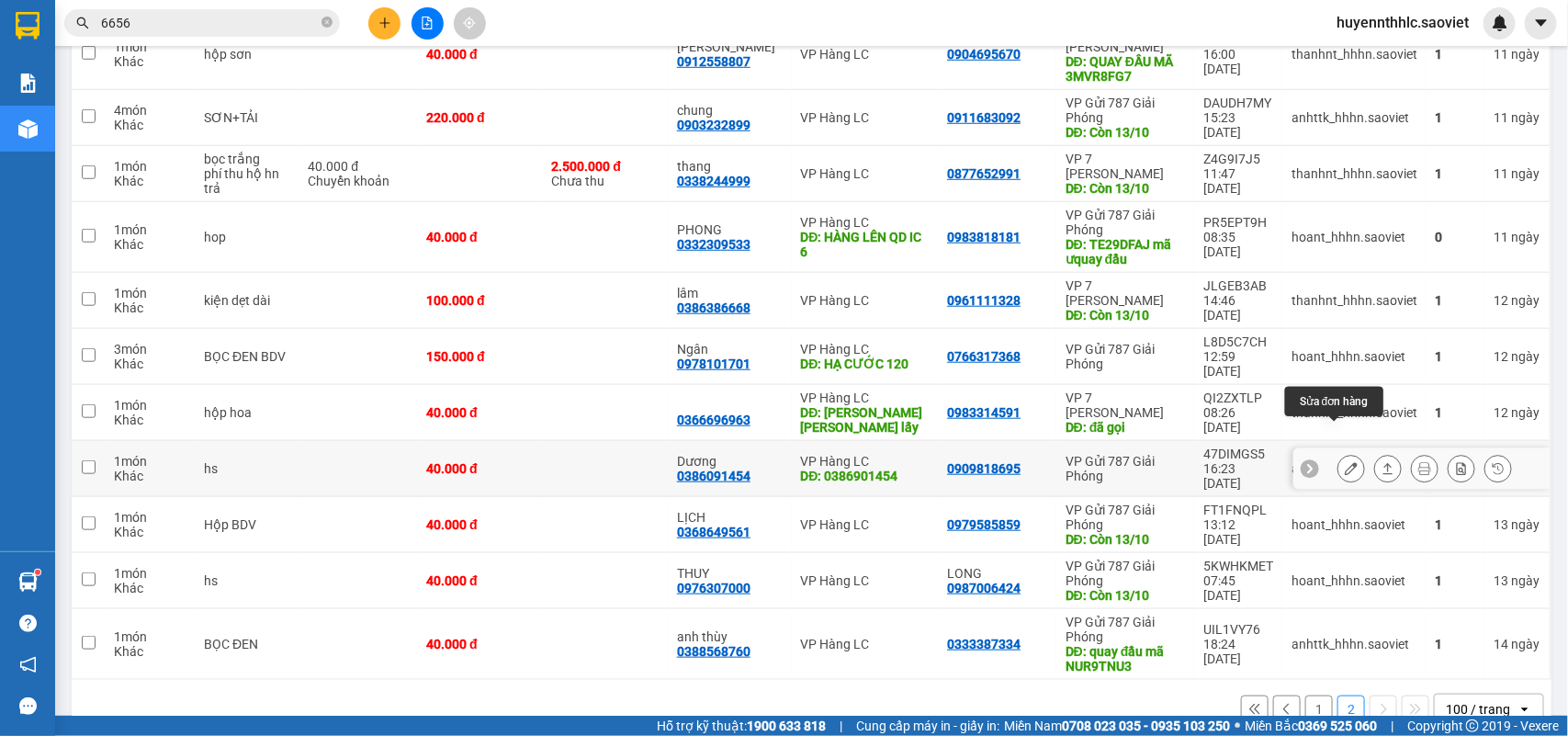
click at [1345, 463] on icon at bounding box center [1351, 469] width 13 height 13
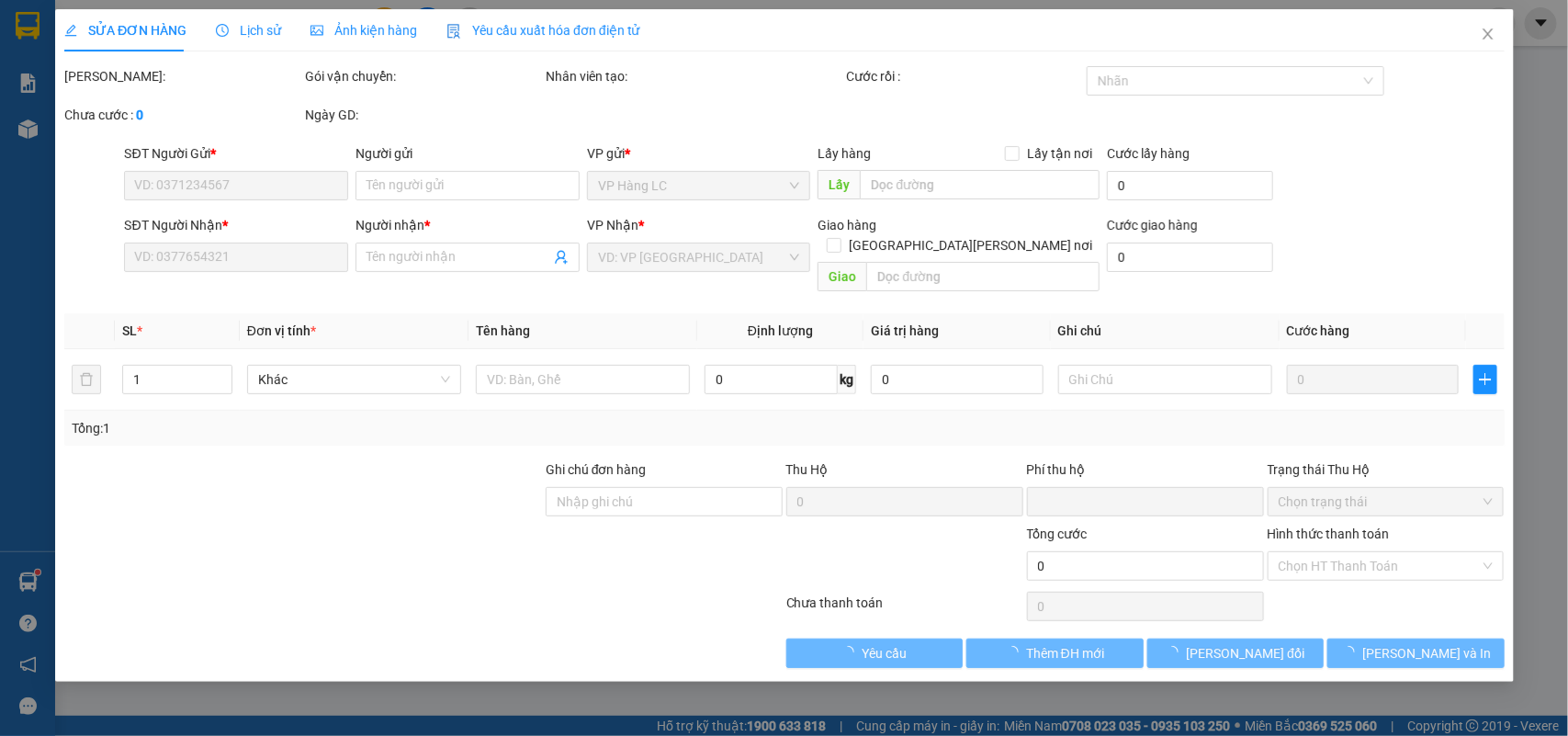
type input "0909818695"
type input "0386091454"
type input "Dương"
type input "0386901454"
type input "0"
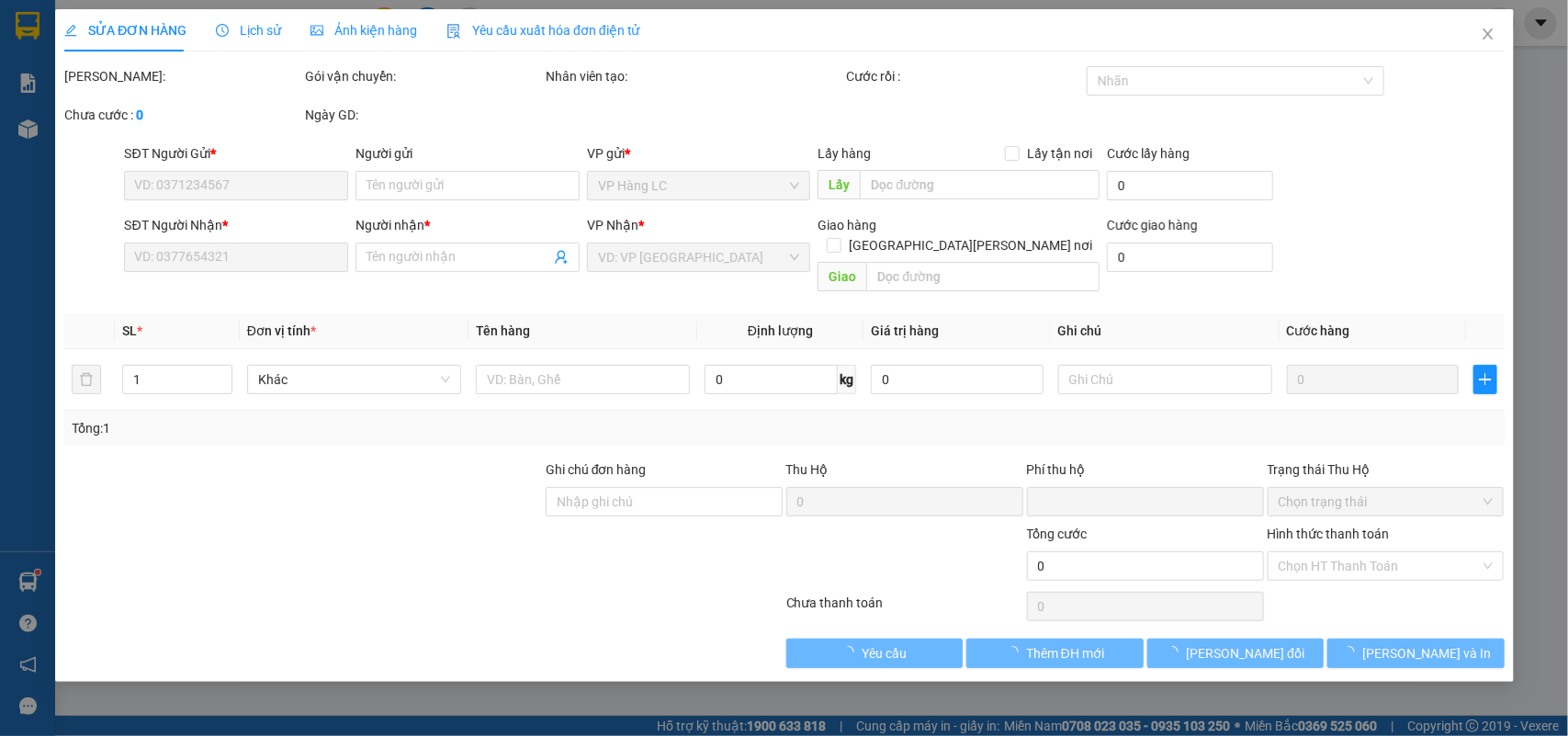
type input "40.000"
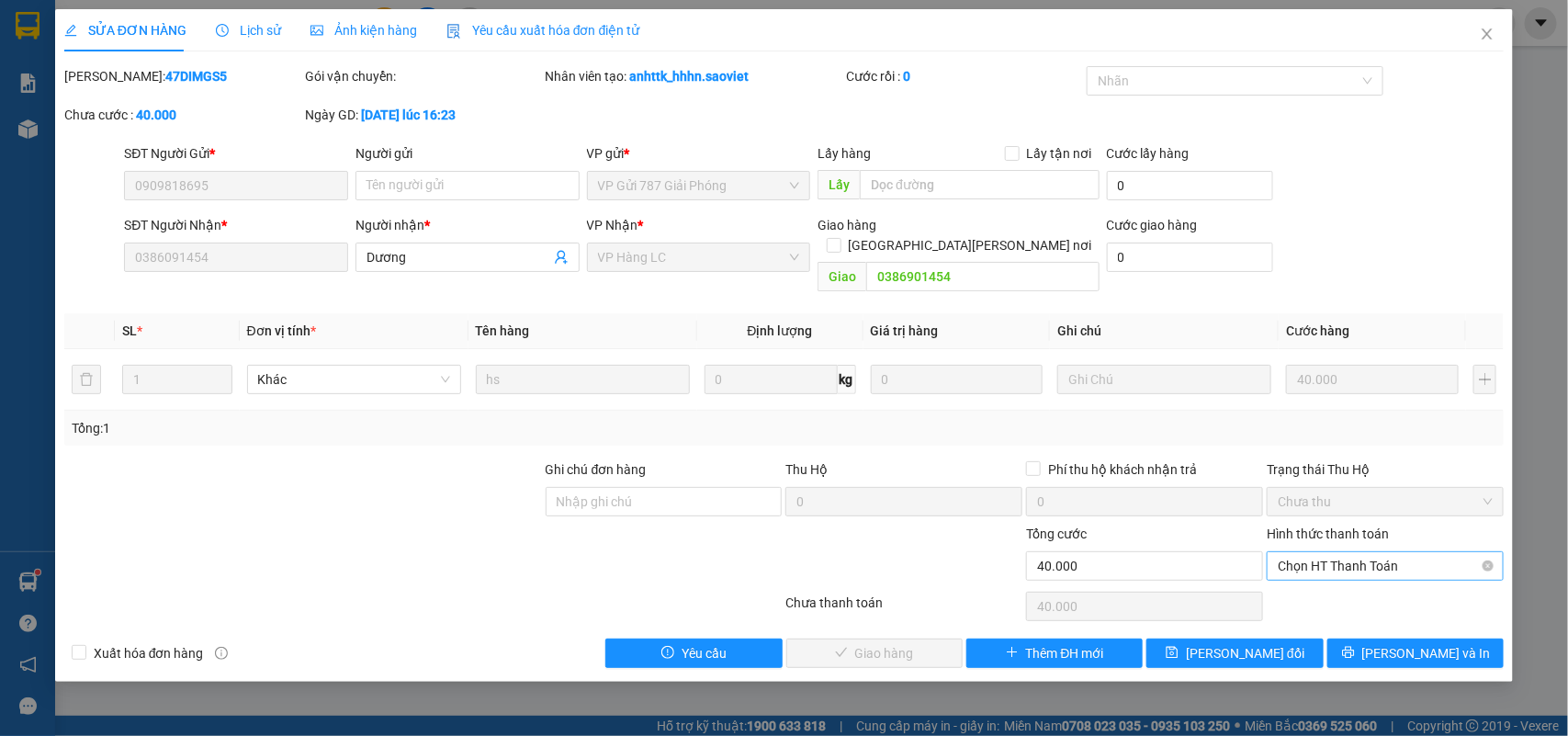
click at [1304, 552] on span "Chọn HT Thanh Toán" at bounding box center [1384, 566] width 215 height 28
click at [1315, 584] on div "Tại văn phòng" at bounding box center [1385, 584] width 215 height 20
type input "0"
click at [900, 644] on span "[PERSON_NAME] và [PERSON_NAME] hàng" at bounding box center [945, 654] width 248 height 20
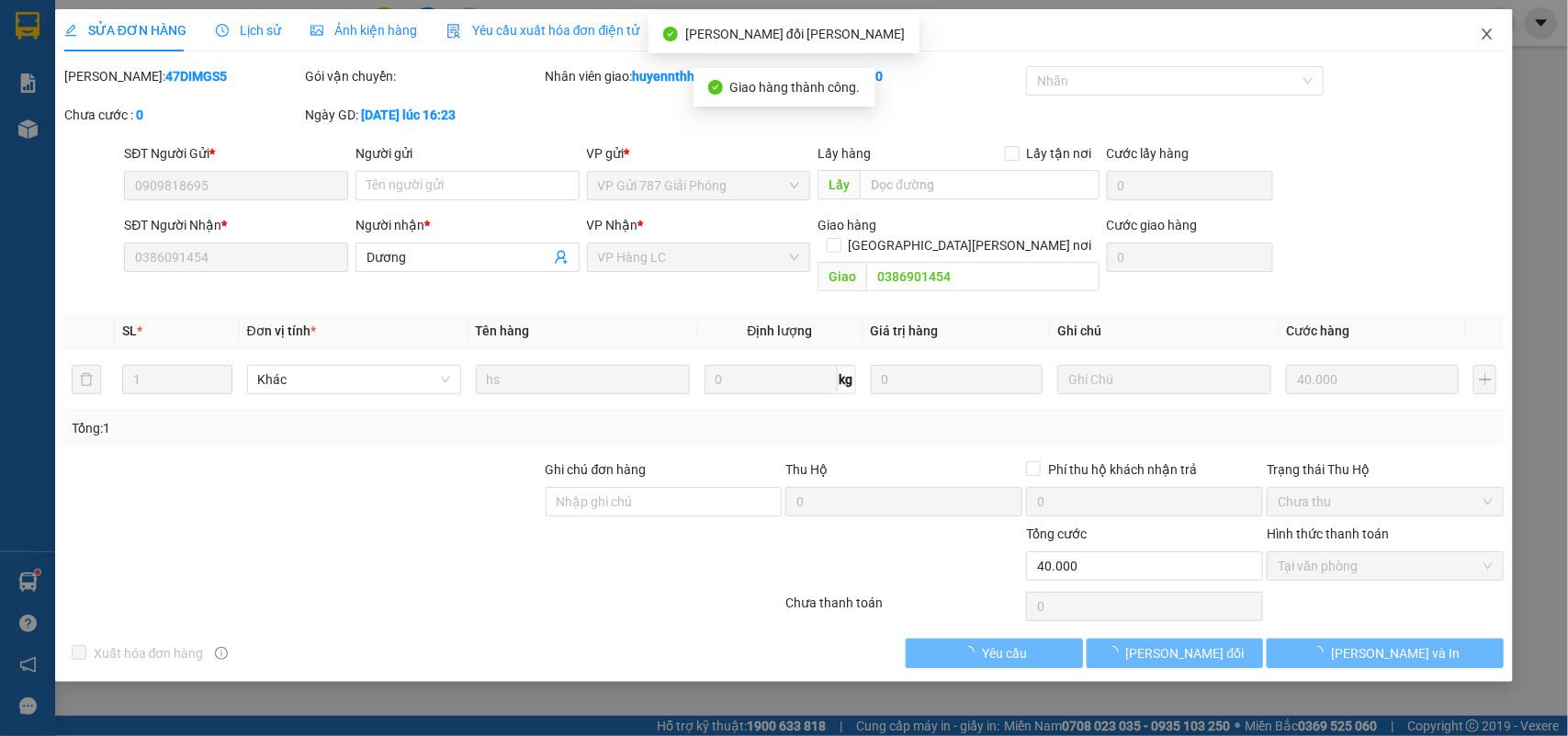
click at [1486, 32] on icon "close" at bounding box center [1487, 34] width 15 height 15
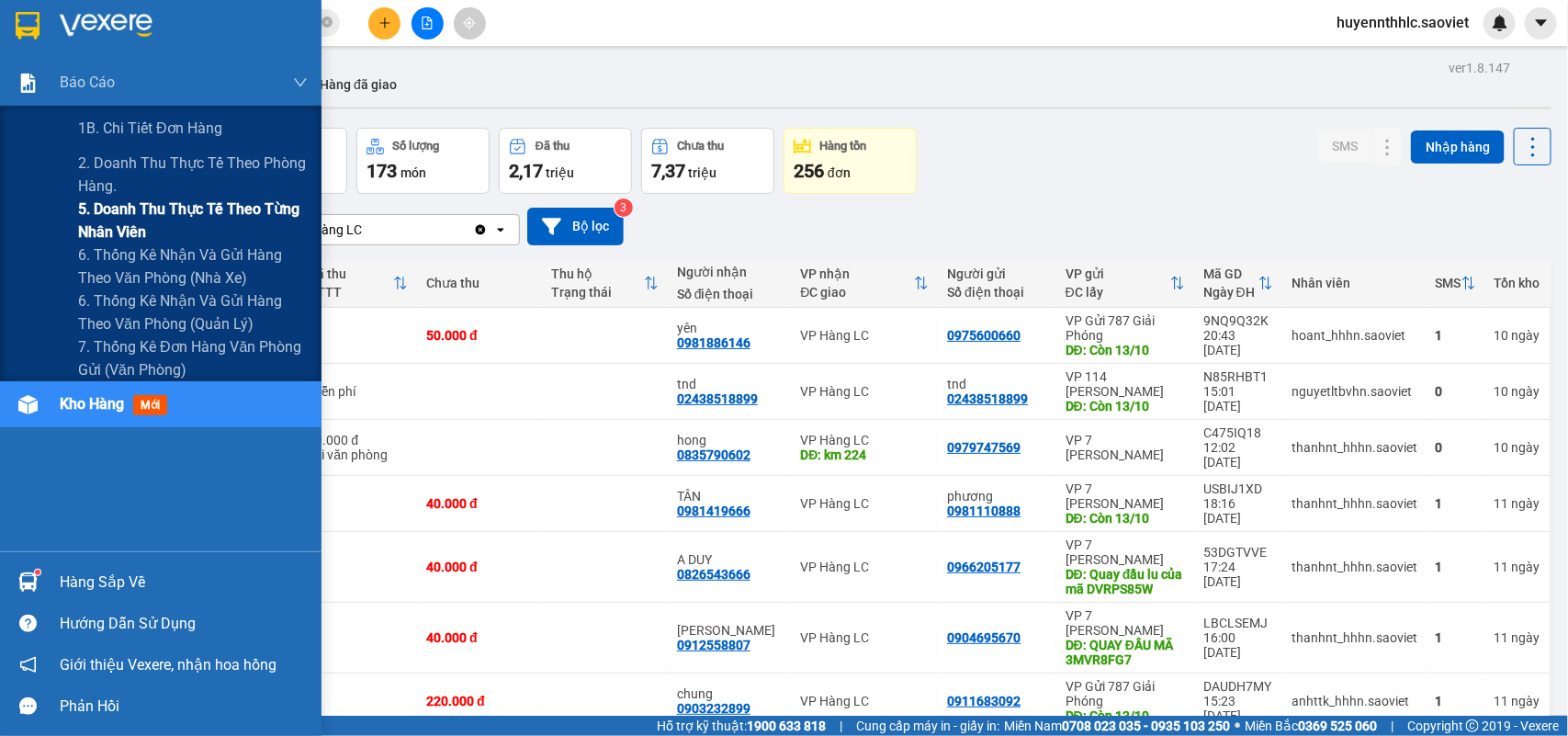
click at [95, 213] on span "5. Doanh thu thực tế theo từng nhân viên" at bounding box center [193, 221] width 230 height 46
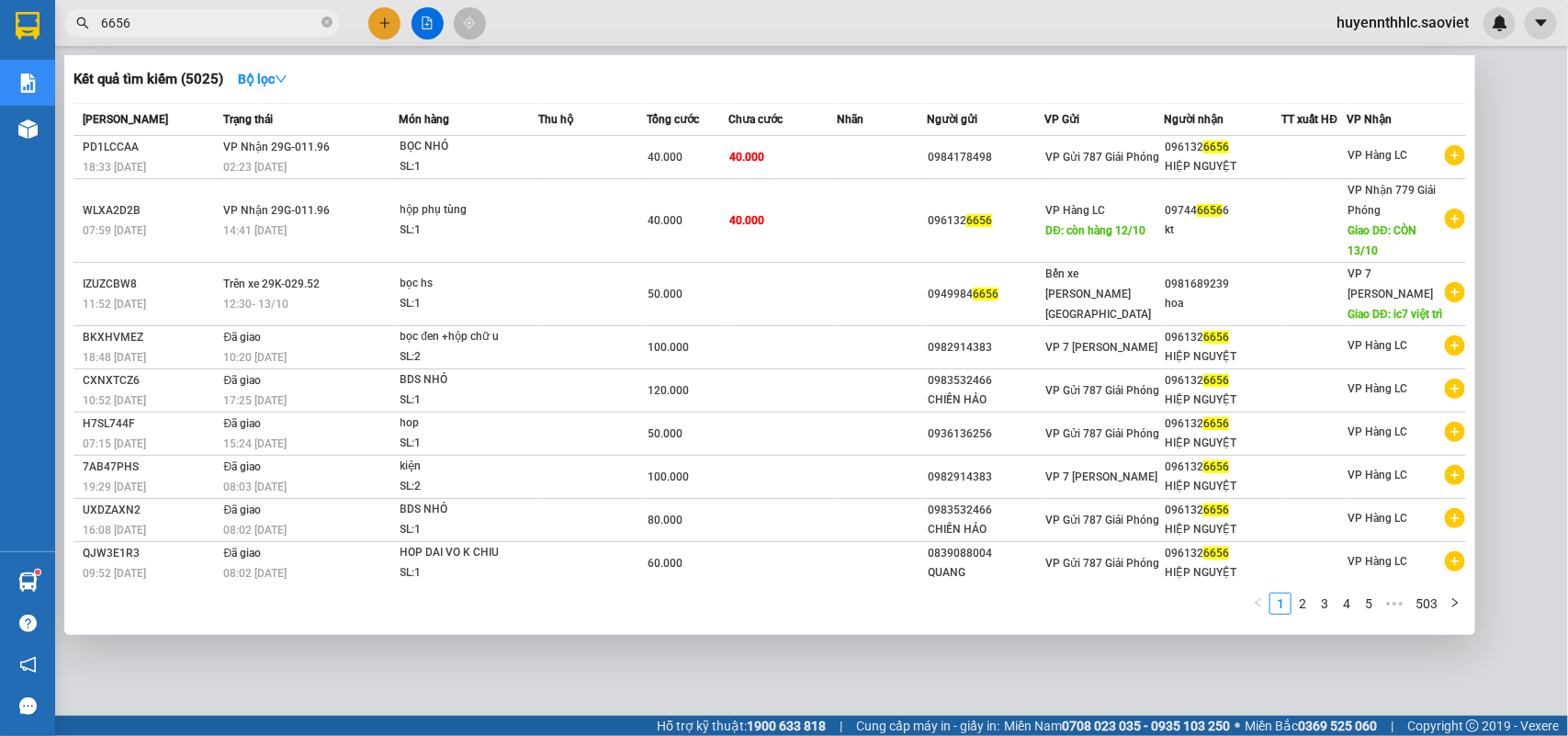
click at [217, 30] on input "6656" at bounding box center [209, 23] width 217 height 20
type input "6"
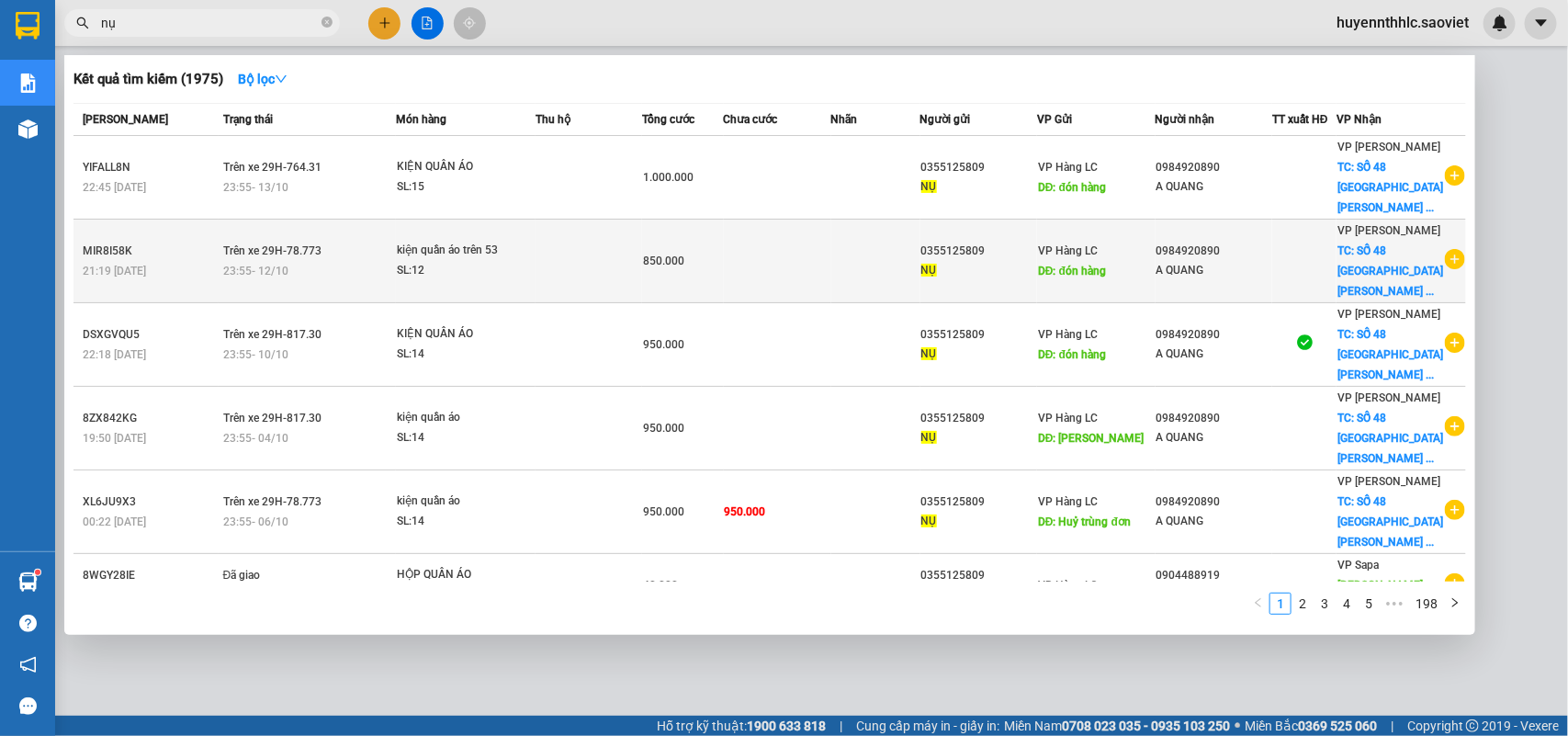
type input "nụ"
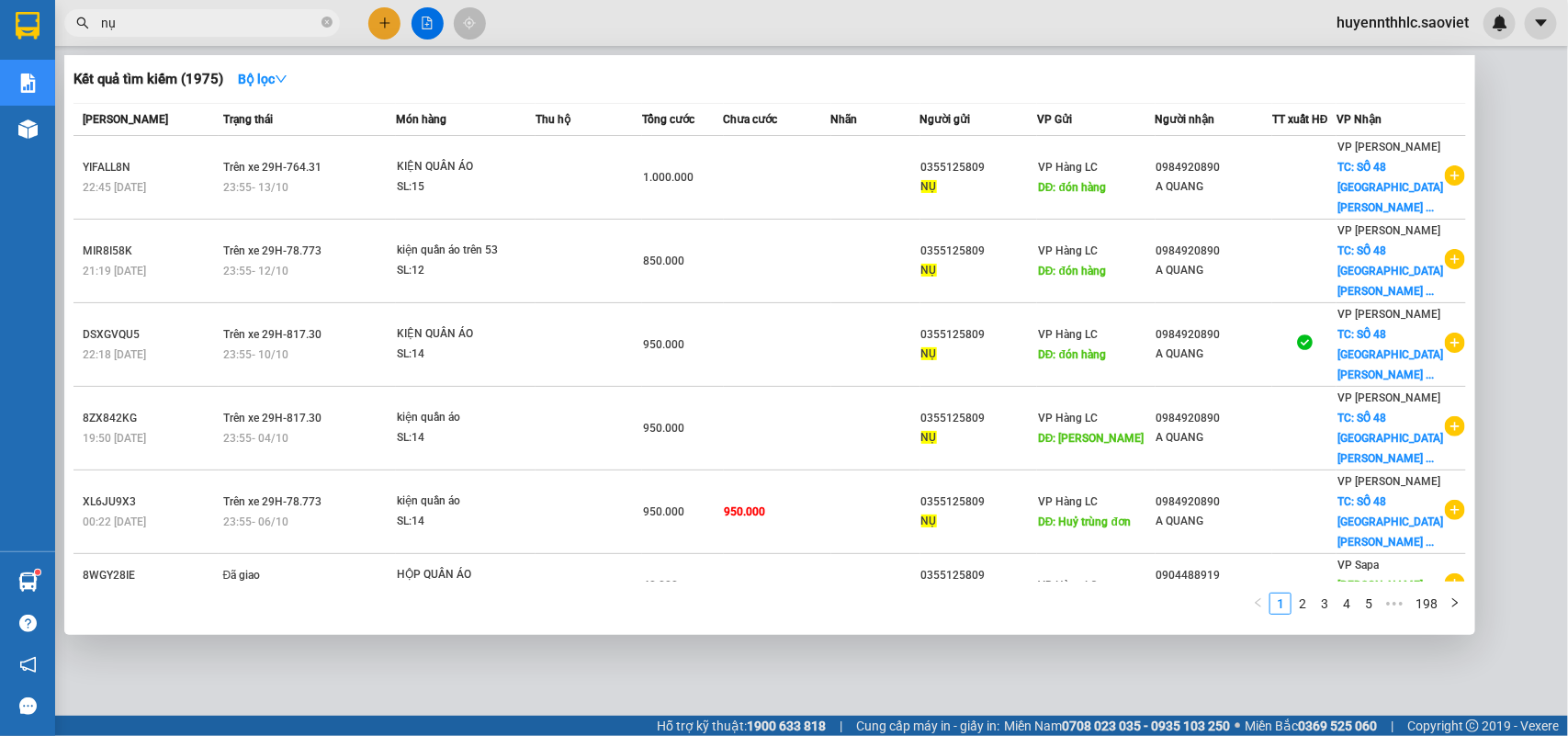
click at [1029, 267] on div "NỤ" at bounding box center [978, 271] width 115 height 19
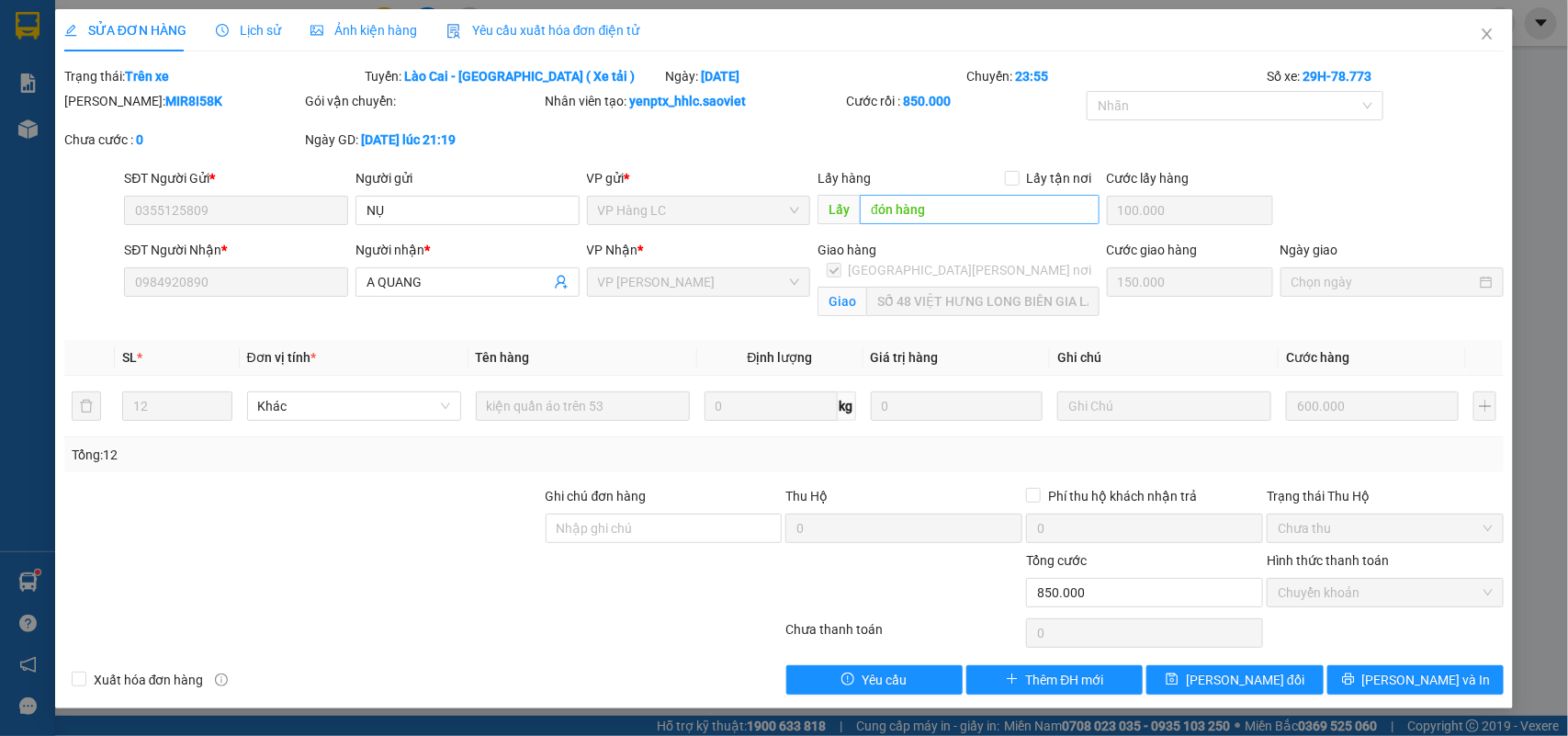
type input "0355125809"
type input "NỤ"
type input "đón hàng"
type input "100.000"
type input "0984920890"
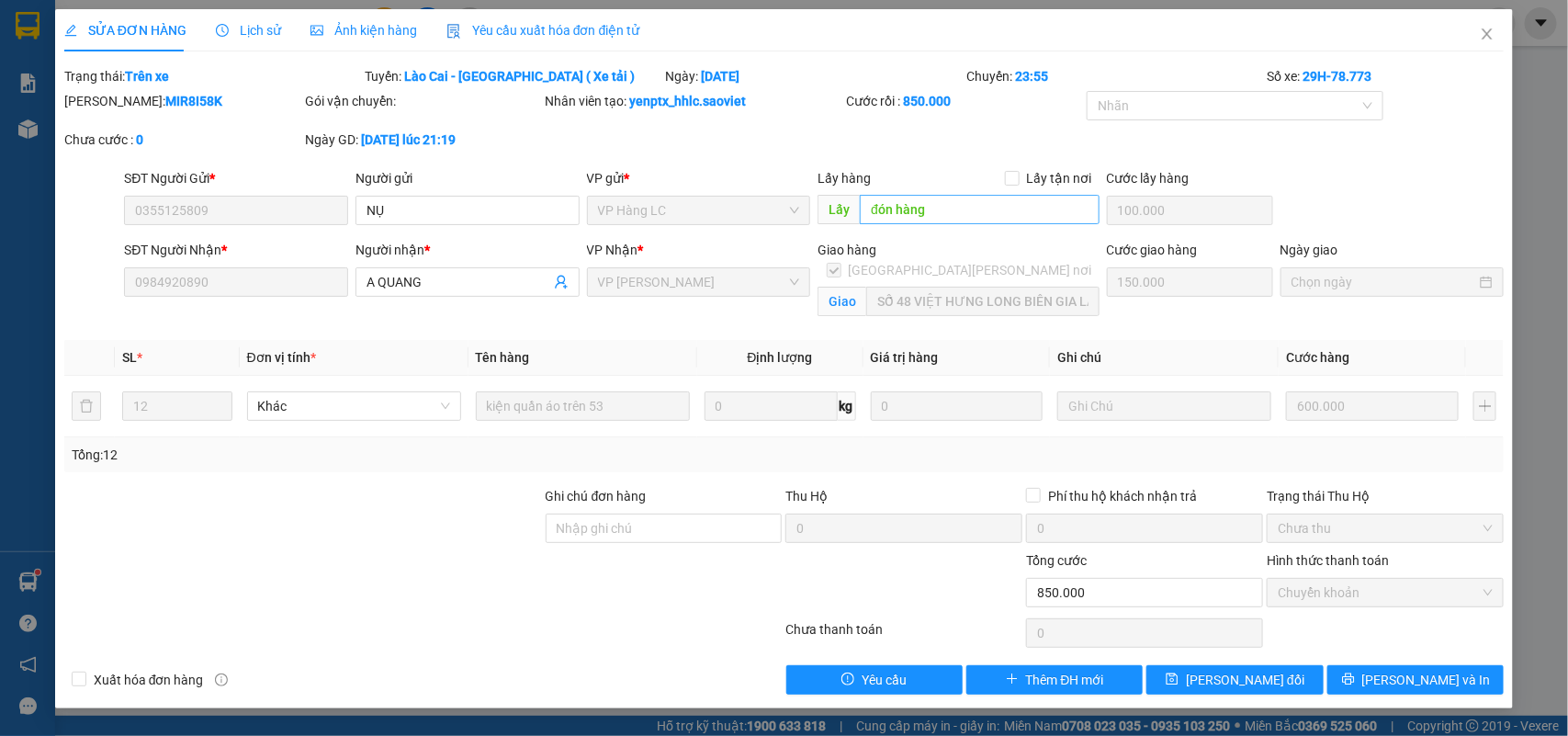
type input "A QUANG"
checkbox input "true"
type input "SỐ 48 VIỆT HƯNG LONG BIÊN GIA LÂM (HN THU CƯỚC)"
type input "0"
type input "850.000"
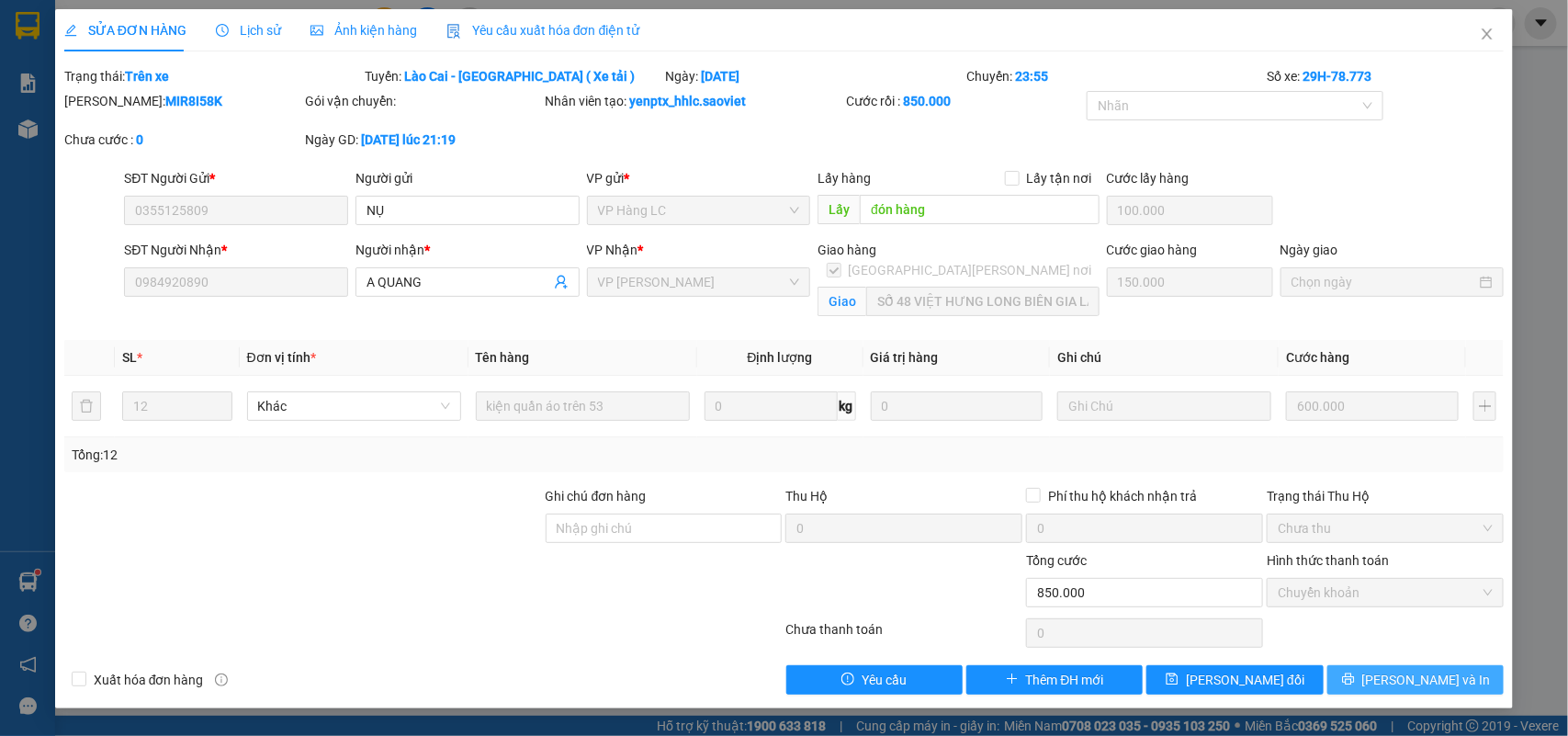
click at [1354, 684] on icon "printer" at bounding box center [1347, 679] width 12 height 12
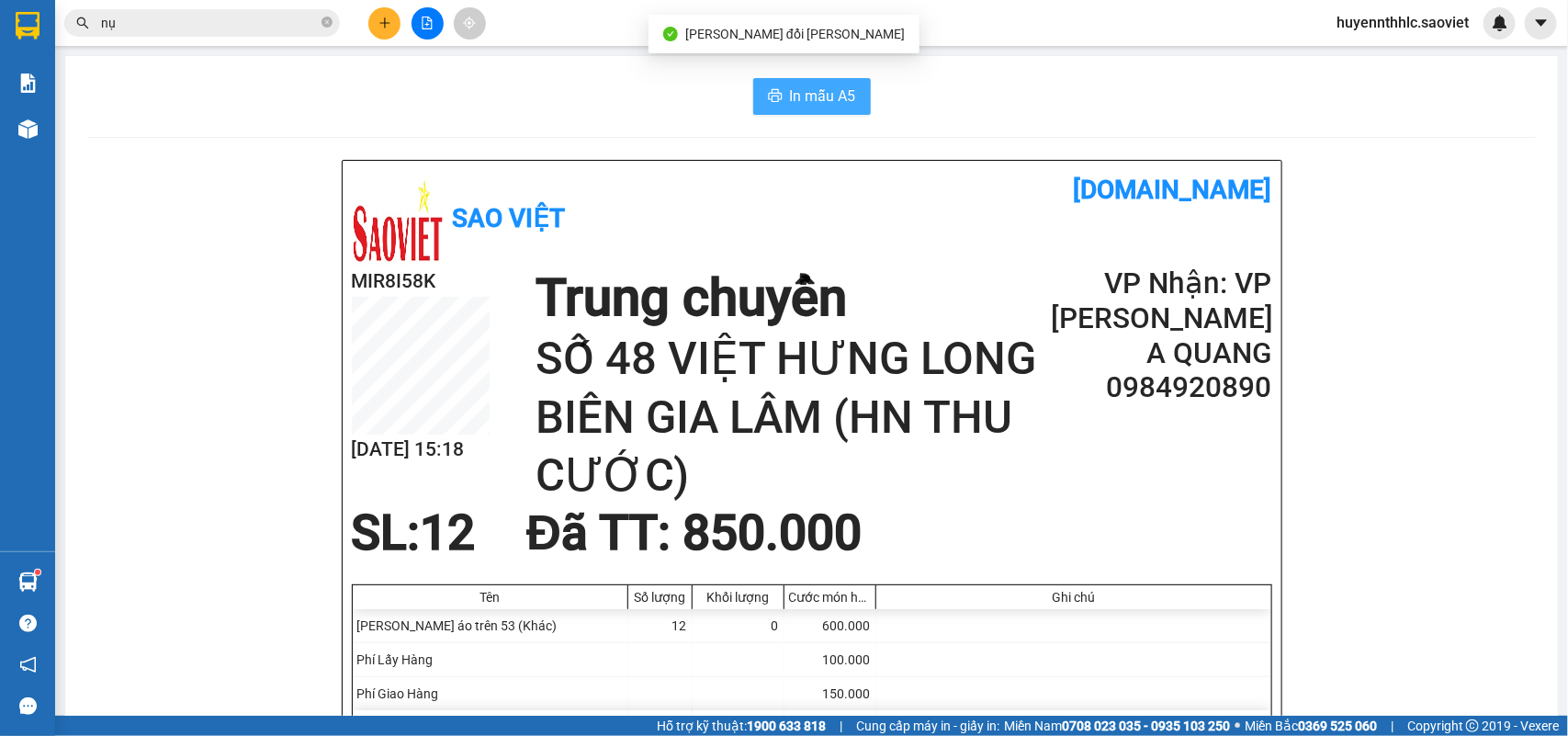
click at [796, 92] on span "In mẫu A5" at bounding box center [823, 96] width 66 height 23
click at [227, 23] on input "nụ" at bounding box center [209, 23] width 217 height 20
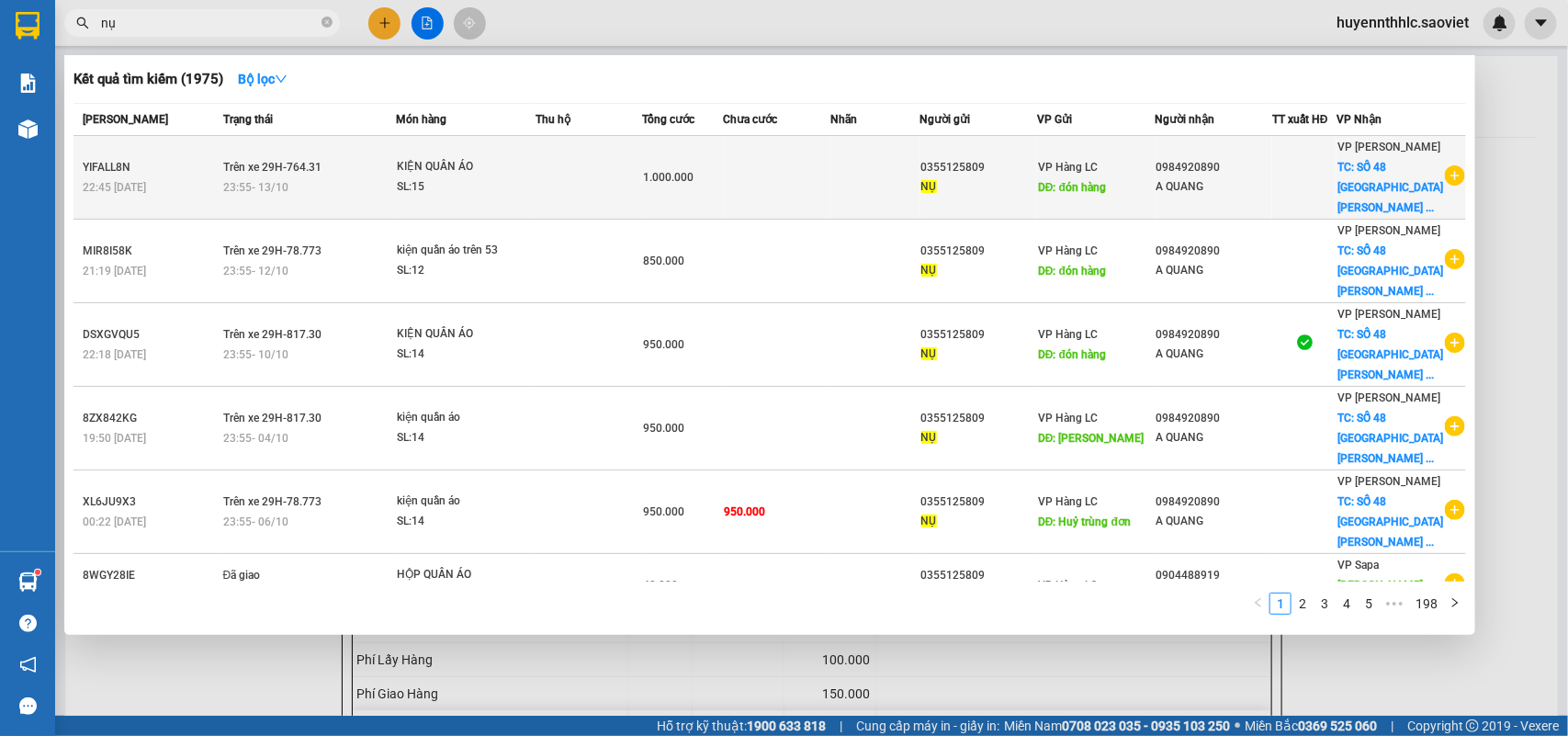
click at [880, 186] on td at bounding box center [876, 177] width 90 height 84
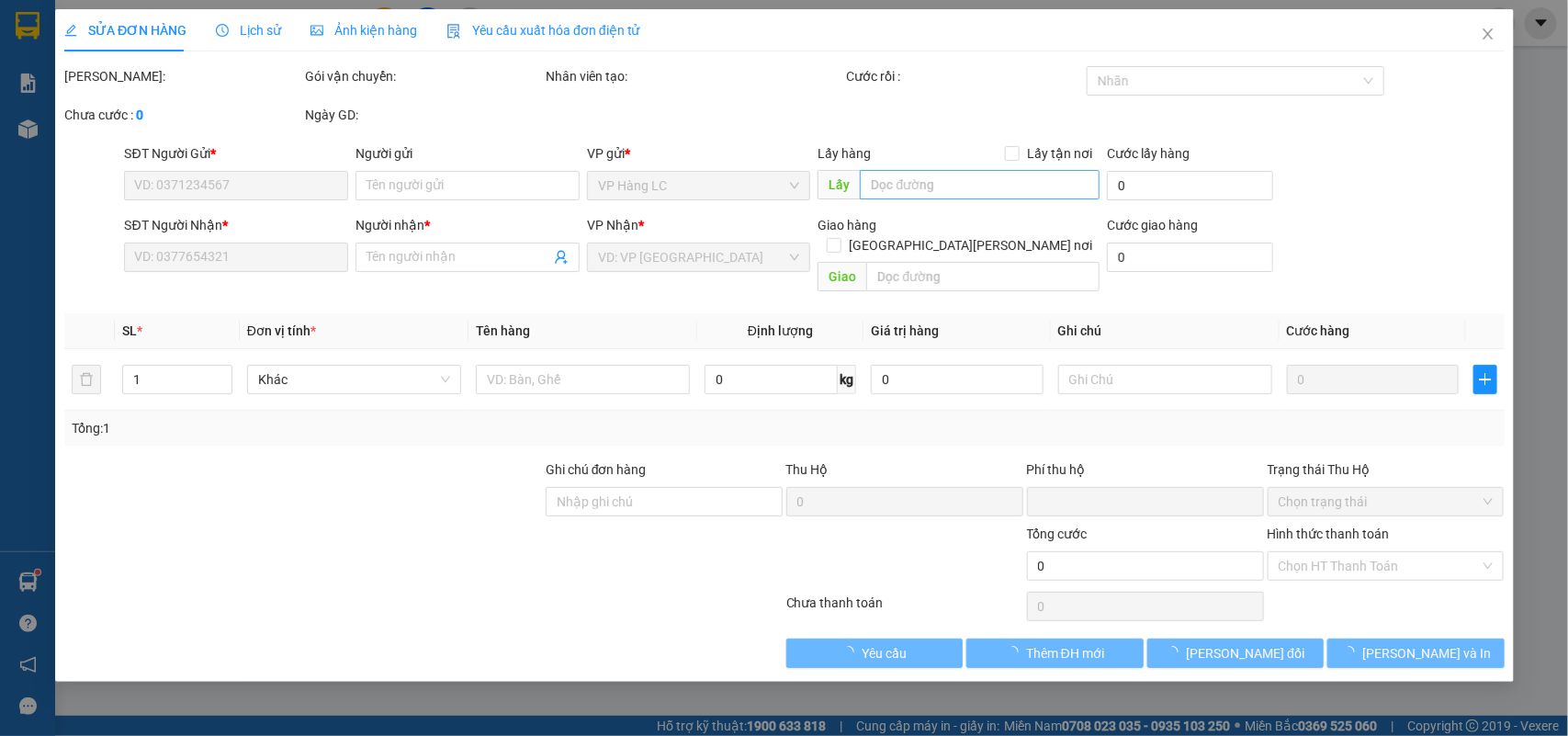
type input "0355125809"
type input "NỤ"
type input "đón hàng"
type input "100.000"
type input "0984920890"
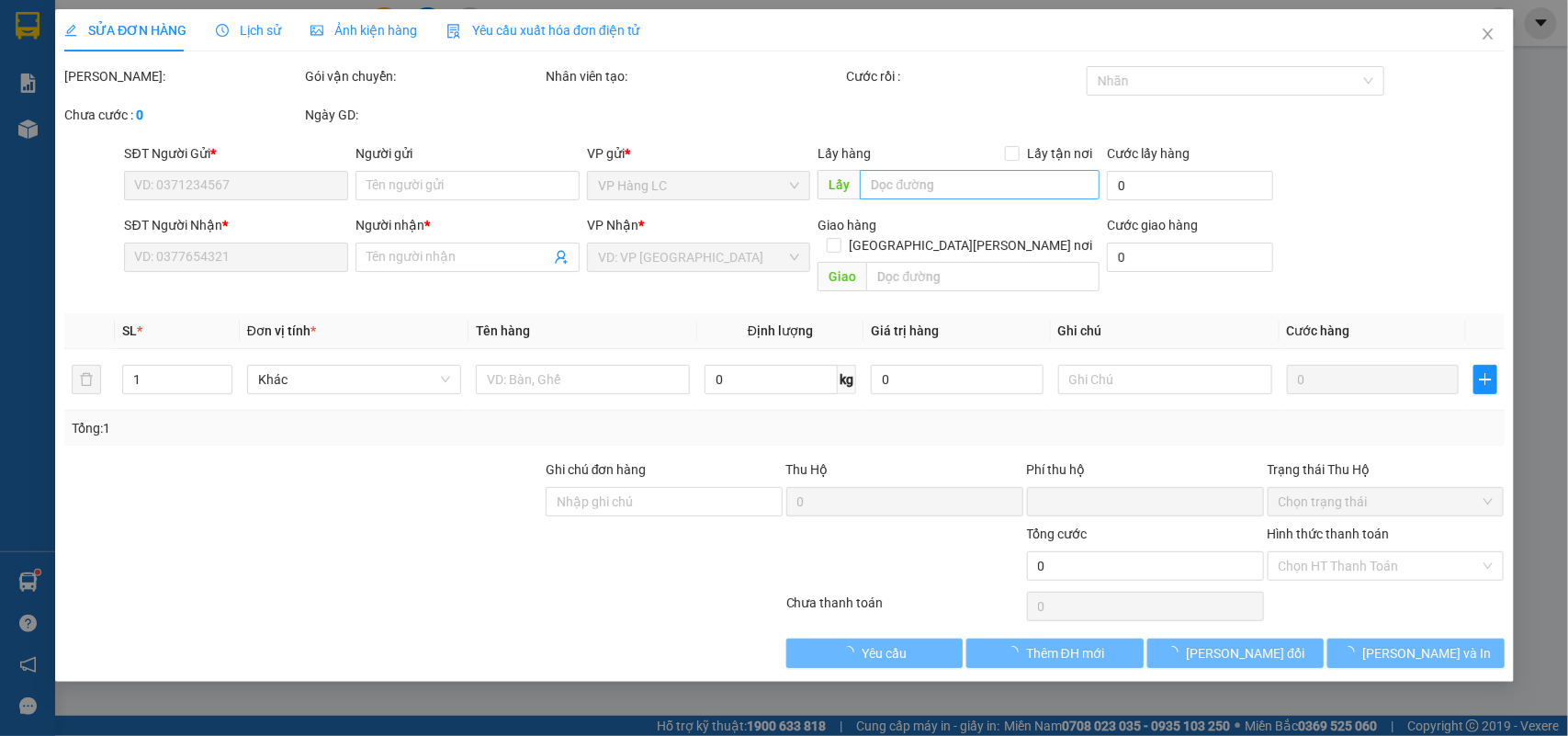
type input "A QUANG"
checkbox input "true"
type input "SỐ 48 VIỆT HƯNG LONG BIÊN GIA LÂM (HN THU CƯỚC)"
type input "0"
type input "1.000.000"
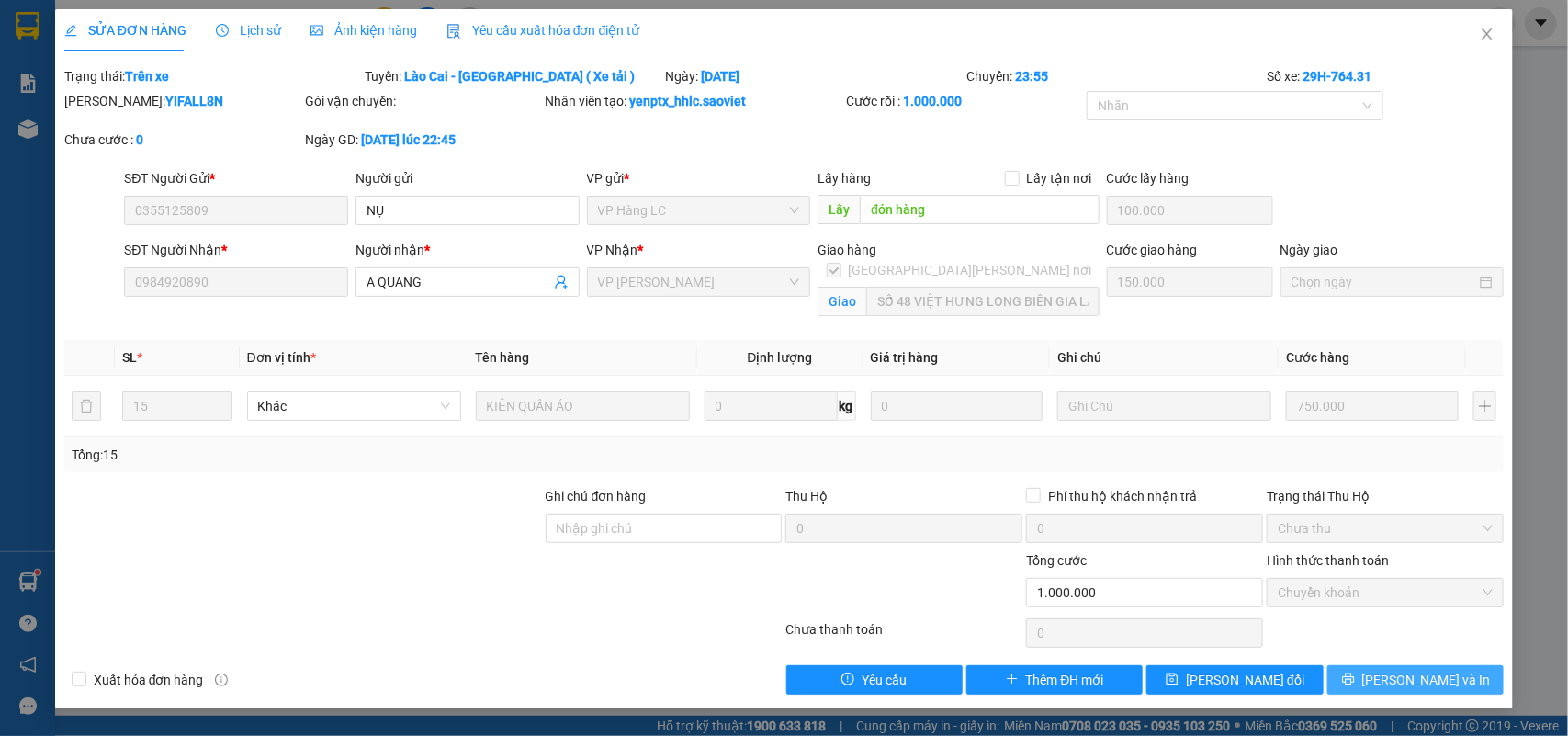
click at [1412, 680] on span "[PERSON_NAME] và In" at bounding box center [1426, 680] width 128 height 20
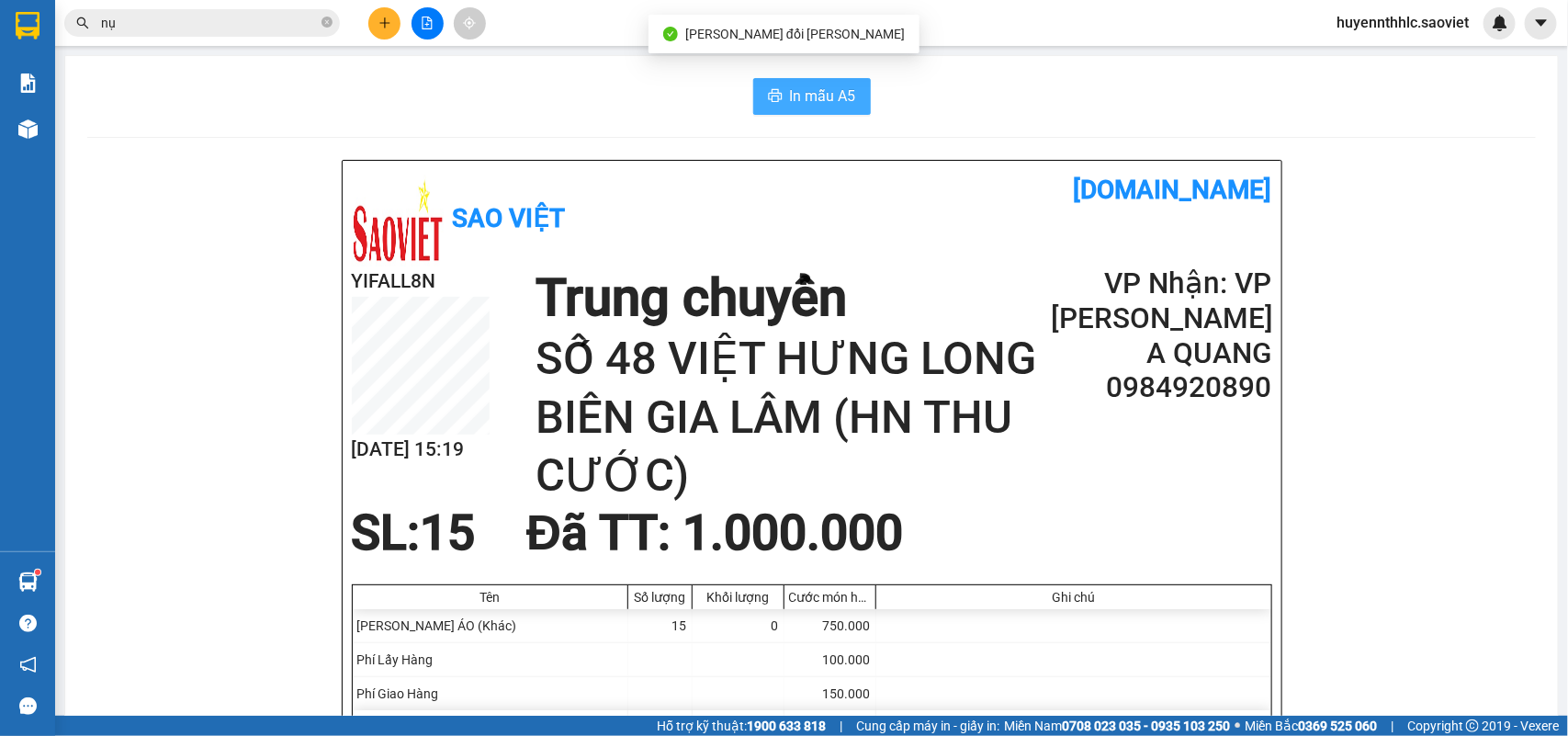
click at [796, 89] on span "In mẫu A5" at bounding box center [823, 96] width 66 height 23
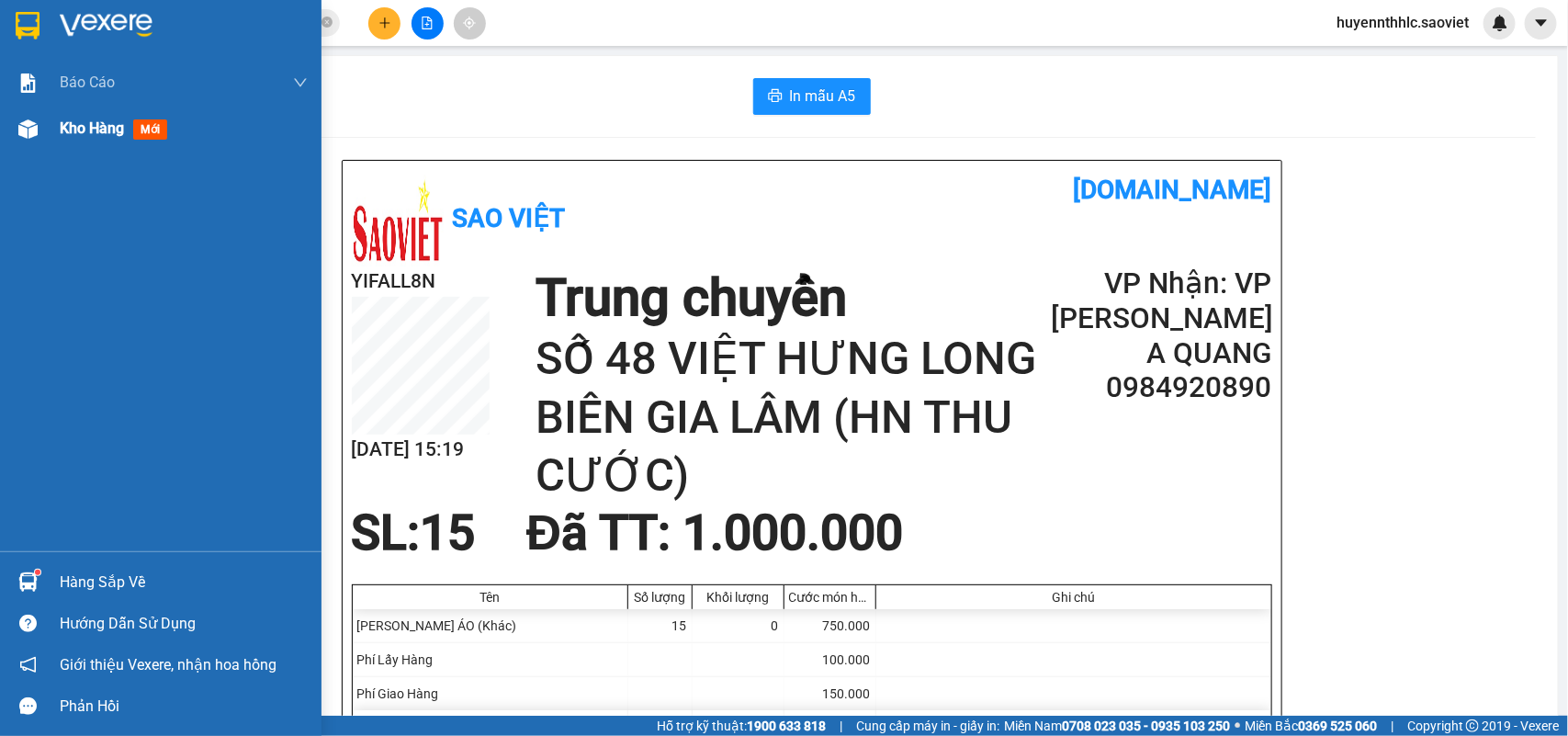
click at [107, 135] on span "Kho hàng" at bounding box center [92, 127] width 65 height 18
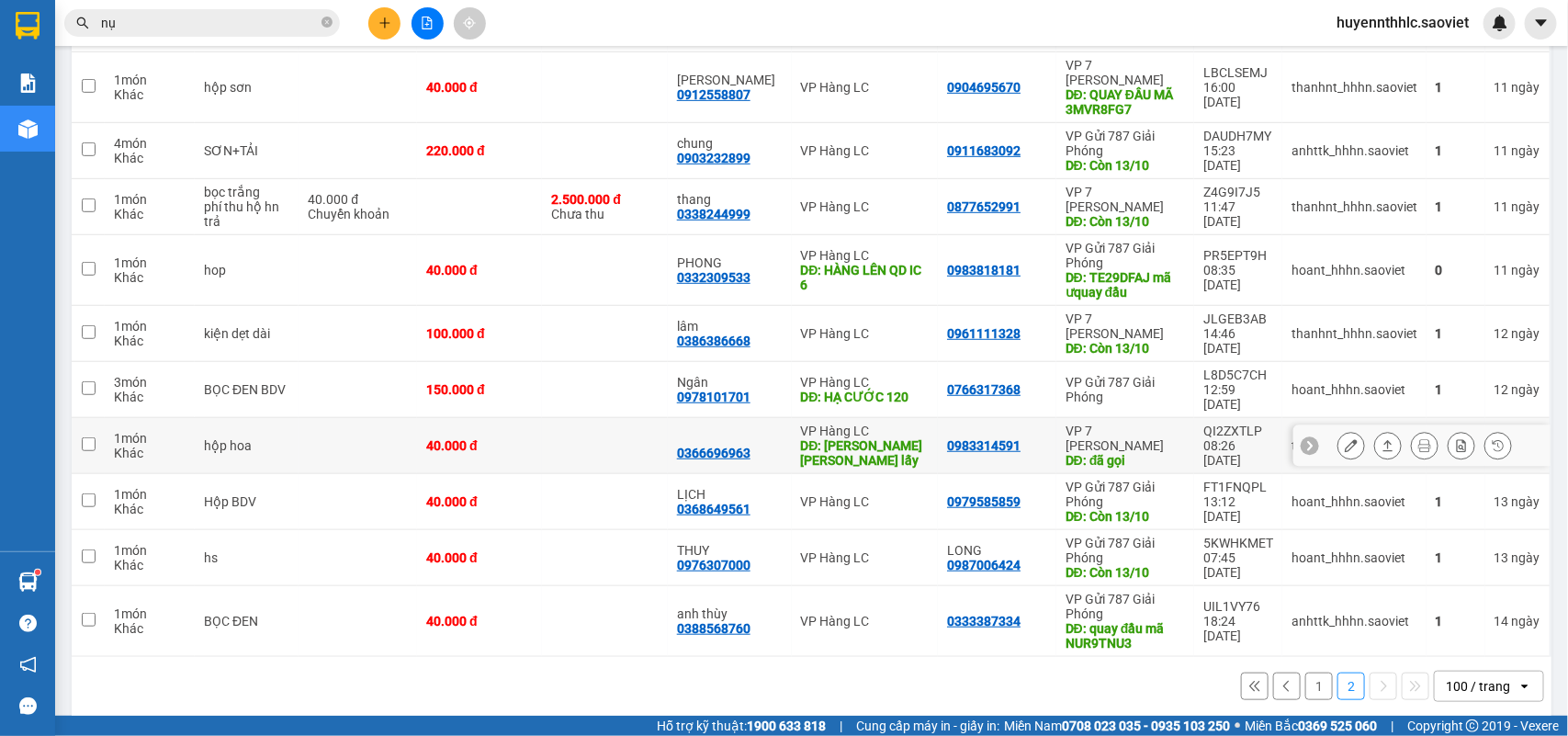
scroll to position [388, 0]
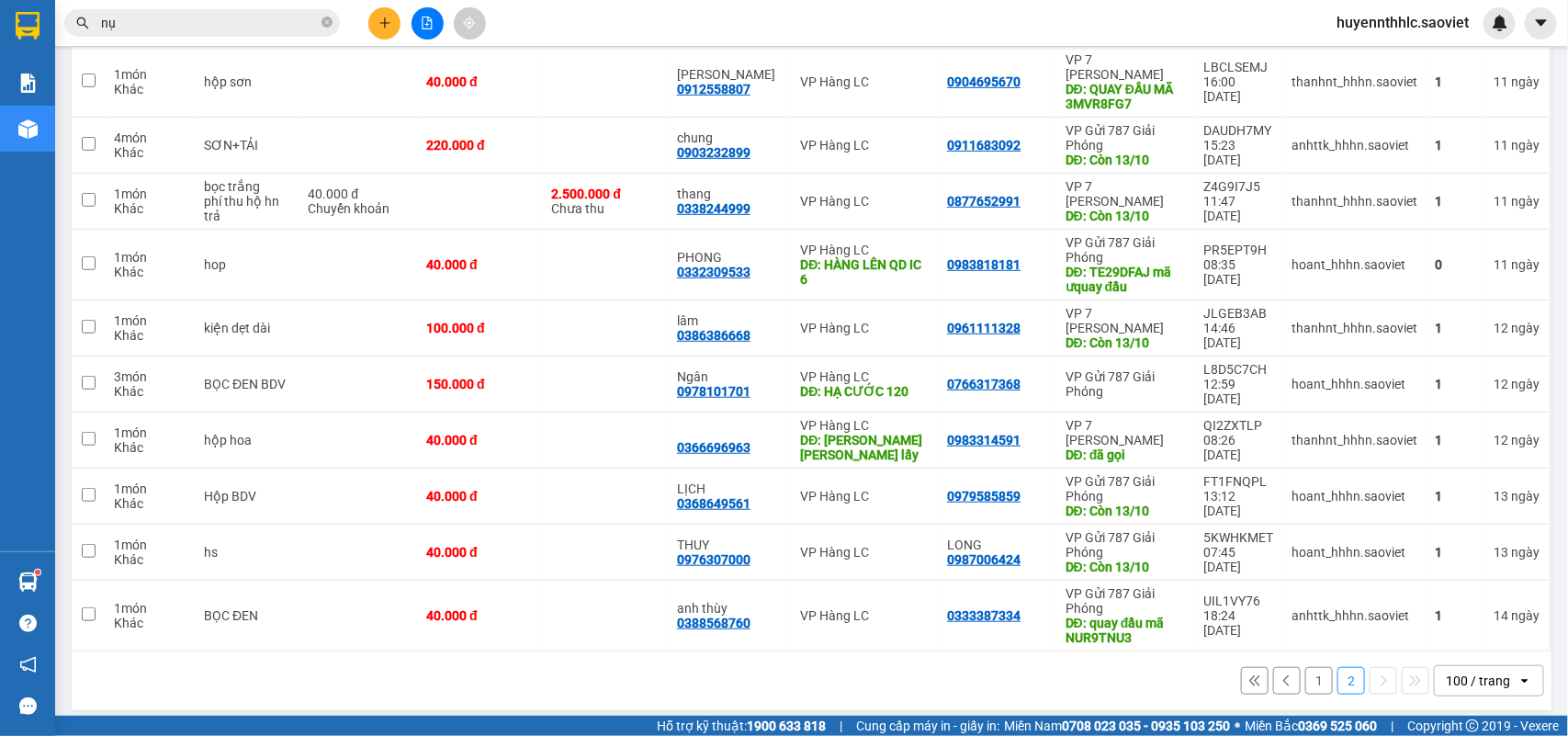
click at [1305, 669] on button "1" at bounding box center [1319, 681] width 28 height 28
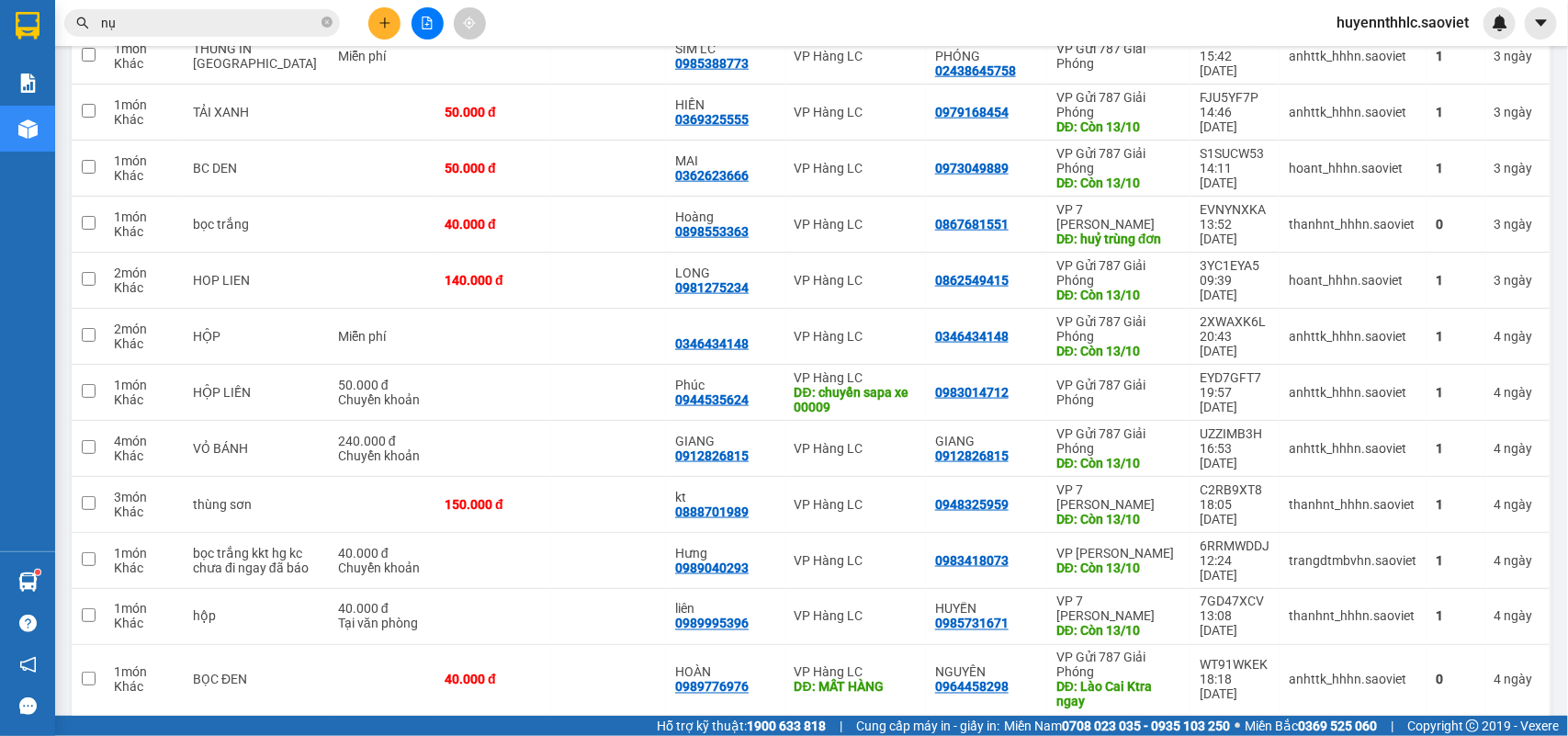
scroll to position [4156, 0]
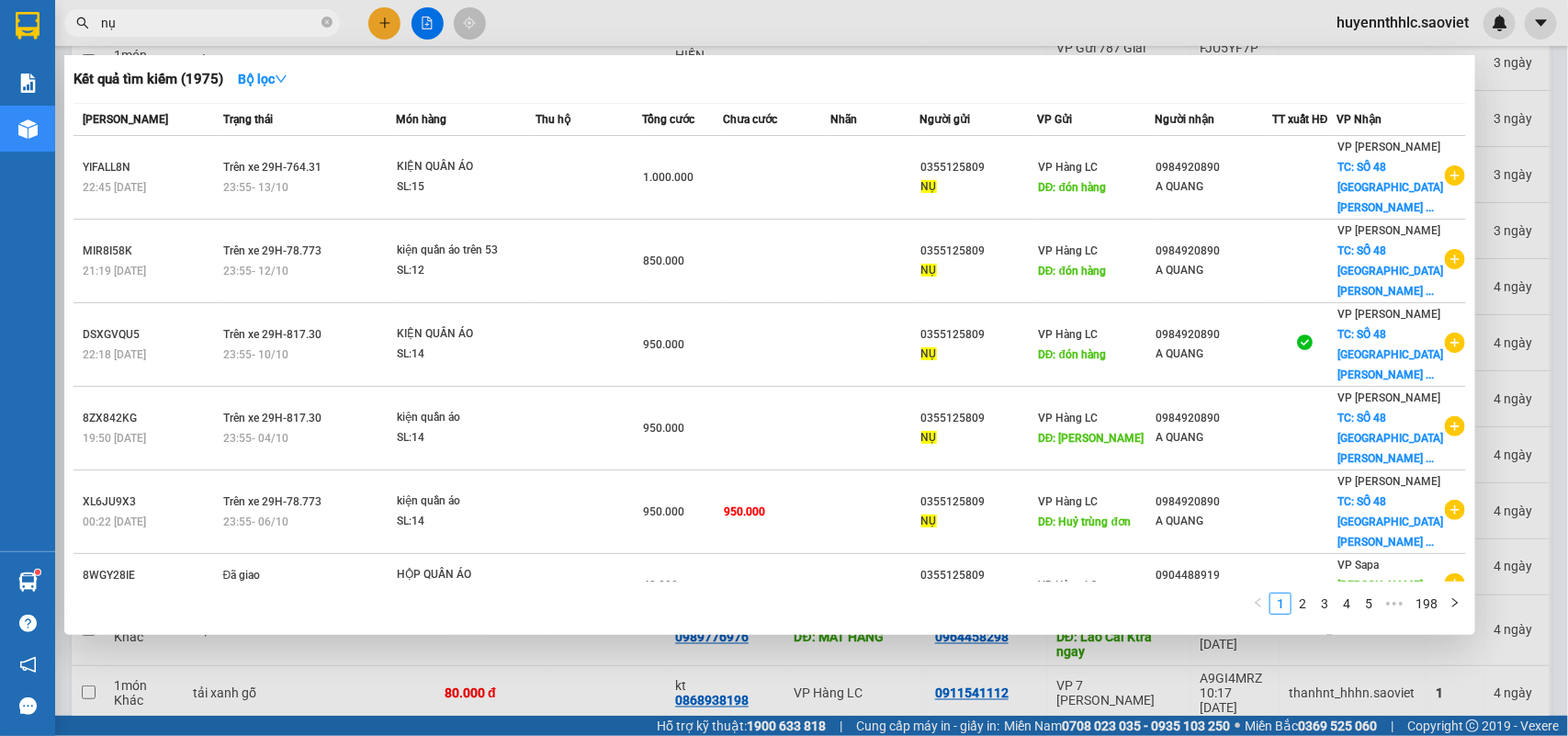
click at [228, 28] on input "nụ" at bounding box center [209, 23] width 217 height 20
type input "n"
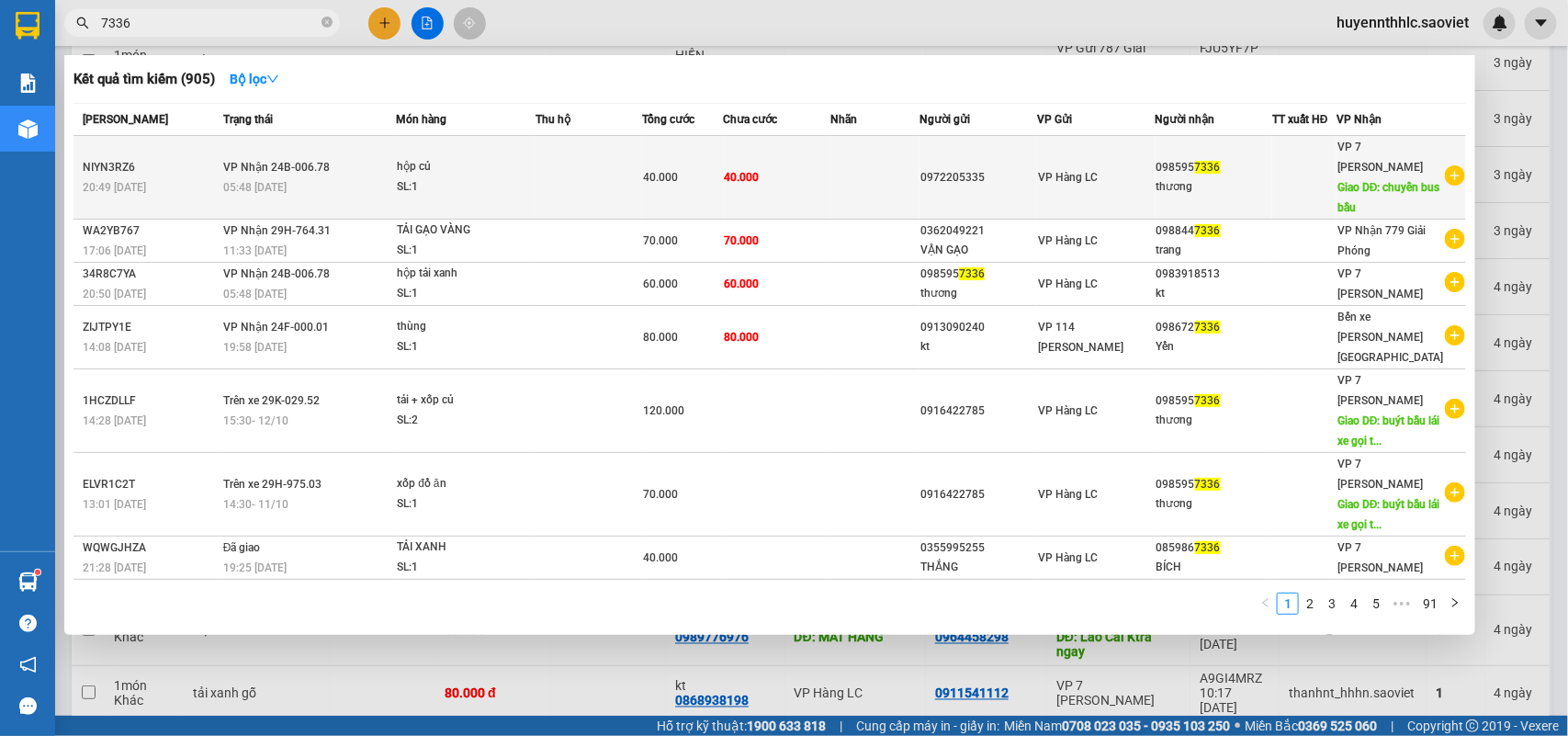
type input "7336"
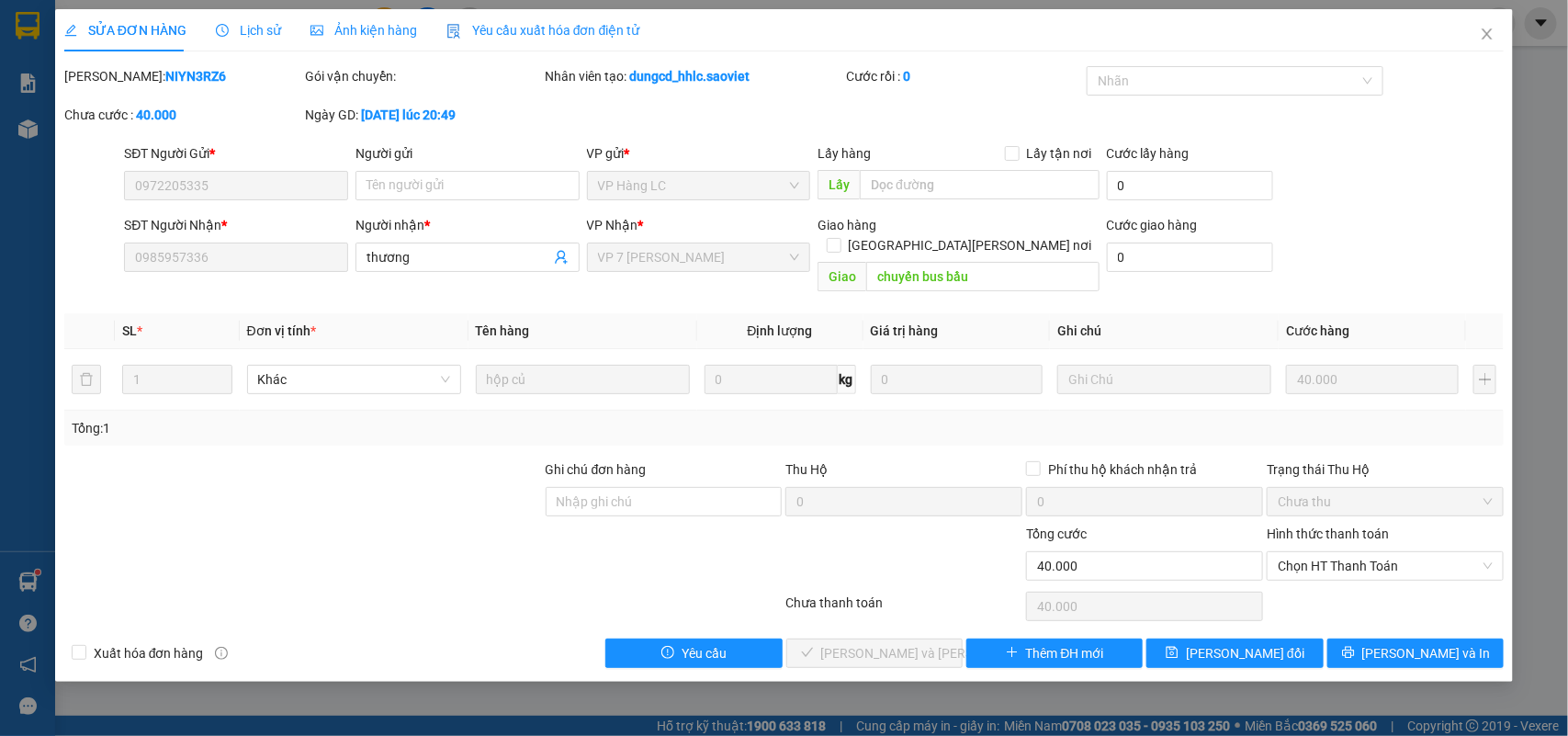
type input "0972205335"
type input "0985957336"
type input "thương"
type input "chuyển bus bầu"
type input "0"
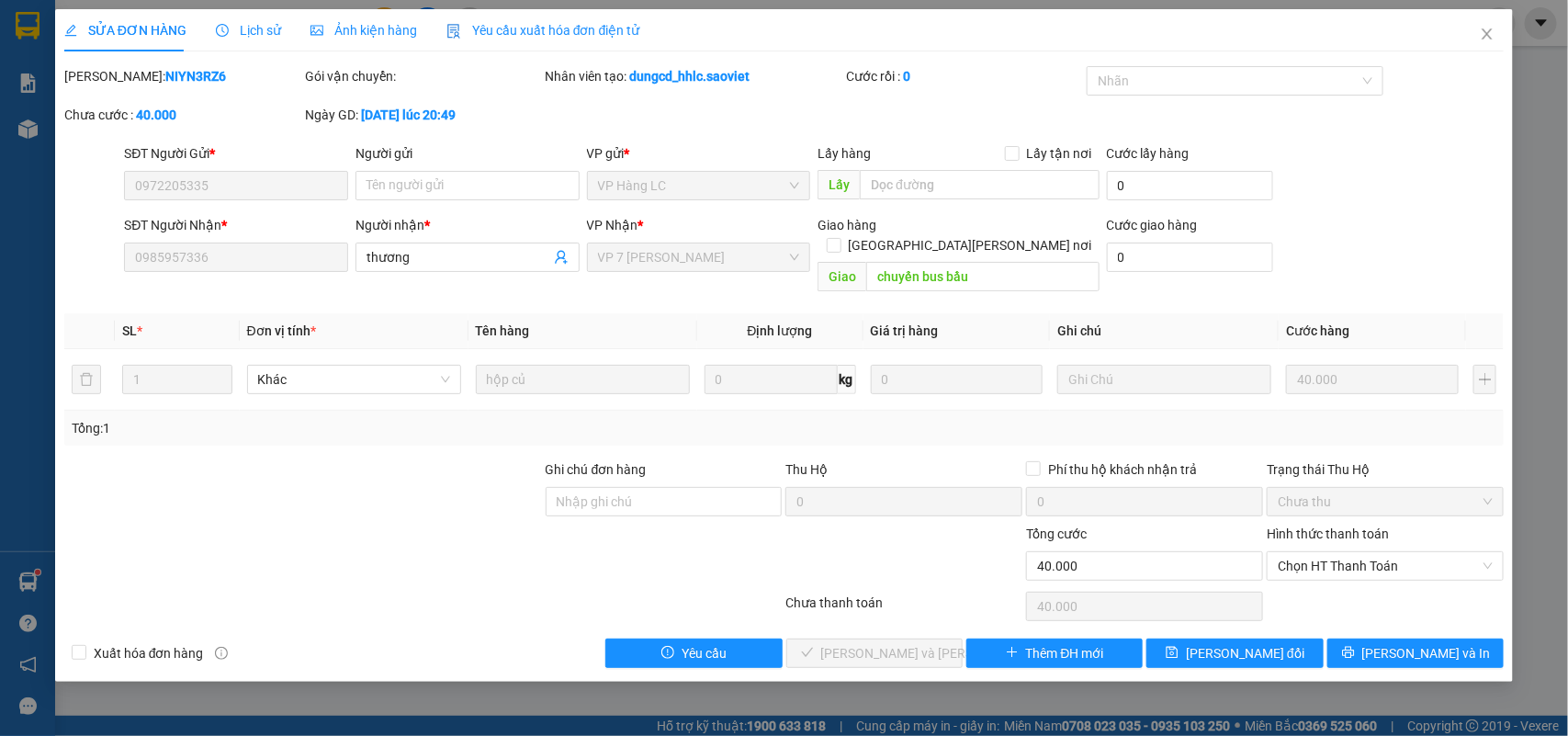
type input "40.000"
click at [255, 37] on span "Lịch sử" at bounding box center [248, 30] width 66 height 15
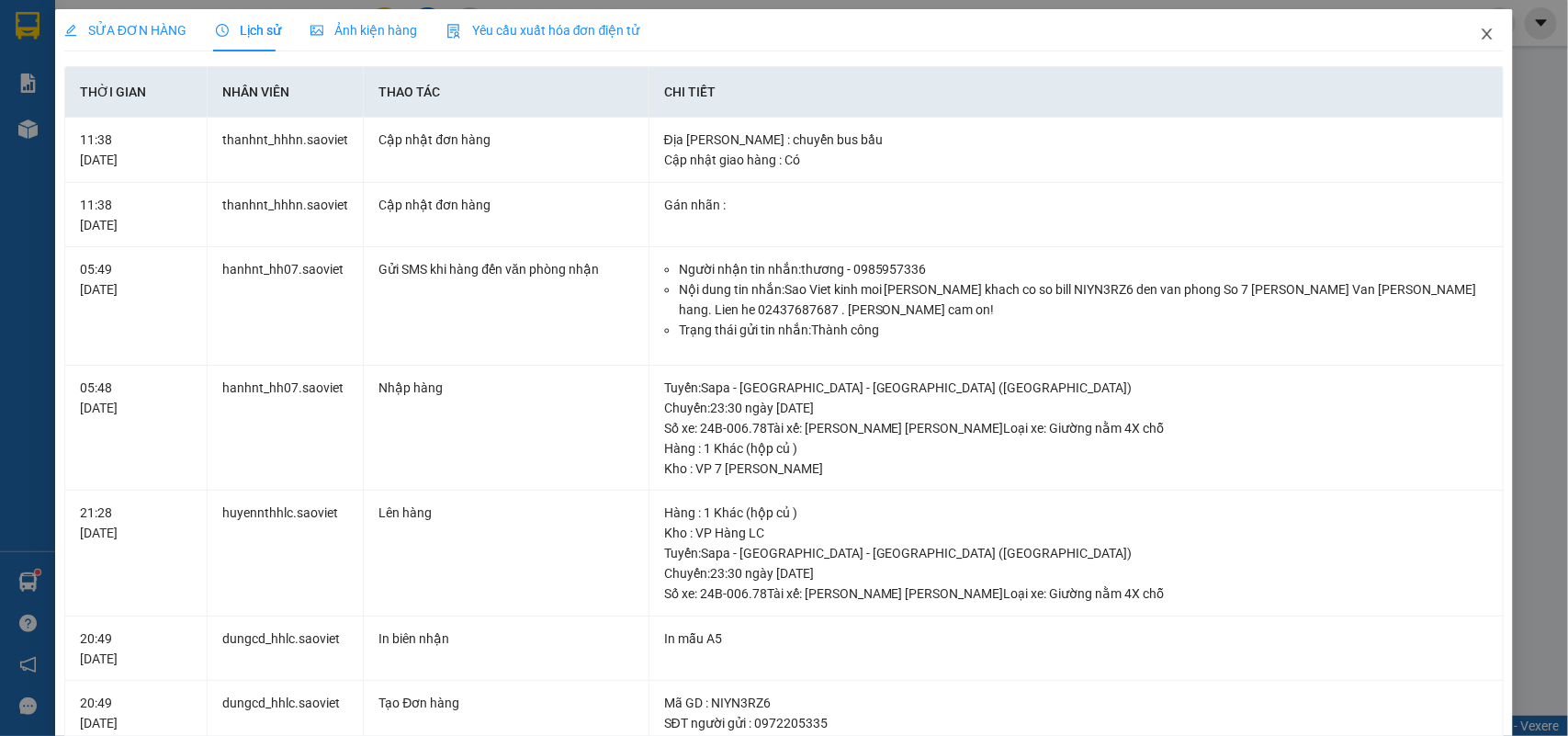
click at [1479, 34] on icon "close" at bounding box center [1487, 34] width 15 height 15
click at [1465, 33] on span "huyennthhlc.saoviet" at bounding box center [1402, 22] width 162 height 23
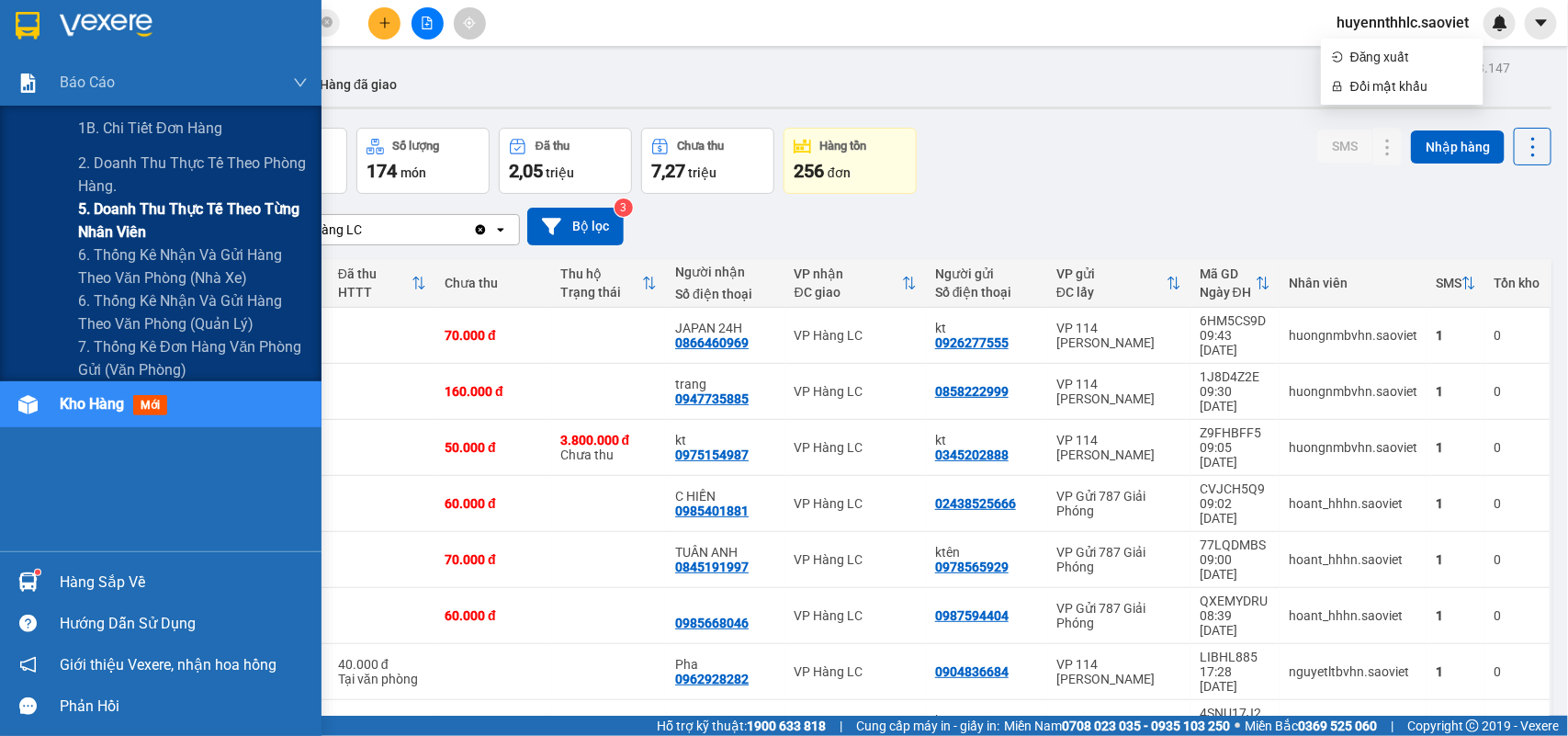
click at [102, 223] on span "5. Doanh thu thực tế theo từng nhân viên" at bounding box center [193, 221] width 230 height 46
